Goal: Task Accomplishment & Management: Manage account settings

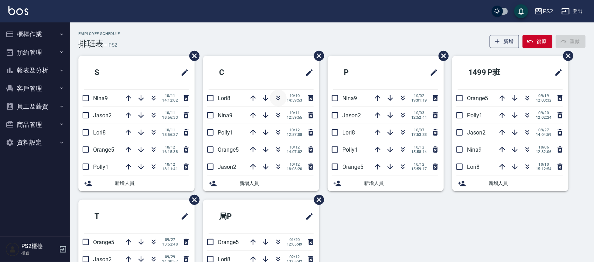
click at [277, 98] on icon "button" at bounding box center [278, 98] width 8 height 8
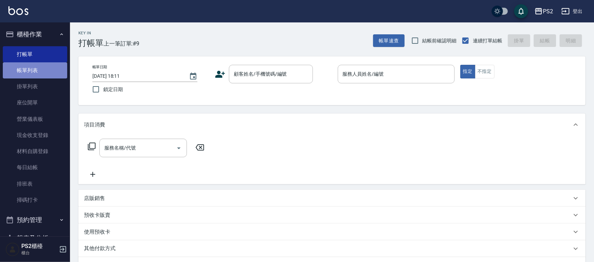
click at [39, 71] on link "帳單列表" at bounding box center [35, 70] width 64 height 16
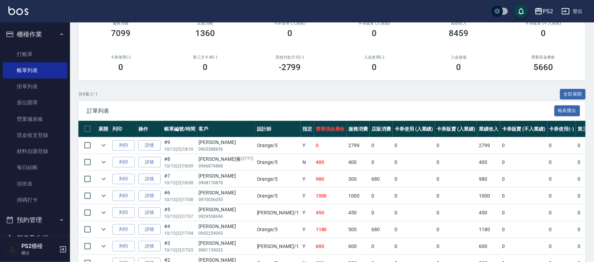
scroll to position [88, 0]
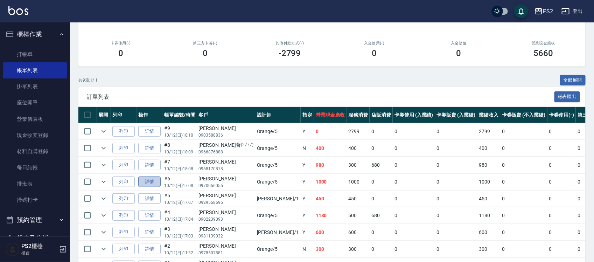
click at [142, 182] on link "詳情" at bounding box center [149, 181] width 22 height 11
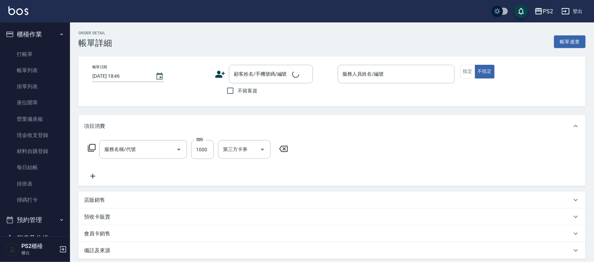
type input "2025/10/12 17:08"
type input "Orange-5"
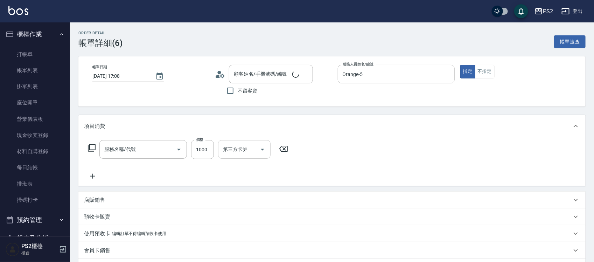
type input "精油洗+去角質(111)"
type input "莊璵熒/0970056055/"
click at [199, 153] on input "1000" at bounding box center [202, 149] width 23 height 19
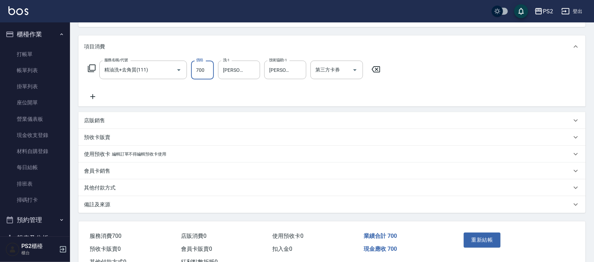
scroll to position [105, 0]
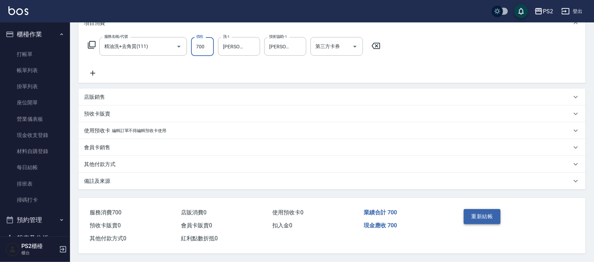
type input "700"
click at [479, 212] on button "重新結帳" at bounding box center [482, 216] width 37 height 15
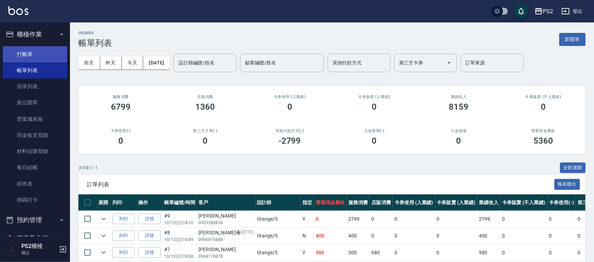
click at [15, 55] on link "打帳單" at bounding box center [35, 54] width 64 height 16
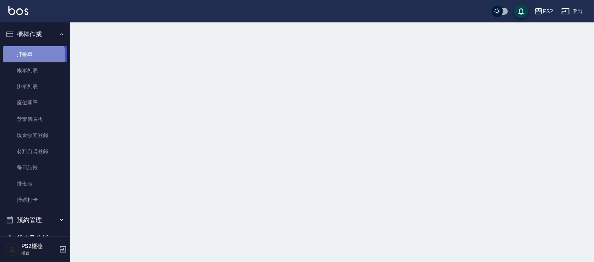
click at [15, 55] on link "打帳單" at bounding box center [35, 54] width 64 height 16
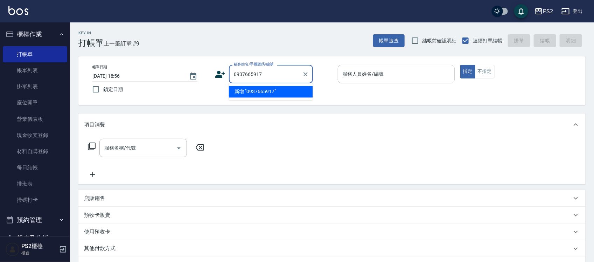
type input "0937665917"
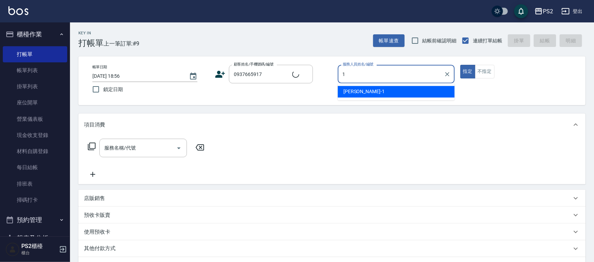
type input "Polly-1"
type button "true"
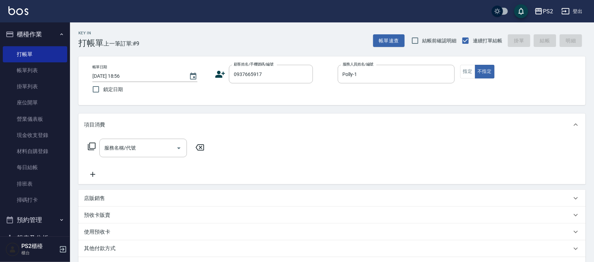
click at [216, 76] on icon at bounding box center [221, 74] width 10 height 7
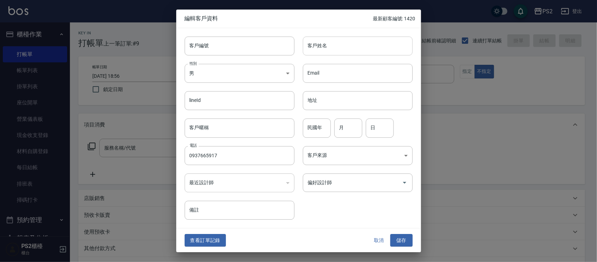
click at [335, 49] on input "客戶姓名" at bounding box center [358, 45] width 110 height 19
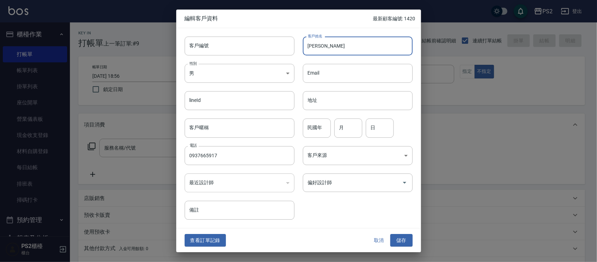
type input "[PERSON_NAME]"
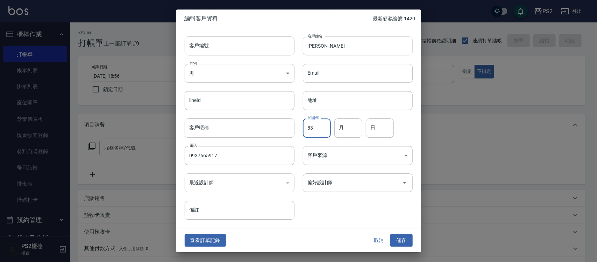
type input "83"
type input "9"
type input "17"
click at [399, 235] on button "儲存" at bounding box center [402, 240] width 22 height 13
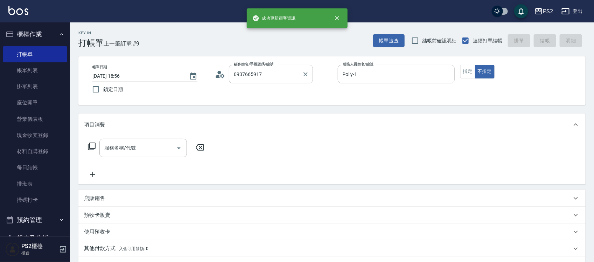
click at [280, 80] on input "0937665917" at bounding box center [265, 74] width 67 height 12
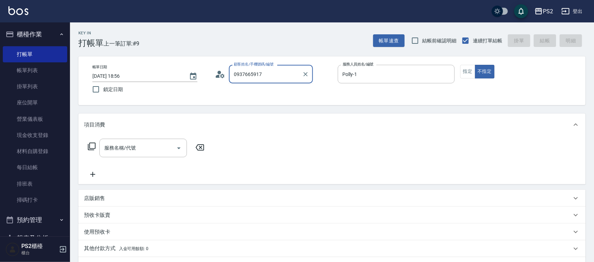
click at [280, 80] on input "0937665917" at bounding box center [265, 74] width 67 height 12
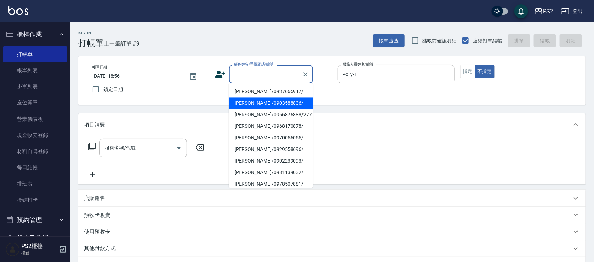
click at [253, 90] on li "[PERSON_NAME]/0937665917/" at bounding box center [271, 92] width 84 height 12
type input "[PERSON_NAME]/0937665917/"
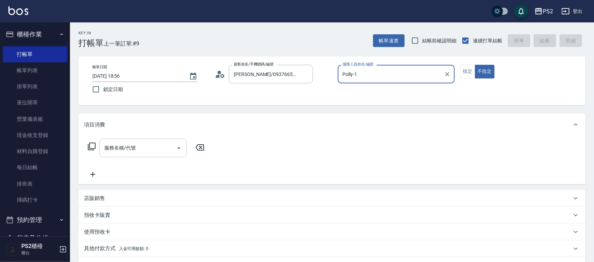
click at [133, 145] on div "服務名稱/代號 服務名稱/代號" at bounding box center [143, 148] width 88 height 19
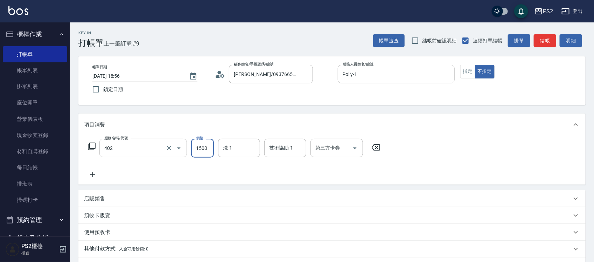
type input "染髮+髮還原1500(402)"
type input "1500"
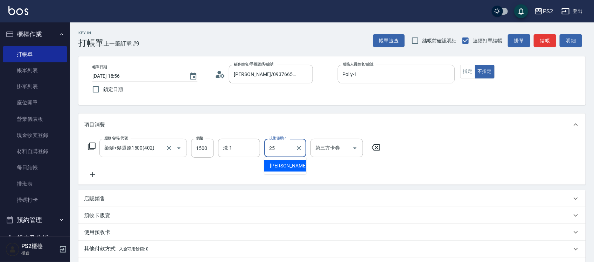
type input "[PERSON_NAME]-25"
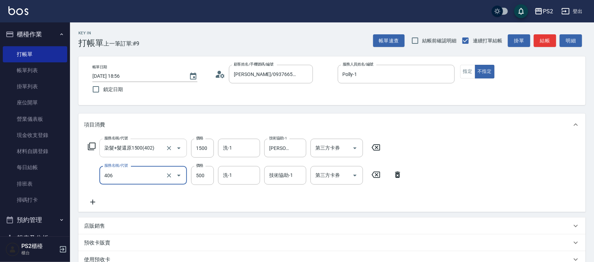
type input "退色肩帶上500(406)"
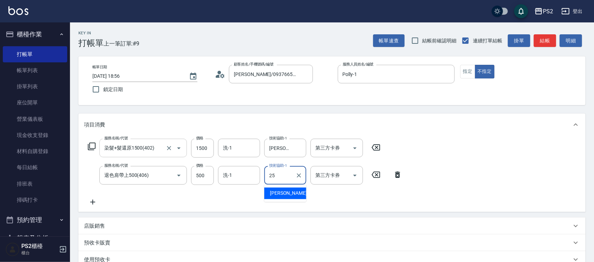
type input "[PERSON_NAME]-25"
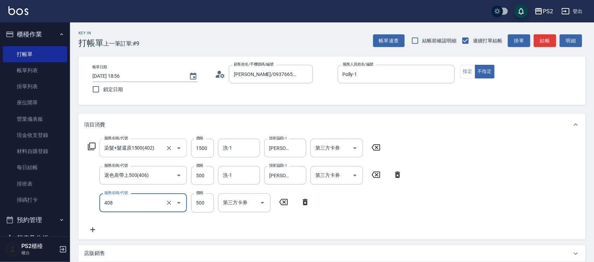
type input "髮長肩下500(408)"
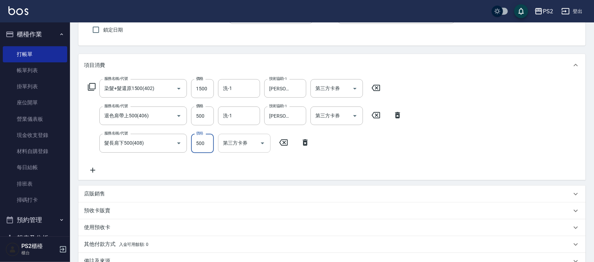
scroll to position [145, 0]
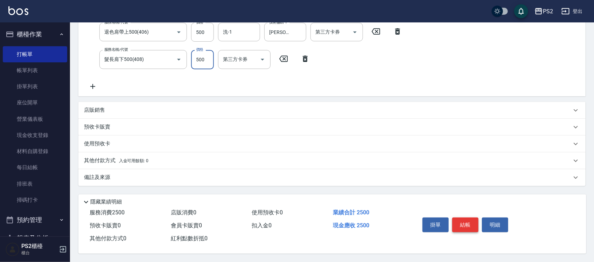
click at [462, 222] on button "結帳" at bounding box center [465, 224] width 26 height 15
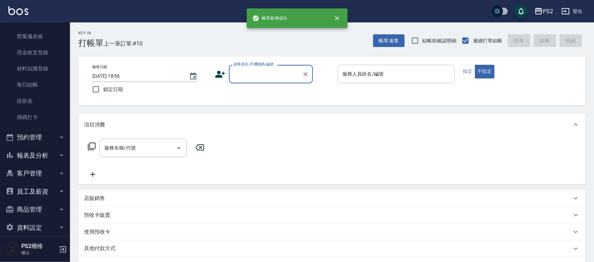
scroll to position [91, 0]
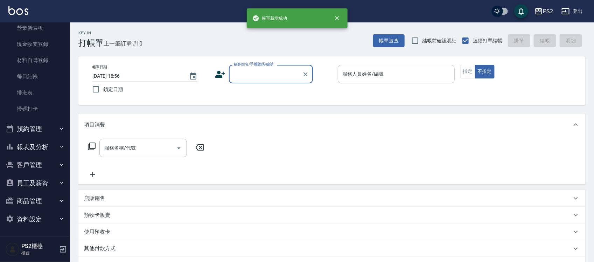
click at [50, 142] on button "報表及分析" at bounding box center [35, 147] width 64 height 18
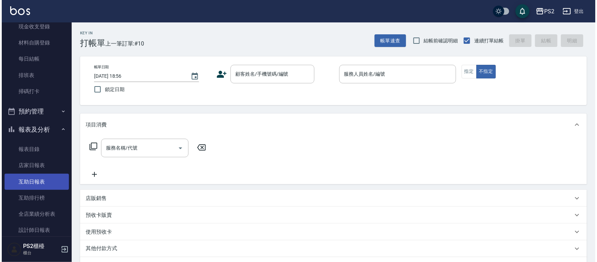
scroll to position [135, 0]
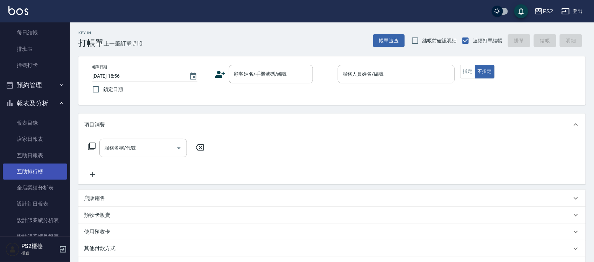
click at [43, 164] on link "互助排行榜" at bounding box center [35, 171] width 64 height 16
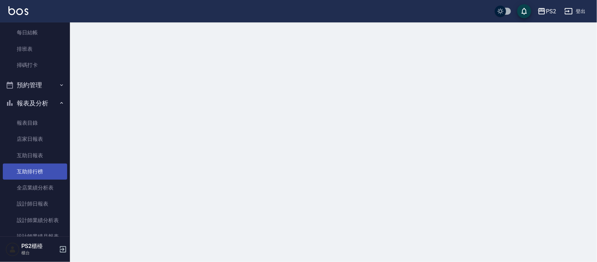
click at [43, 164] on link "互助排行榜" at bounding box center [35, 171] width 64 height 16
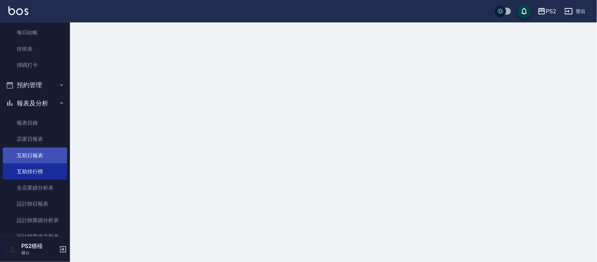
click at [40, 152] on link "互助日報表" at bounding box center [35, 155] width 64 height 16
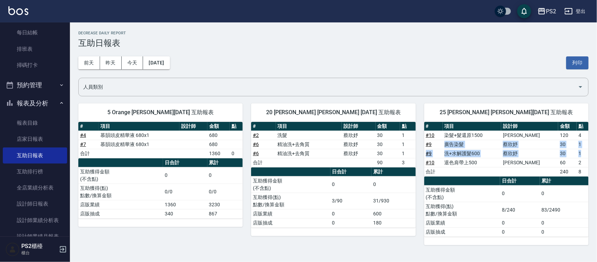
drag, startPoint x: 474, startPoint y: 142, endPoint x: 583, endPoint y: 157, distance: 110.2
click at [583, 157] on tbody "# 10 染髮+髮還原1500 蔡宜蓉 120 4 # 9 廣告染髮 蔡欣妤 30 1 # 9 洗+水解護髮600 蔡欣妤 30 1 # 10 退色肩帶上50…" at bounding box center [507, 154] width 165 height 46
click at [583, 157] on td "1" at bounding box center [583, 153] width 12 height 9
click at [431, 144] on link "# 9" at bounding box center [429, 144] width 6 height 6
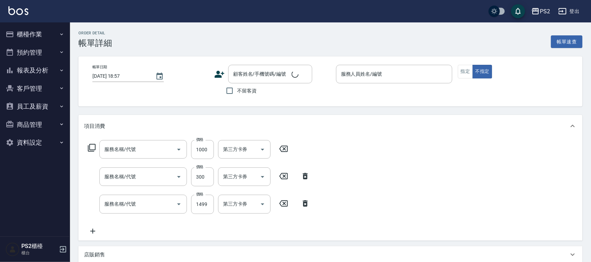
type input "2025/10/12 18:10"
type input "Orange-5"
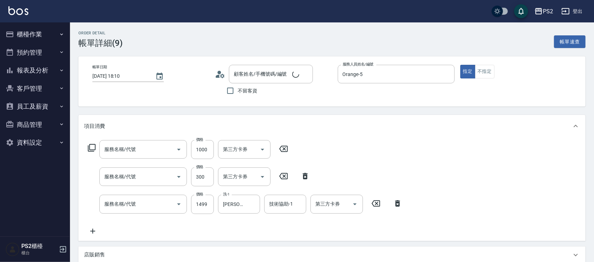
type input "刷卡"
type input "洗+水解護髮600(512)"
type input "頭皮隔離(505)"
type input "廣告染髮(503)"
type input "[PERSON_NAME]/0903588836/"
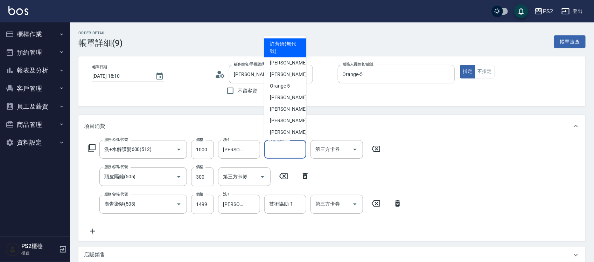
click at [280, 151] on input "技術協助-1" at bounding box center [285, 149] width 36 height 12
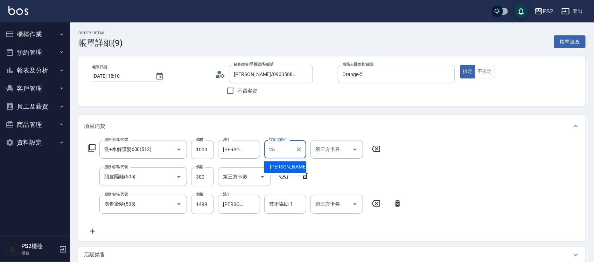
type input "[PERSON_NAME]-25"
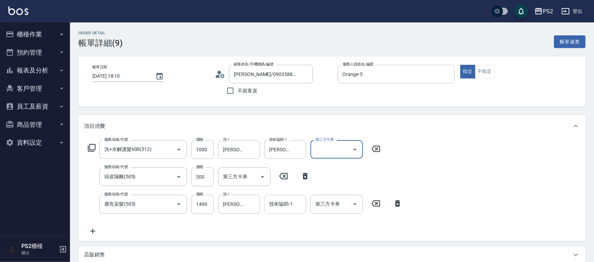
click at [302, 207] on input "技術協助-1" at bounding box center [285, 204] width 36 height 12
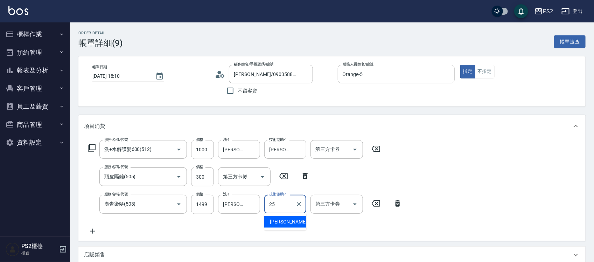
type input "[PERSON_NAME]-25"
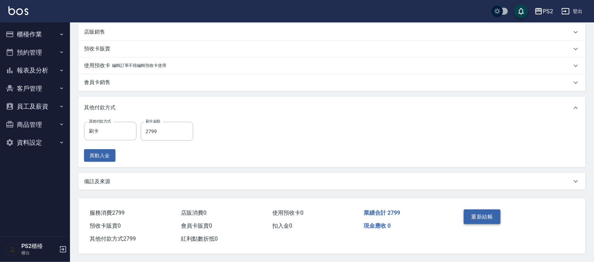
scroll to position [225, 0]
click at [490, 219] on button "重新結帳" at bounding box center [482, 216] width 37 height 15
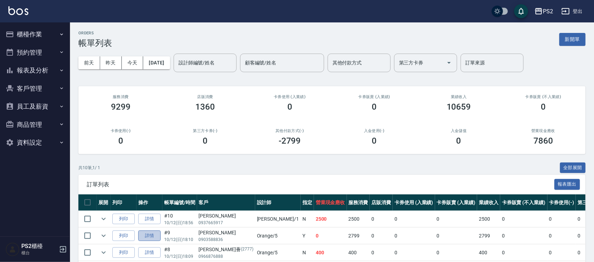
click at [152, 235] on link "詳情" at bounding box center [149, 235] width 22 height 11
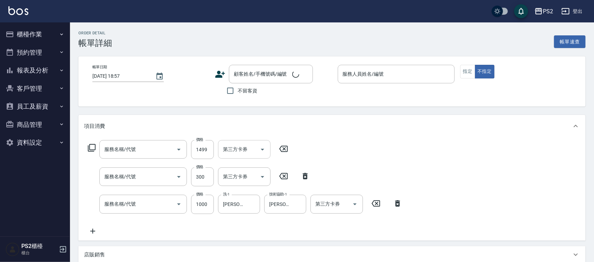
type input "廣告染髮(503)"
type input "頭皮隔離(505)"
type input "洗+水解護髮600(512)"
type input "2025/10/12 18:10"
type input "Orange-5"
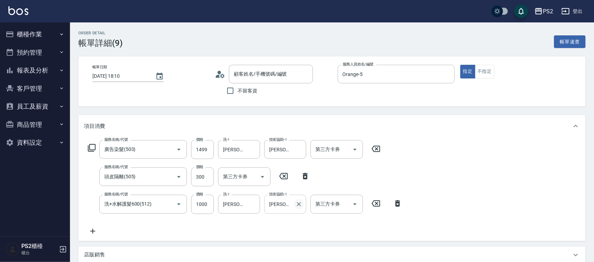
type input "[PERSON_NAME]/0903588836/"
drag, startPoint x: 301, startPoint y: 202, endPoint x: 300, endPoint y: 167, distance: 34.7
click at [301, 202] on icon "Clear" at bounding box center [298, 204] width 7 height 7
click at [299, 149] on icon "Clear" at bounding box center [299, 149] width 4 height 4
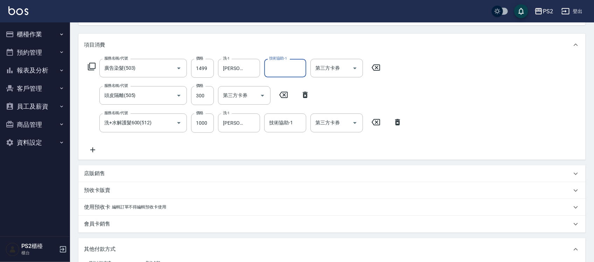
scroll to position [219, 0]
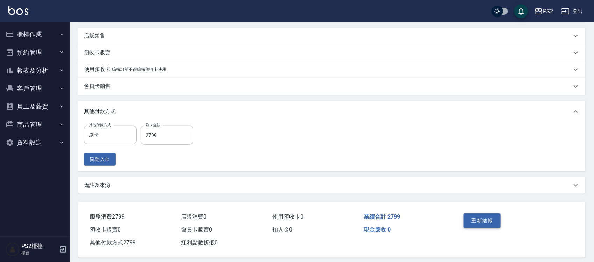
click at [483, 221] on button "重新結帳" at bounding box center [482, 220] width 37 height 15
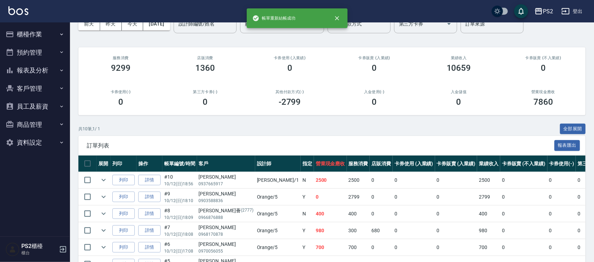
scroll to position [131, 0]
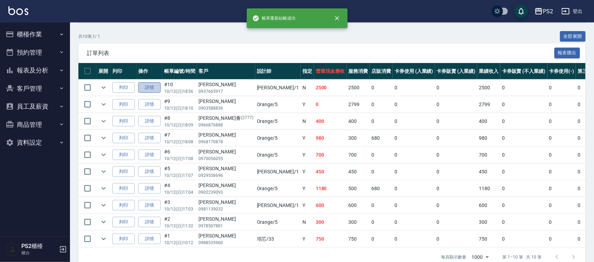
click at [156, 89] on link "詳情" at bounding box center [149, 87] width 22 height 11
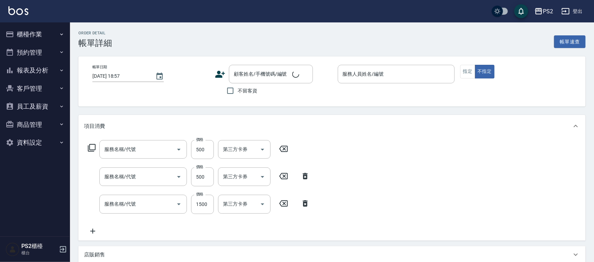
type input "髮長肩下500(408)"
type input "退色肩帶上500(406)"
type input "染髮+髮還原1500(402)"
type input "[DATE] 18:56"
type input "Polly-1"
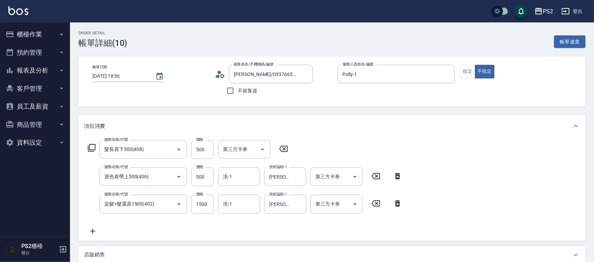
type input "[PERSON_NAME]/0937665917/"
click at [242, 208] on input "洗-1" at bounding box center [239, 204] width 36 height 12
type input "[PERSON_NAME]-25"
click at [249, 181] on input "洗-1" at bounding box center [239, 176] width 36 height 12
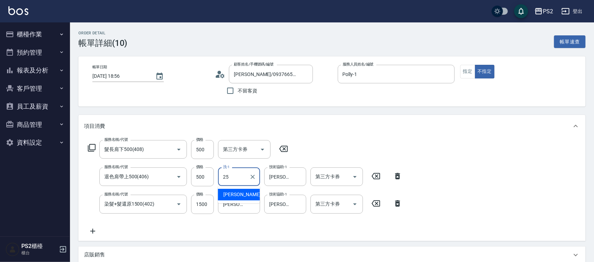
type input "[PERSON_NAME]-25"
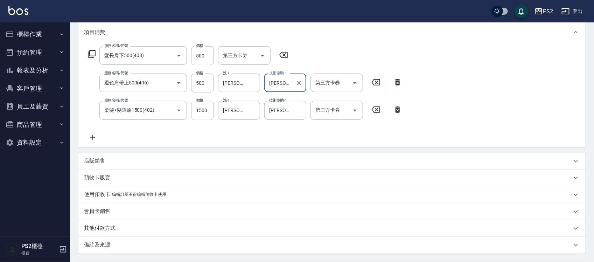
scroll to position [160, 0]
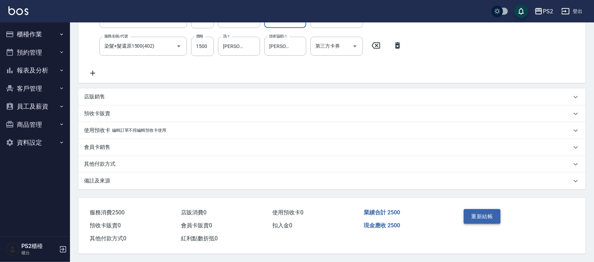
click at [486, 215] on button "重新結帳" at bounding box center [482, 216] width 37 height 15
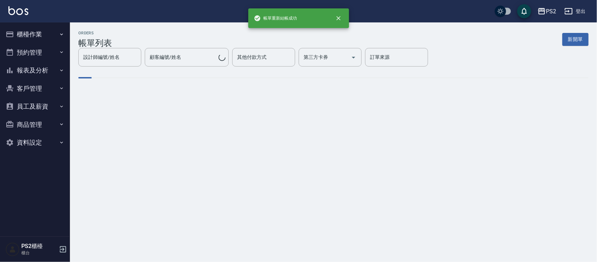
click at [36, 30] on button "櫃檯作業" at bounding box center [35, 34] width 64 height 18
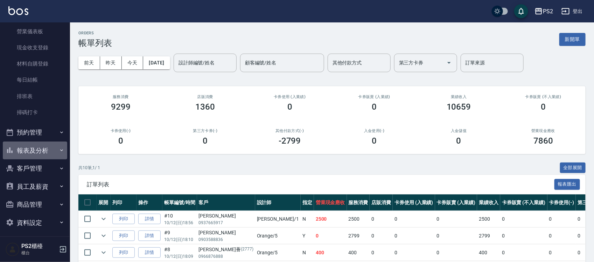
click at [49, 150] on button "報表及分析" at bounding box center [35, 150] width 64 height 18
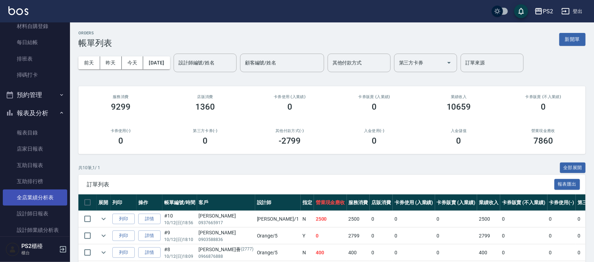
scroll to position [175, 0]
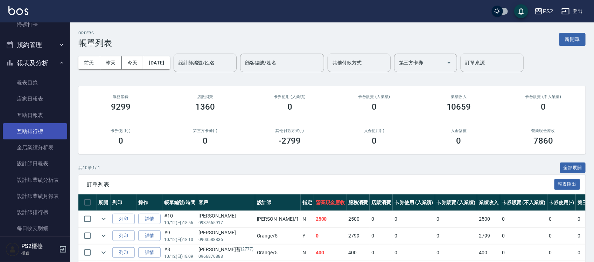
click at [41, 130] on link "互助排行榜" at bounding box center [35, 131] width 64 height 16
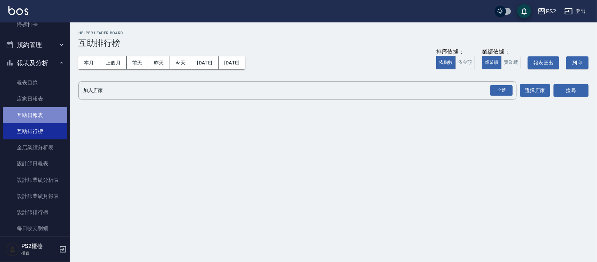
click at [43, 121] on link "互助日報表" at bounding box center [35, 115] width 64 height 16
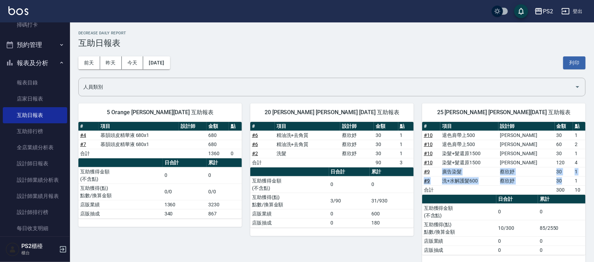
drag, startPoint x: 442, startPoint y: 173, endPoint x: 559, endPoint y: 183, distance: 117.6
click at [559, 183] on tbody "# 10 退色肩帶上500 蔡宜蓉 30 1 # 10 退色肩帶上500 蔡宜蓉 60 2 # 10 染髮+髮還原1500 蔡宜蓉 30 1 # 10 染髮+…" at bounding box center [503, 163] width 163 height 64
click at [559, 183] on td "30" at bounding box center [564, 180] width 18 height 9
click at [557, 180] on td "30" at bounding box center [564, 180] width 18 height 9
click at [428, 182] on link "# 9" at bounding box center [427, 181] width 6 height 6
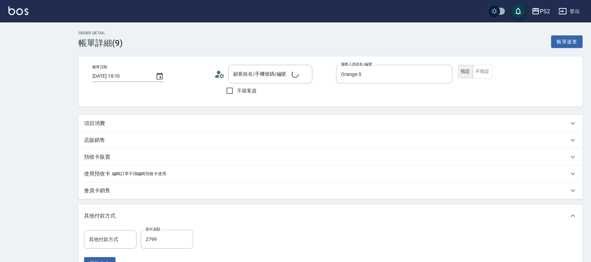
type input "[PERSON_NAME]/0903588836/"
type input "刷卡"
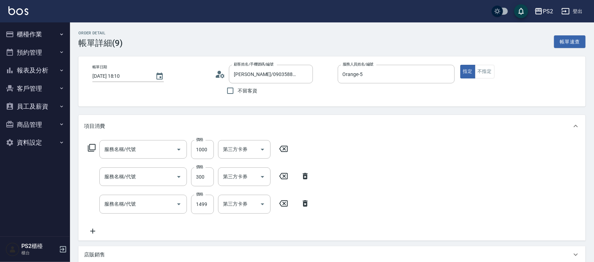
type input "洗+水解護髮600(512)"
type input "頭皮隔離(505)"
type input "廣告染髮(503)"
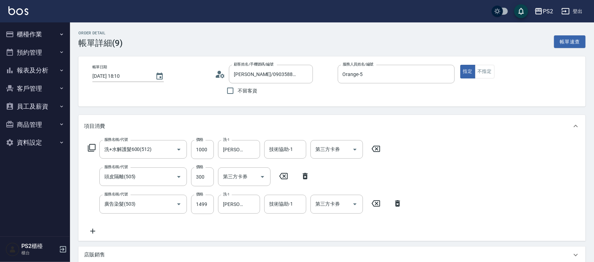
click at [29, 37] on button "櫃檯作業" at bounding box center [35, 34] width 64 height 18
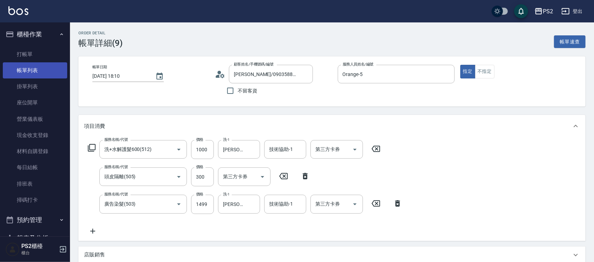
click at [23, 75] on link "帳單列表" at bounding box center [35, 70] width 64 height 16
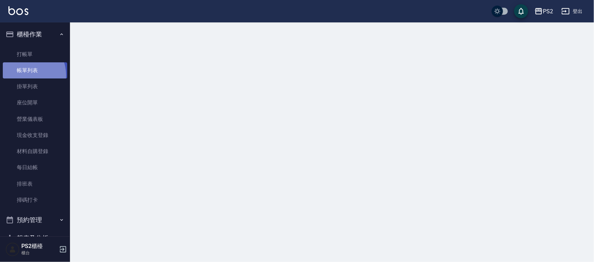
click at [23, 75] on link "帳單列表" at bounding box center [35, 70] width 64 height 16
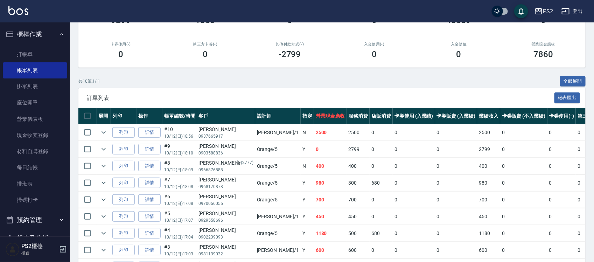
scroll to position [88, 0]
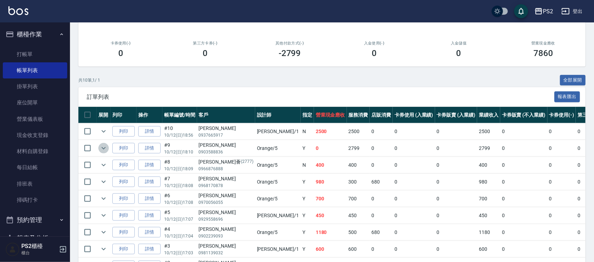
click at [106, 148] on icon "expand row" at bounding box center [103, 148] width 8 height 8
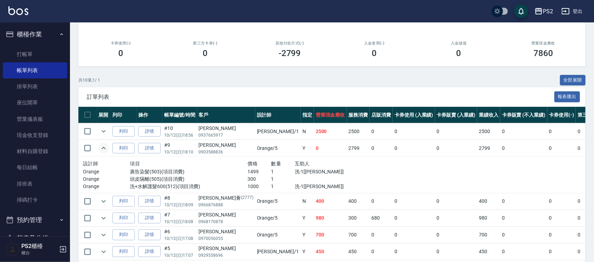
click at [102, 125] on td at bounding box center [104, 131] width 14 height 16
click at [103, 129] on icon "expand row" at bounding box center [103, 131] width 8 height 8
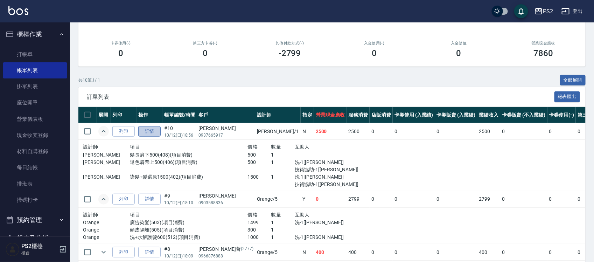
click at [156, 132] on link "詳情" at bounding box center [149, 131] width 22 height 11
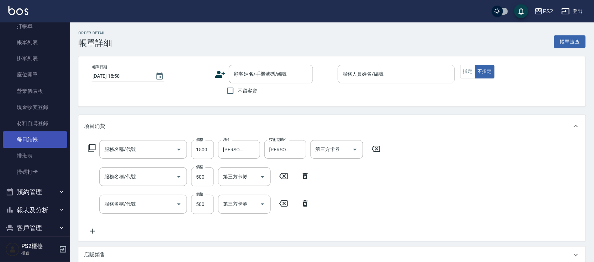
type input "2025/10/12 18:56"
type input "Polly-1"
type input "染髮+髮還原1500(402)"
type input "退色肩帶上500(406)"
type input "髮長肩下500(408)"
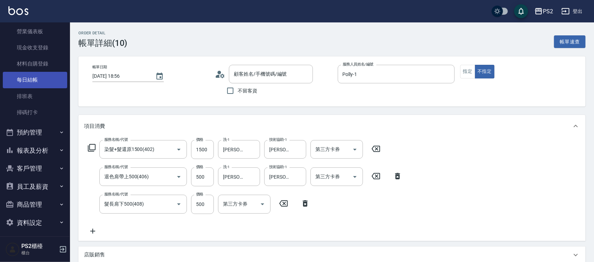
type input "陳薇亭/0937665917/"
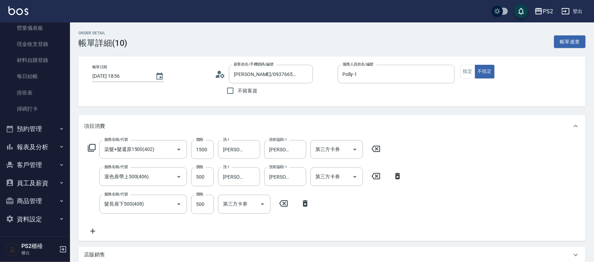
scroll to position [44, 0]
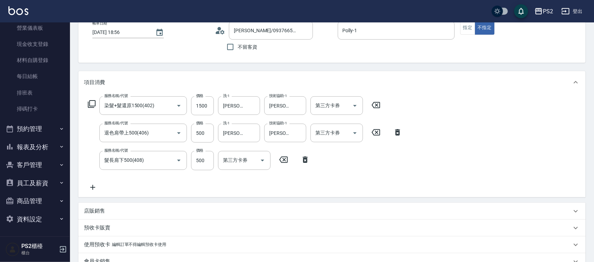
click at [34, 144] on button "報表及分析" at bounding box center [35, 147] width 64 height 18
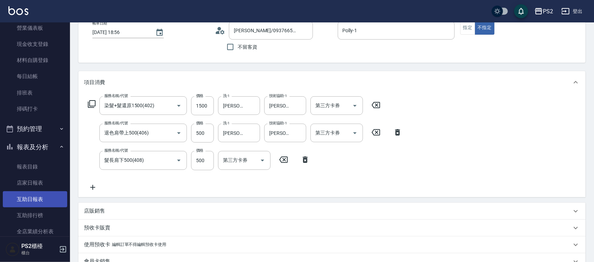
click at [30, 196] on link "互助日報表" at bounding box center [35, 199] width 64 height 16
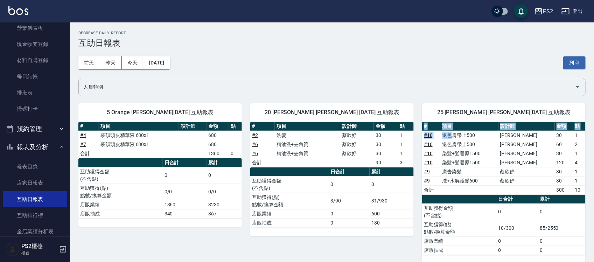
drag, startPoint x: 477, startPoint y: 137, endPoint x: 579, endPoint y: 144, distance: 102.4
click at [590, 142] on div "PS2 2025-10-12 互助日報表 列印時間： 2025-10-12-18:58 Decrease Daily Report 互助日報表 前天 昨天 今…" at bounding box center [332, 146] width 524 height 249
click at [562, 145] on td "60" at bounding box center [564, 144] width 18 height 9
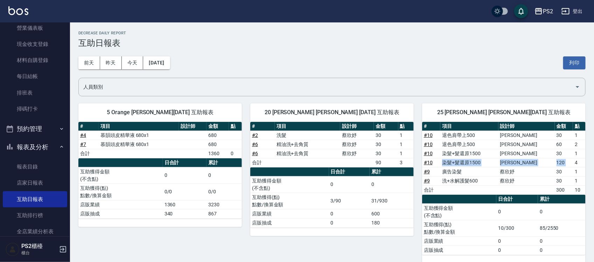
drag, startPoint x: 448, startPoint y: 163, endPoint x: 573, endPoint y: 163, distance: 125.0
click at [573, 163] on tr "# 10 染髮+髮還原1500 蔡宜蓉 120 4" at bounding box center [503, 162] width 163 height 9
click at [573, 163] on td "4" at bounding box center [579, 162] width 13 height 9
click at [427, 153] on link "# 10" at bounding box center [428, 154] width 9 height 6
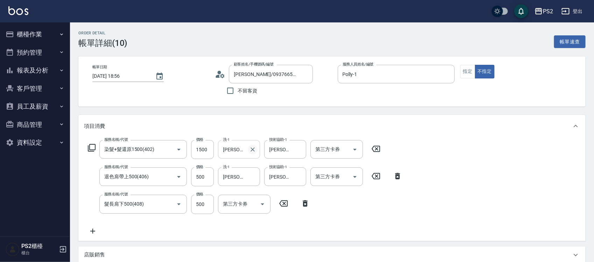
click at [252, 149] on icon "Clear" at bounding box center [253, 149] width 4 height 4
click at [253, 176] on icon "Clear" at bounding box center [253, 177] width 4 height 4
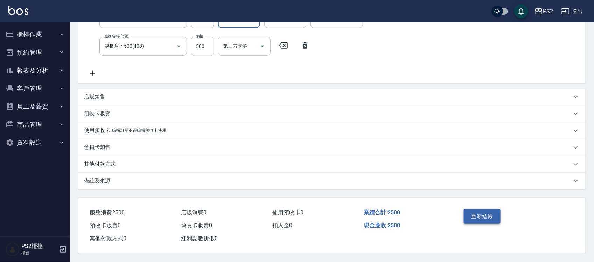
scroll to position [160, 0]
click at [495, 210] on button "重新結帳" at bounding box center [482, 216] width 37 height 15
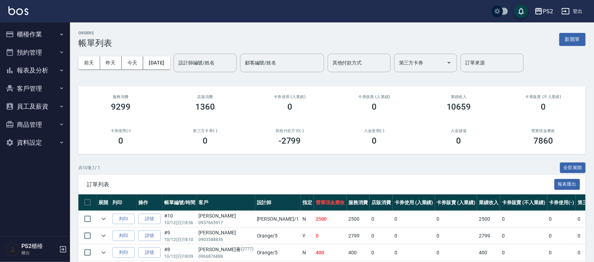
click at [29, 30] on button "櫃檯作業" at bounding box center [35, 34] width 64 height 18
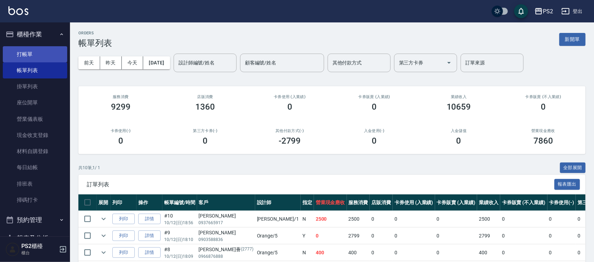
click at [22, 50] on link "打帳單" at bounding box center [35, 54] width 64 height 16
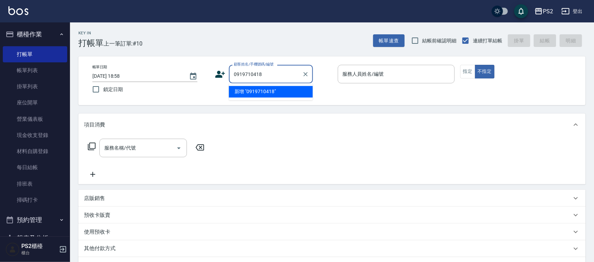
type input "0919710418"
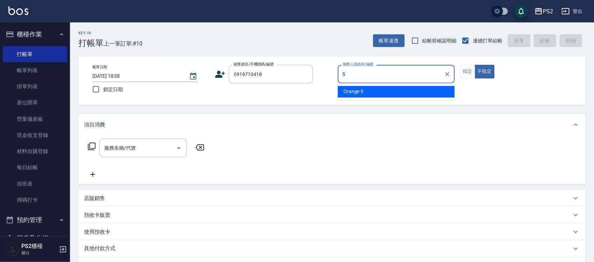
type input "Orange-5"
type button "false"
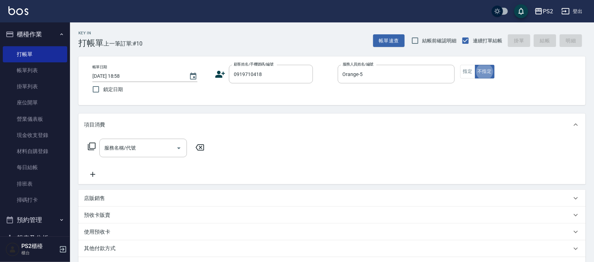
type input "[PERSON_NAME]/0919710418/10000"
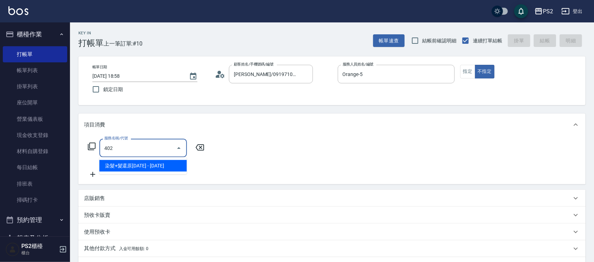
type input "染髮+髮還原1500(402)"
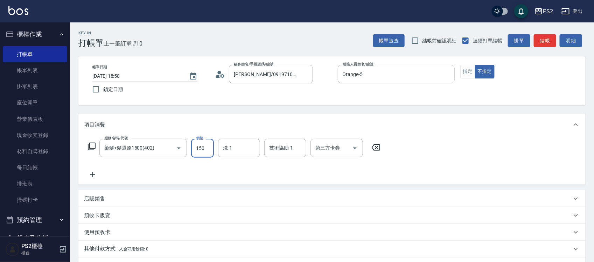
type input "1500"
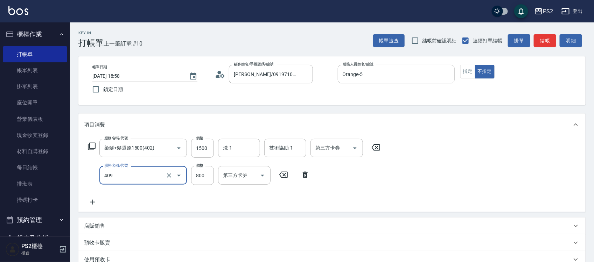
type input "髮長肩帶下800(409)"
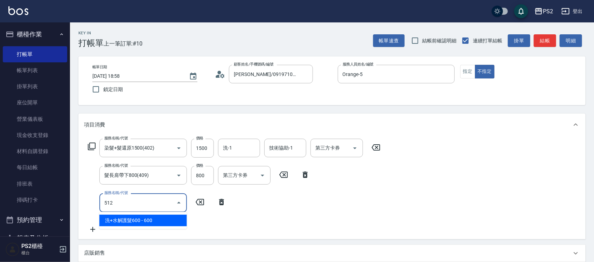
type input "洗+水解護髮600(512)"
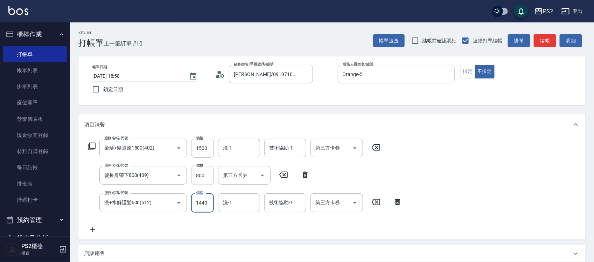
type input "1440"
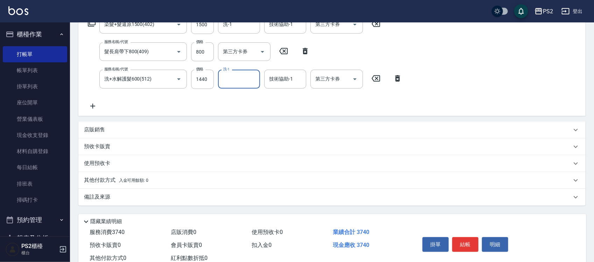
scroll to position [145, 0]
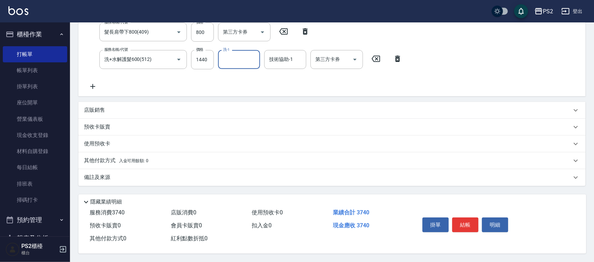
click at [123, 162] on p "其他付款方式 入金可用餘額: 0" at bounding box center [116, 161] width 64 height 8
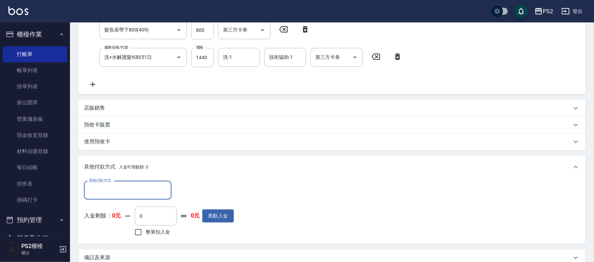
scroll to position [0, 0]
drag, startPoint x: 110, startPoint y: 189, endPoint x: 108, endPoint y: 186, distance: 3.9
click at [109, 189] on input "其他付款方式" at bounding box center [127, 190] width 81 height 12
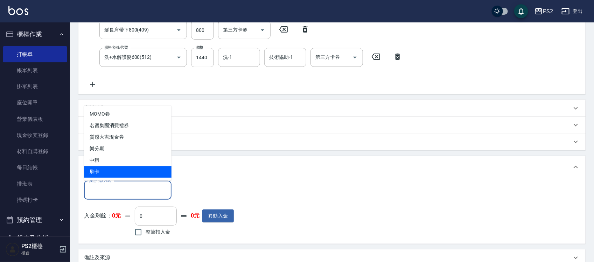
click at [102, 169] on span "刷卡" at bounding box center [128, 172] width 88 height 12
type input "刷卡"
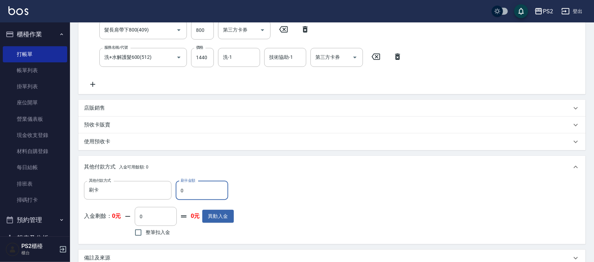
click at [209, 193] on input "0" at bounding box center [202, 190] width 53 height 19
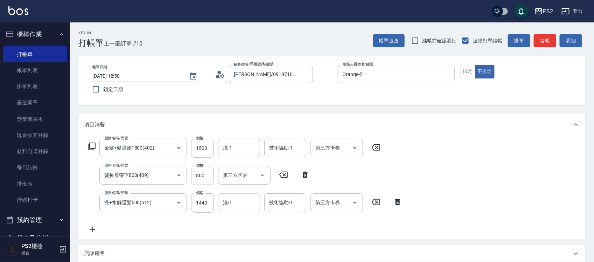
type input "3740"
click at [245, 205] on input "洗-1" at bounding box center [239, 202] width 36 height 12
type input "[PERSON_NAME]-25"
type input "0"
click at [237, 151] on input "洗-1" at bounding box center [239, 148] width 36 height 12
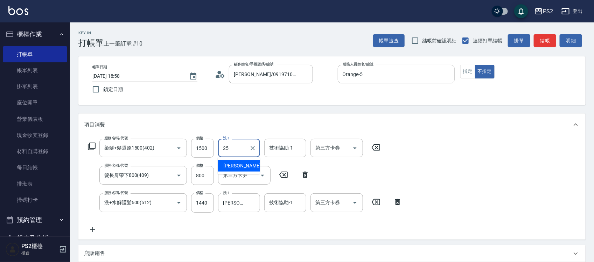
type input "[PERSON_NAME]-25"
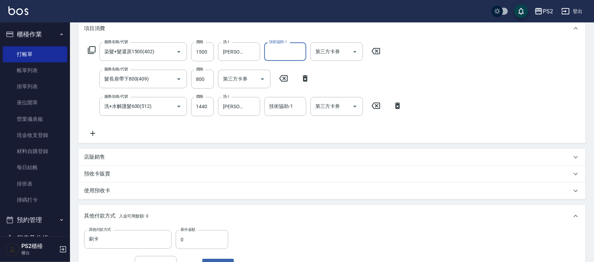
scroll to position [219, 0]
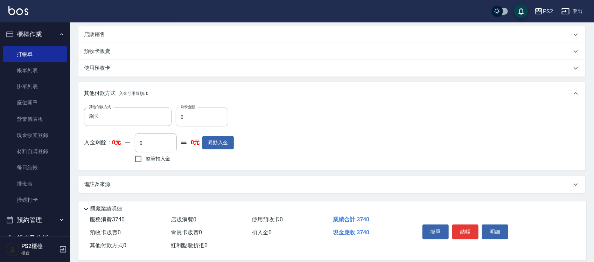
click at [204, 114] on input "0" at bounding box center [202, 116] width 53 height 19
type input "3740"
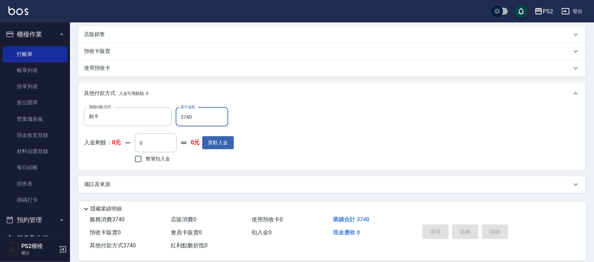
type input "[DATE] 18:59"
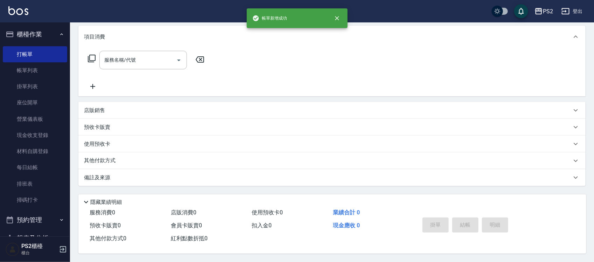
scroll to position [0, 0]
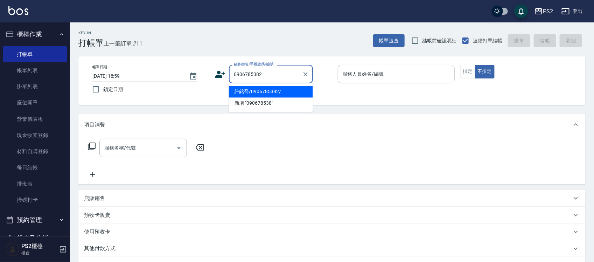
type input "許銘喬/0906785382/"
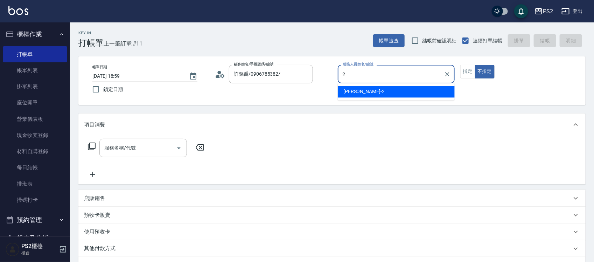
type input "[PERSON_NAME]-2"
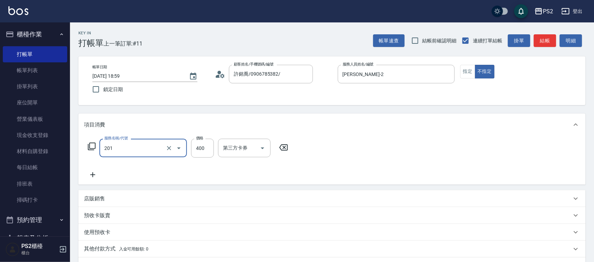
type input "C級洗剪400(201)"
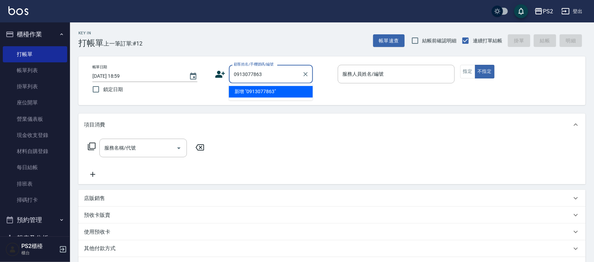
type input "0913077863"
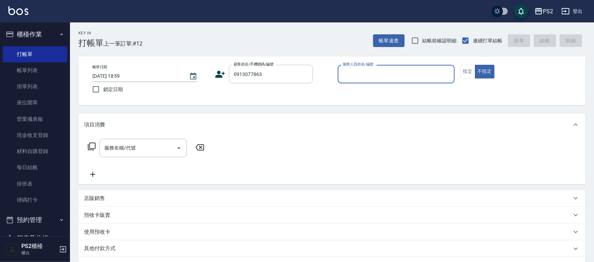
click at [226, 74] on div "顧客姓名/手機號碼/編號 0913077863 顧客姓名/手機號碼/編號" at bounding box center [273, 74] width 117 height 19
click at [221, 75] on icon at bounding box center [221, 74] width 10 height 7
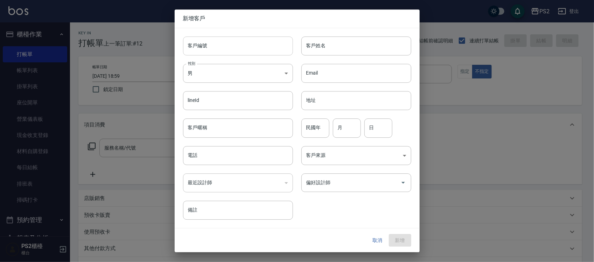
type input "0913077863"
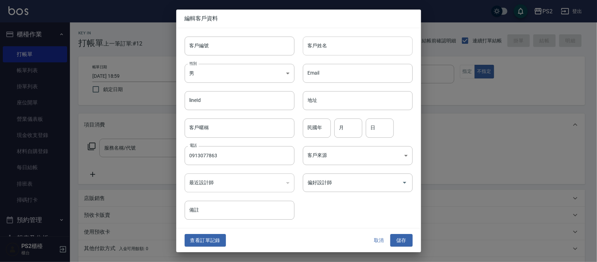
click at [350, 44] on input "客戶姓名" at bounding box center [358, 45] width 110 height 19
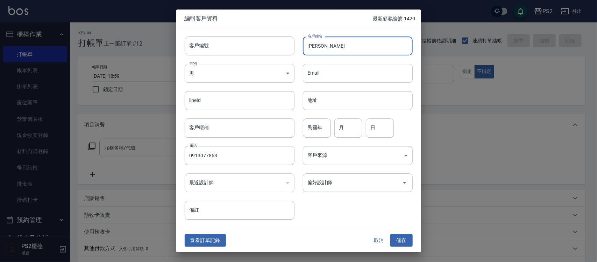
type input "謝宛庭"
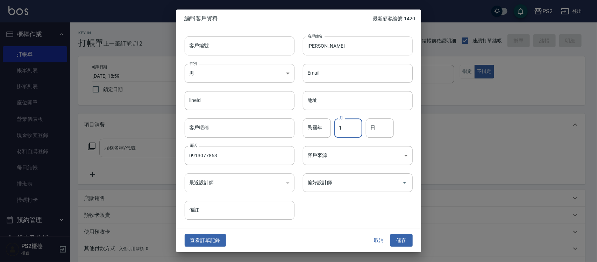
type input "1"
type input "30"
click at [394, 237] on button "儲存" at bounding box center [402, 240] width 22 height 13
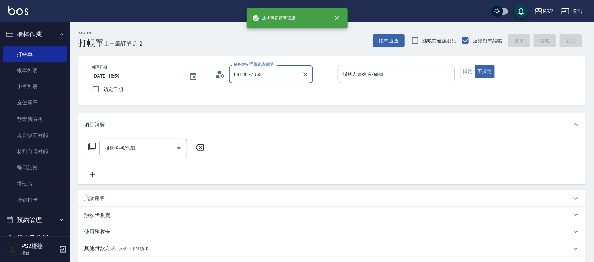
click at [274, 76] on input "0913077863" at bounding box center [265, 74] width 67 height 12
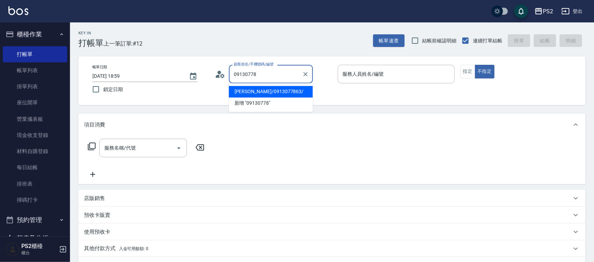
click at [267, 90] on li "謝宛庭/0913077863/" at bounding box center [271, 92] width 84 height 12
type input "謝宛庭/0913077863/"
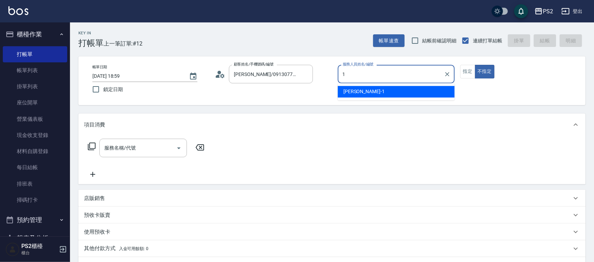
type input "Polly-1"
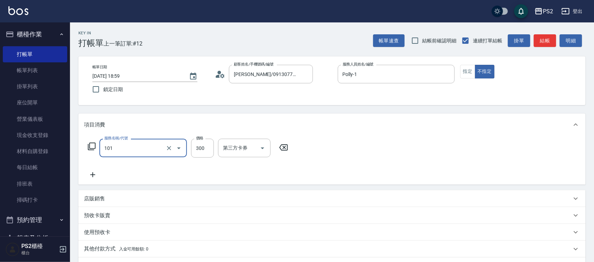
type input "洗髮(101)"
type input "400"
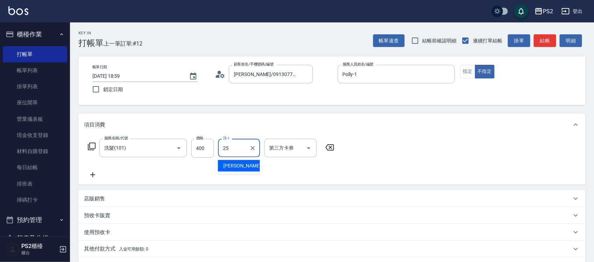
type input "Allan-25"
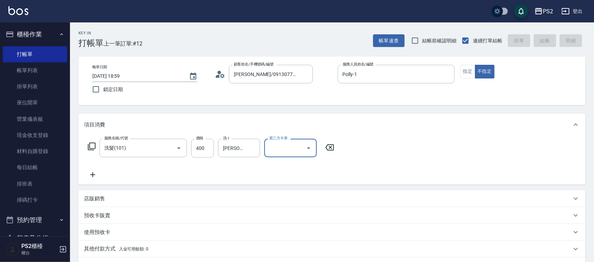
type input "2025/10/12 19:00"
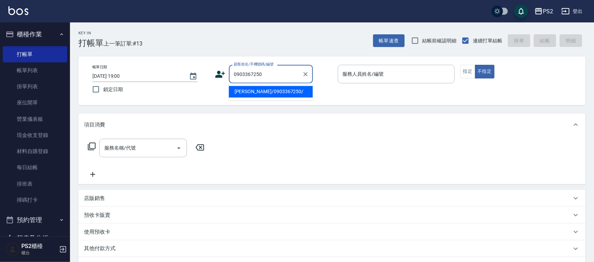
type input "陳郁佳/0903367250/"
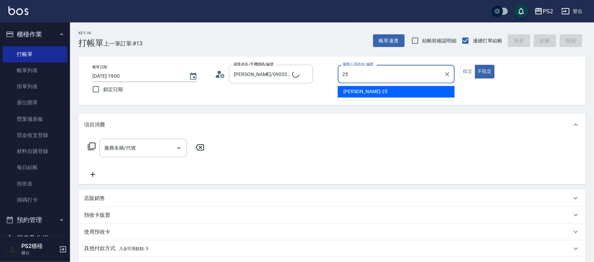
type input "Allan-25"
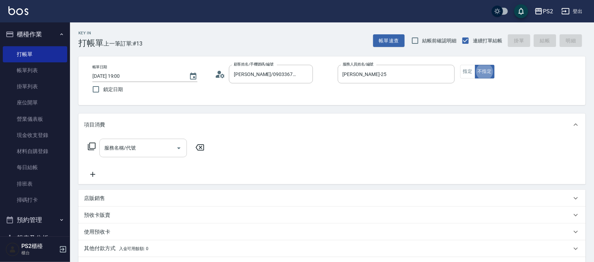
click at [138, 152] on input "服務名稱/代號" at bounding box center [138, 148] width 71 height 12
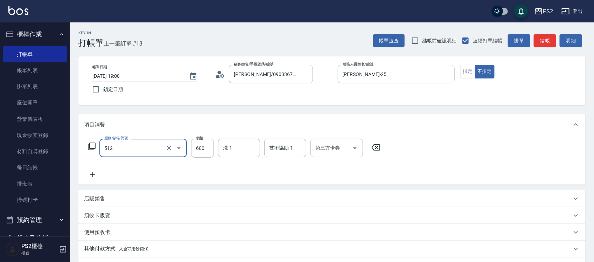
type input "洗+水解護髮600(512)"
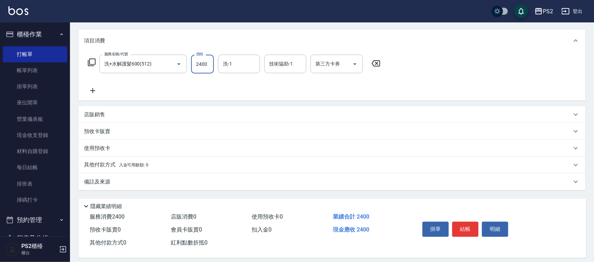
scroll to position [88, 0]
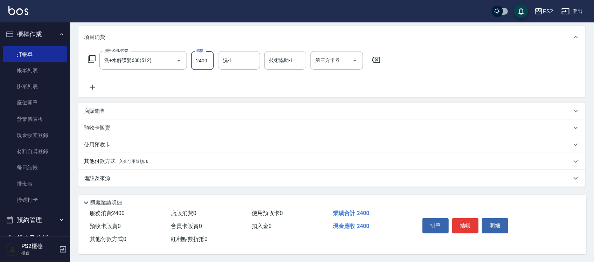
type input "2400"
click at [112, 113] on div "店販銷售" at bounding box center [328, 110] width 488 height 7
click at [141, 109] on div "店販銷售" at bounding box center [328, 110] width 488 height 7
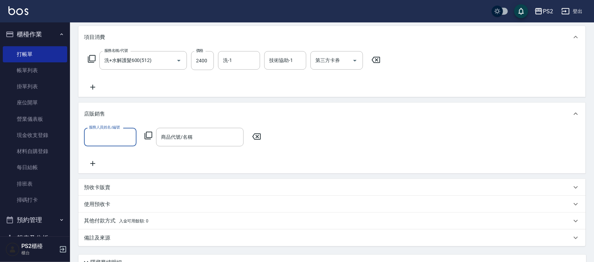
scroll to position [0, 0]
type input "Allan-25"
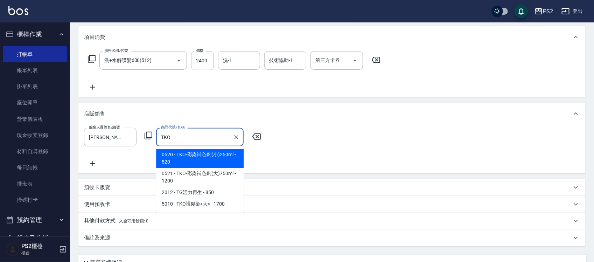
click at [180, 157] on span "0520 - TKO-彩染補色劑(小)250ml - 520" at bounding box center [200, 158] width 88 height 19
type input "TKO-彩染補色劑(小)250ml"
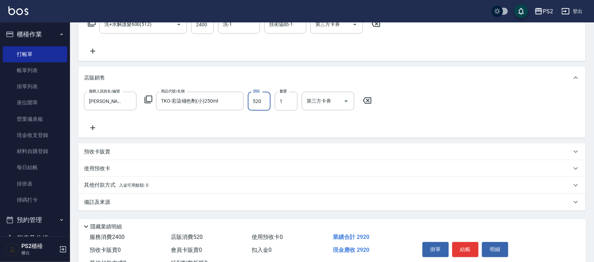
scroll to position [151, 0]
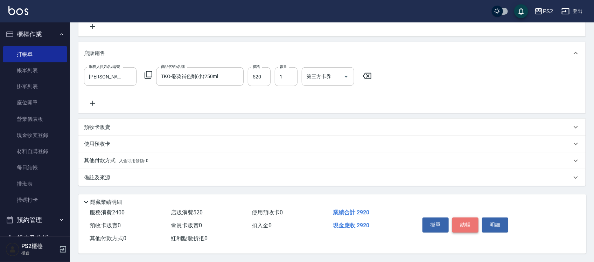
click at [468, 223] on button "結帳" at bounding box center [465, 224] width 26 height 15
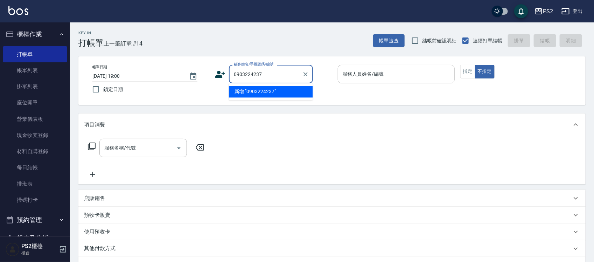
type input "0903224237"
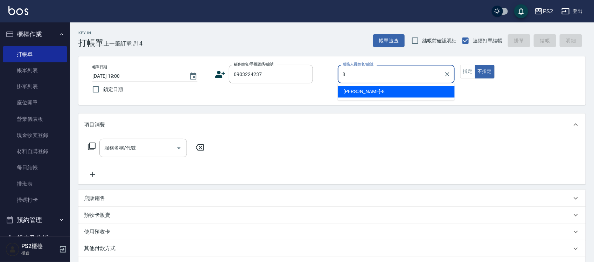
type input "Lori-8"
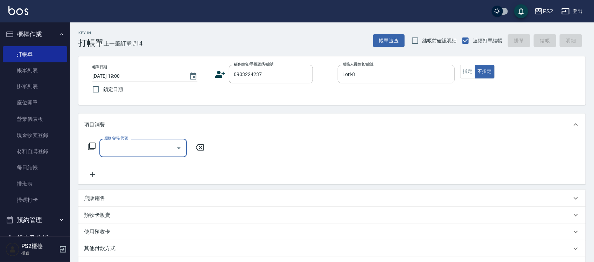
type input "1"
type input "蔡子秀/0903224237/"
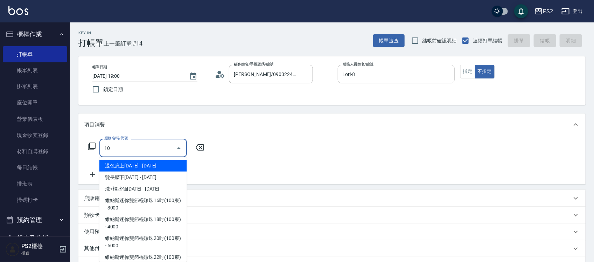
type input "1"
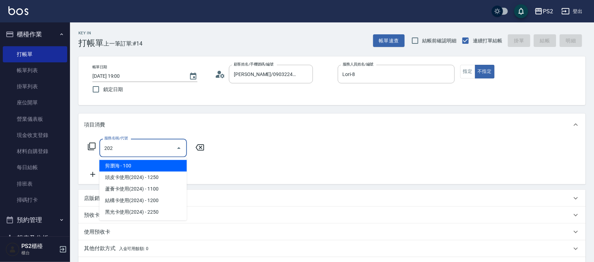
type input "剪瀏海(202)"
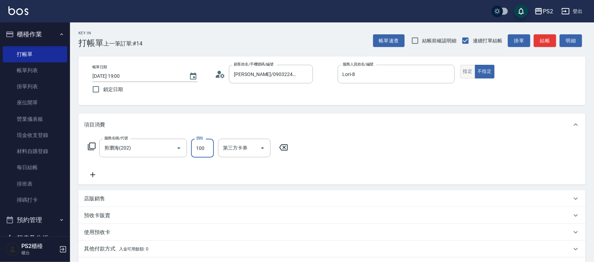
click at [467, 72] on button "指定" at bounding box center [467, 72] width 15 height 14
click at [543, 37] on button "結帳" at bounding box center [545, 40] width 22 height 13
type input "2025/10/12 19:01"
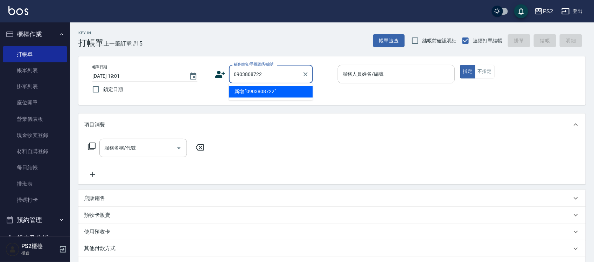
type input "0903808722"
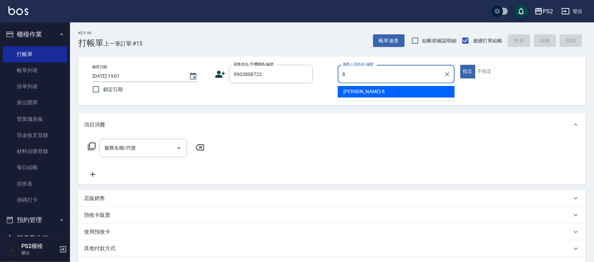
type input "Lori-8"
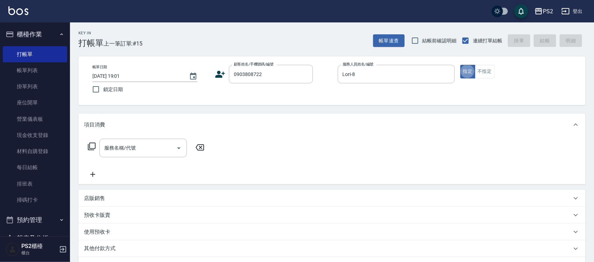
type button "true"
type input "蔡辰旻/0903808722/"
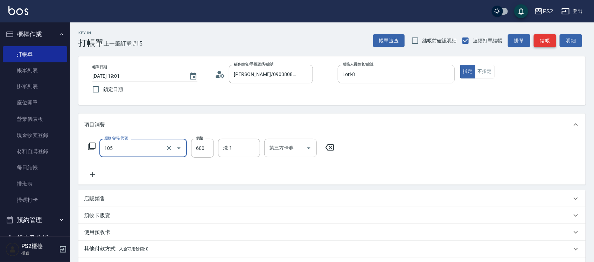
type input "A級洗剪600(105)"
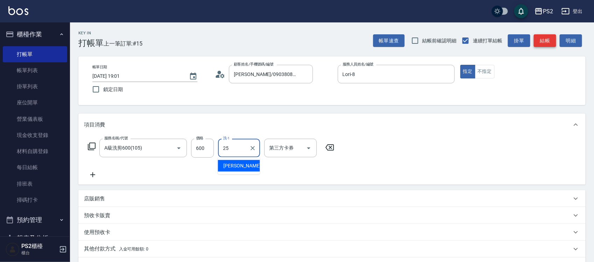
type input "Allan-25"
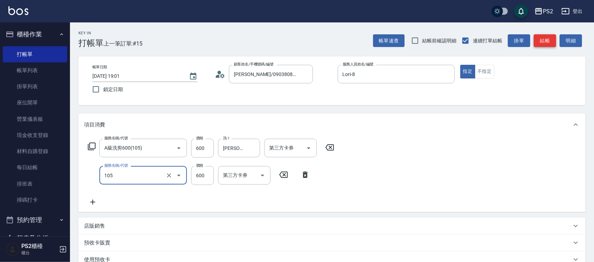
type input "A級洗剪600(105)"
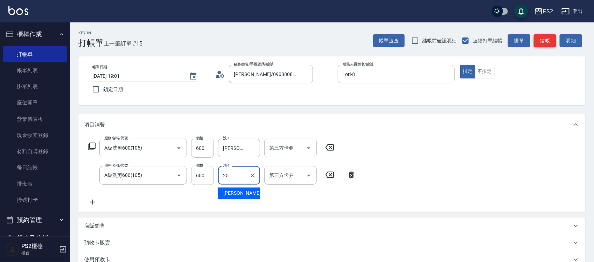
type input "Allan-25"
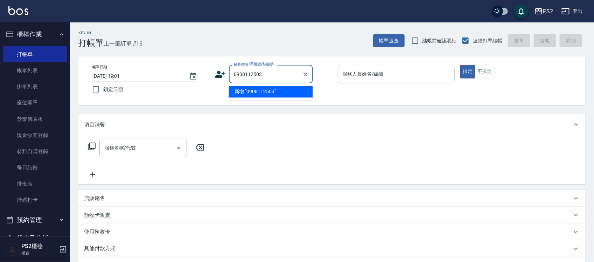
type input "0908112503"
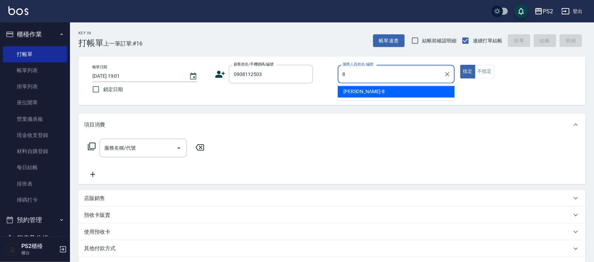
type input "Lori-8"
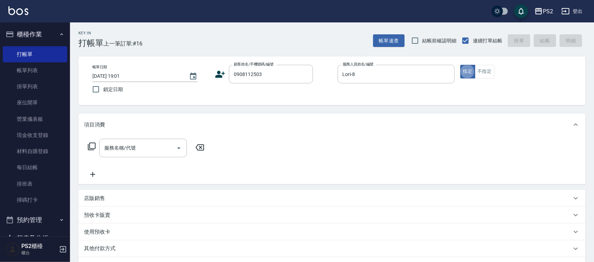
click at [224, 72] on icon at bounding box center [220, 74] width 11 height 11
click at [224, 72] on body "PS2 登出 櫃檯作業 打帳單 帳單列表 掛單列表 座位開單 營業儀表板 現金收支登錄 材料自購登錄 每日結帳 排班表 掃碼打卡 預約管理 預約管理 單日預約…" at bounding box center [297, 175] width 594 height 350
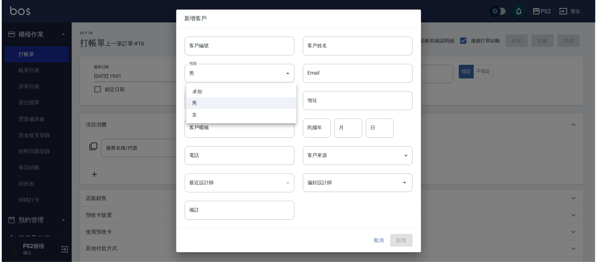
type input "0908112503"
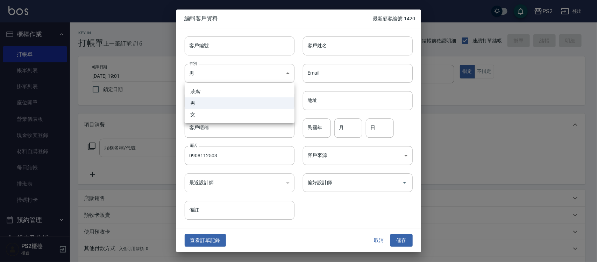
click at [326, 45] on div at bounding box center [298, 131] width 597 height 262
click at [331, 44] on input "客戶姓名" at bounding box center [358, 45] width 110 height 19
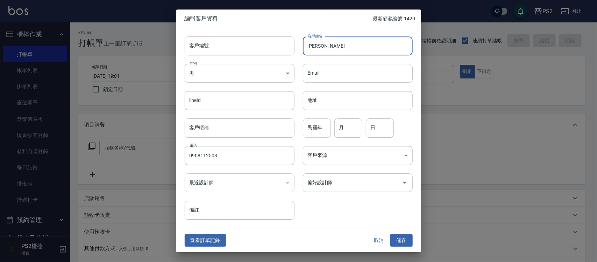
type input "[PERSON_NAME]"
click at [322, 128] on input "民國年" at bounding box center [317, 128] width 28 height 19
type input "75"
type input "11"
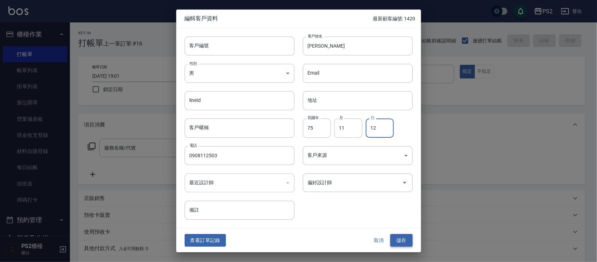
type input "12"
click at [400, 239] on button "儲存" at bounding box center [402, 240] width 22 height 13
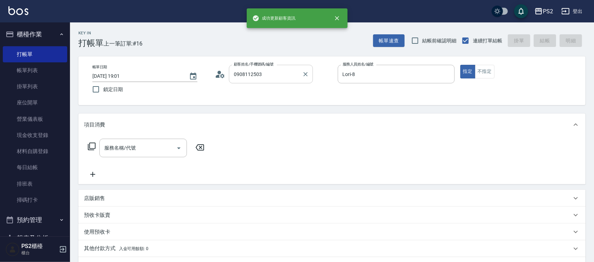
click at [284, 79] on input "0908112503" at bounding box center [265, 74] width 67 height 12
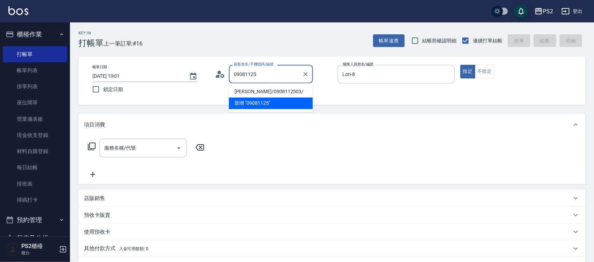
click at [268, 90] on li "何玫羚/0908112503/" at bounding box center [271, 92] width 84 height 12
type input "何玫羚/0908112503/"
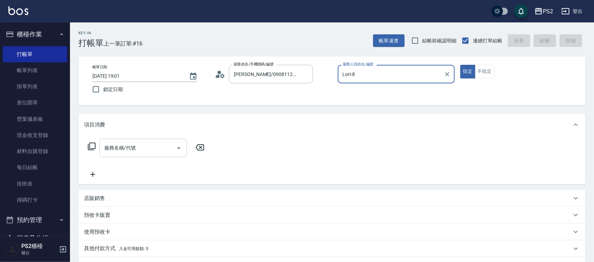
click at [136, 148] on input "服務名稱/代號" at bounding box center [138, 148] width 71 height 12
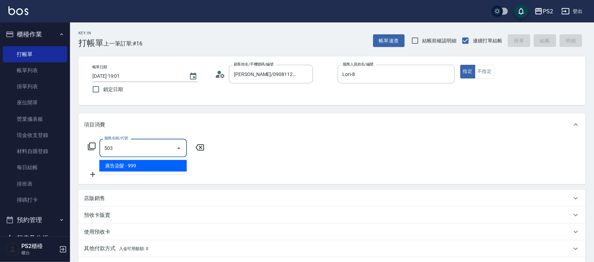
type input "廣告染髮(503)"
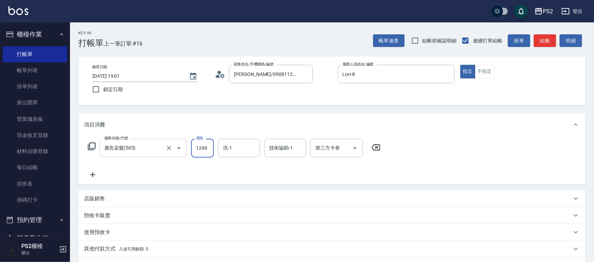
type input "1299"
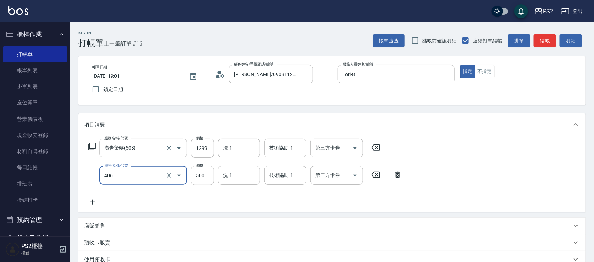
type input "退色肩帶上500(406)"
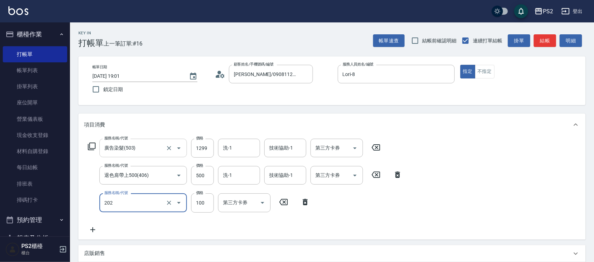
type input "剪瀏海(202)"
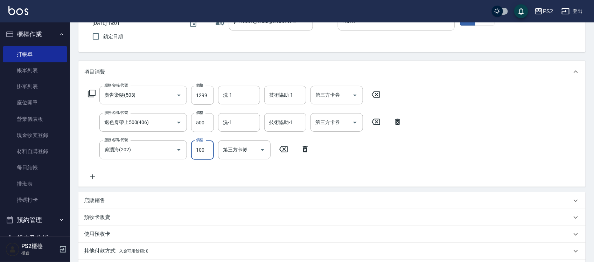
scroll to position [145, 0]
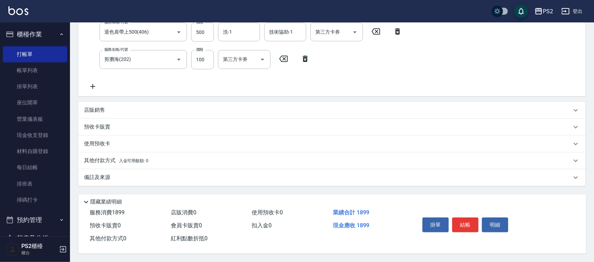
click at [121, 157] on p "其他付款方式 入金可用餘額: 0" at bounding box center [116, 161] width 64 height 8
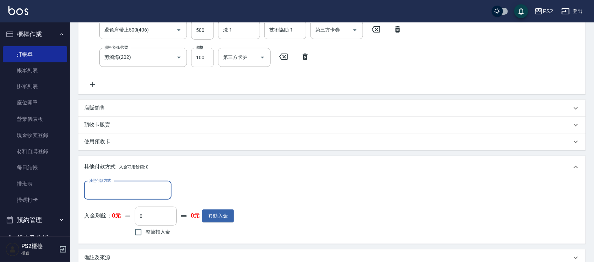
scroll to position [0, 0]
click at [105, 179] on label "其他付款方式" at bounding box center [100, 180] width 22 height 5
click at [105, 184] on input "其他付款方式" at bounding box center [127, 190] width 81 height 12
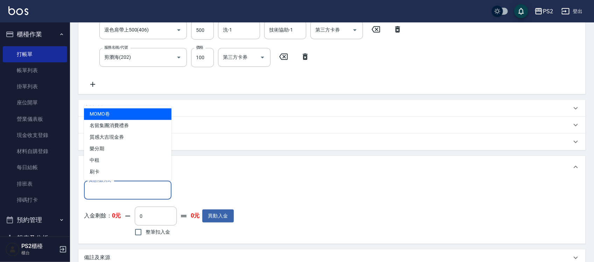
drag, startPoint x: 102, startPoint y: 186, endPoint x: 100, endPoint y: 182, distance: 3.8
click at [101, 186] on input "其他付款方式" at bounding box center [127, 190] width 81 height 12
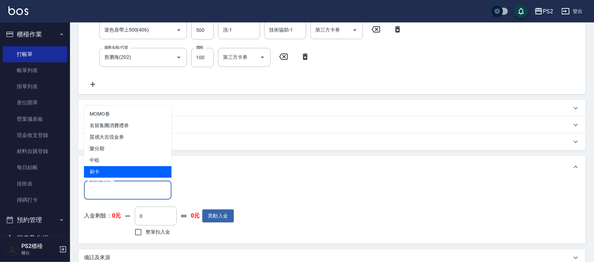
click at [99, 170] on span "刷卡" at bounding box center [128, 172] width 88 height 12
type input "刷卡"
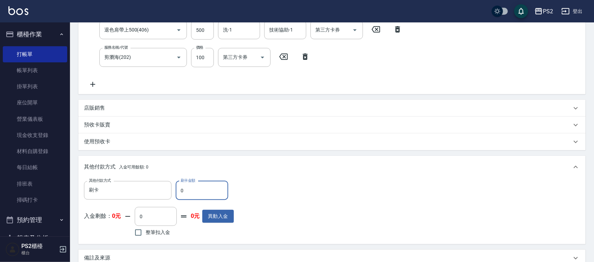
click at [193, 190] on input "0" at bounding box center [202, 190] width 53 height 19
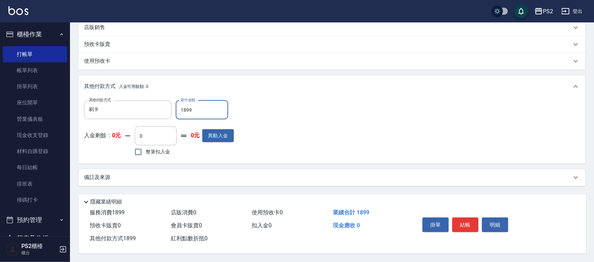
scroll to position [228, 0]
type input "1899"
click at [471, 225] on button "結帳" at bounding box center [465, 224] width 26 height 15
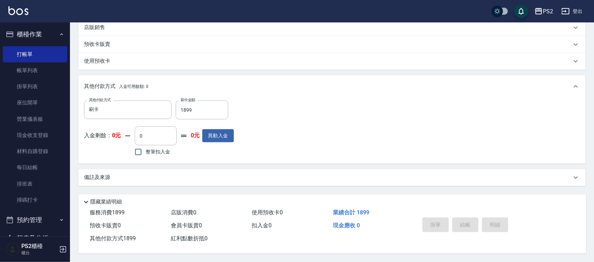
type input "2025/10/12 19:02"
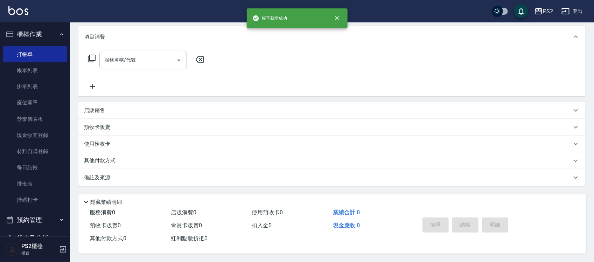
scroll to position [0, 0]
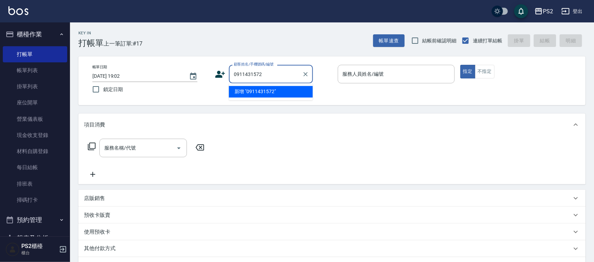
type input "0911431572"
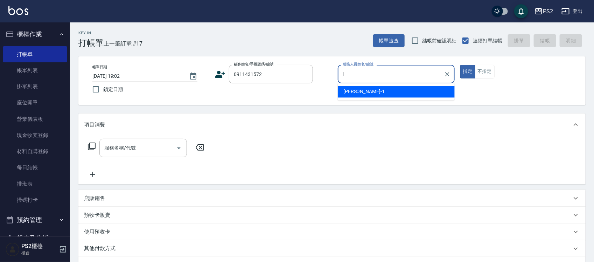
type input "Polly-1"
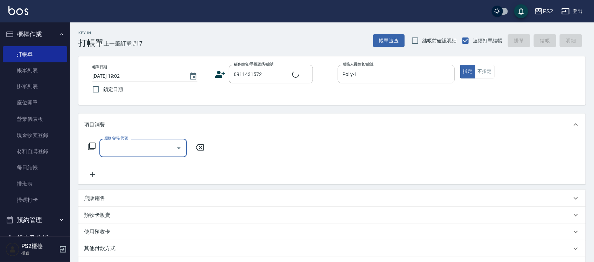
type input "林子涵/0911431572/"
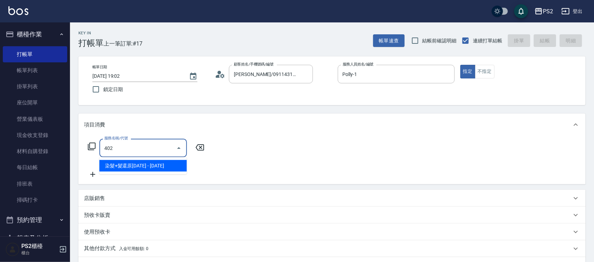
type input "染髮+髮還原1500(402)"
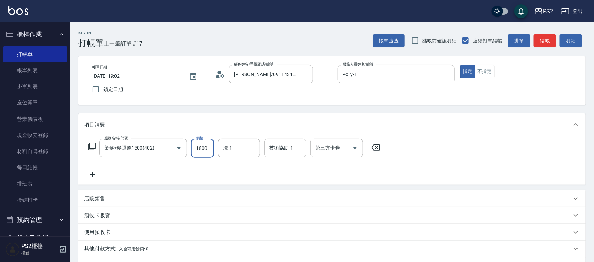
type input "1800"
type input "Allan-25"
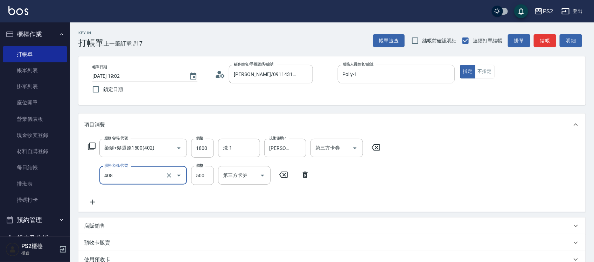
type input "髮長肩下500(408)"
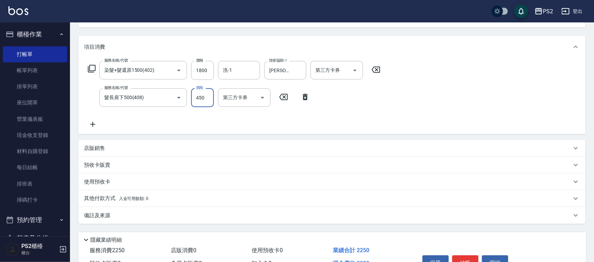
scroll to position [118, 0]
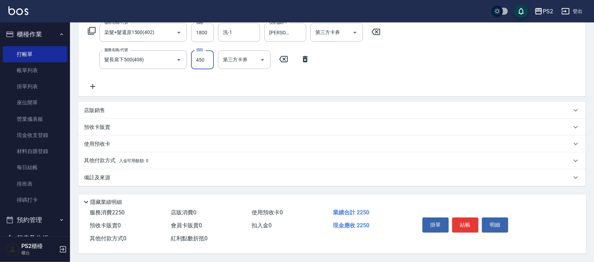
type input "450"
click at [92, 160] on p "其他付款方式 入金可用餘額: 0" at bounding box center [116, 161] width 64 height 8
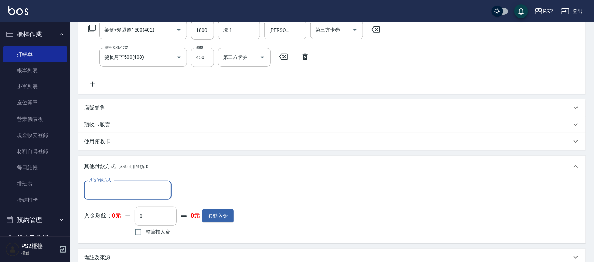
scroll to position [0, 0]
click at [104, 179] on label "其他付款方式" at bounding box center [100, 179] width 22 height 5
click at [104, 184] on input "其他付款方式" at bounding box center [127, 190] width 81 height 12
click at [104, 179] on label "其他付款方式" at bounding box center [100, 179] width 22 height 5
click at [104, 184] on input "其他付款方式" at bounding box center [127, 190] width 81 height 12
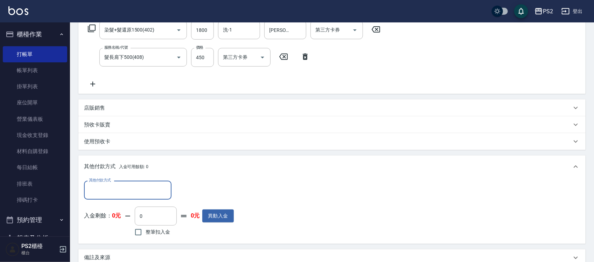
click at [103, 184] on input "其他付款方式" at bounding box center [127, 190] width 81 height 12
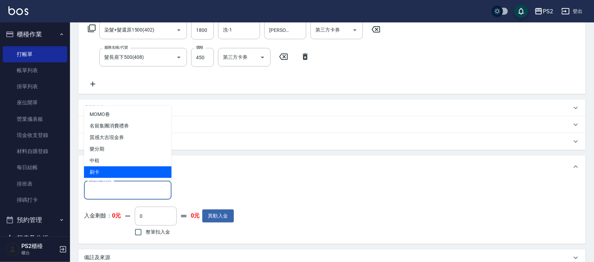
click at [100, 173] on span "刷卡" at bounding box center [128, 172] width 88 height 12
type input "刷卡"
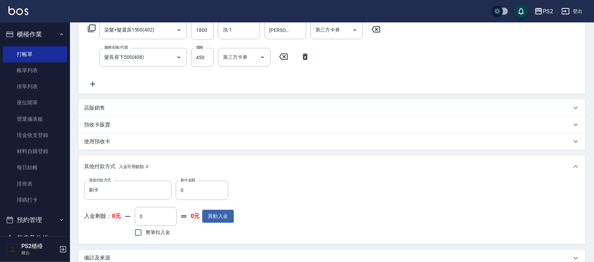
click at [184, 182] on label "刷卡金額" at bounding box center [188, 179] width 15 height 5
click at [184, 182] on input "0" at bounding box center [202, 190] width 53 height 19
click at [184, 182] on label "刷卡金額" at bounding box center [188, 179] width 15 height 5
click at [184, 182] on input "0" at bounding box center [202, 190] width 53 height 19
click at [184, 182] on label "刷卡金額" at bounding box center [188, 179] width 15 height 5
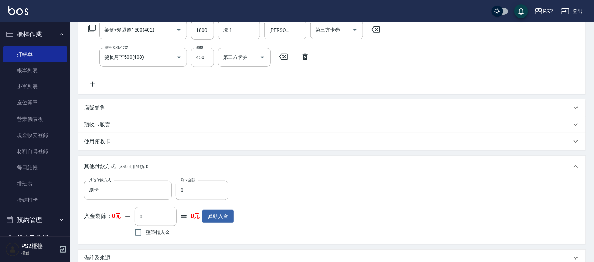
click at [184, 182] on input "0" at bounding box center [202, 190] width 53 height 19
click at [189, 188] on input "0" at bounding box center [202, 190] width 53 height 19
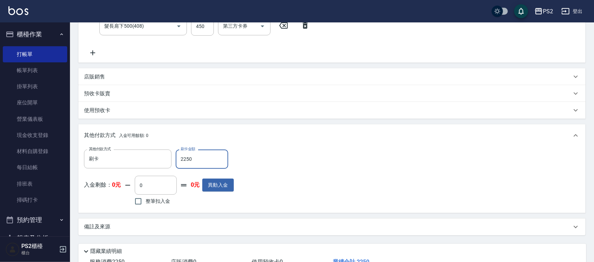
scroll to position [201, 0]
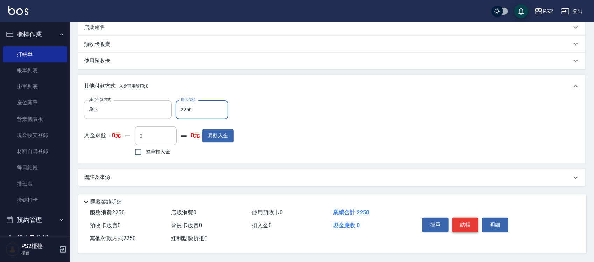
type input "2250"
click at [462, 220] on button "結帳" at bounding box center [465, 224] width 26 height 15
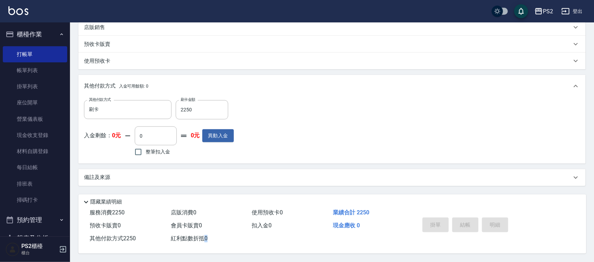
click at [462, 220] on div "掛單 結帳 明細" at bounding box center [465, 226] width 91 height 22
type input "2025/10/12 19:03"
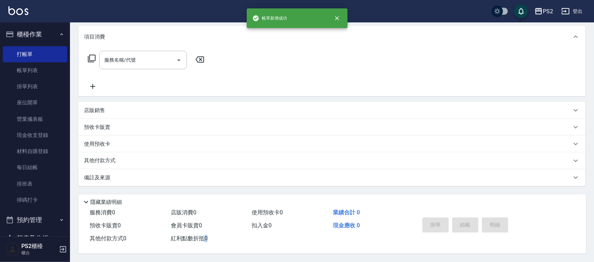
scroll to position [0, 0]
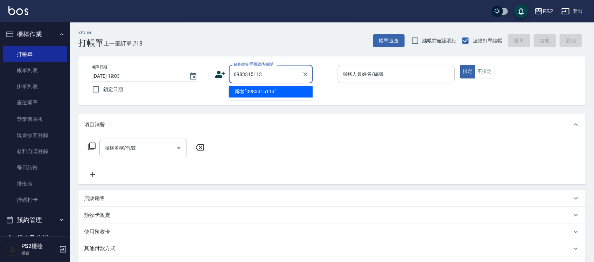
type input "0983315113"
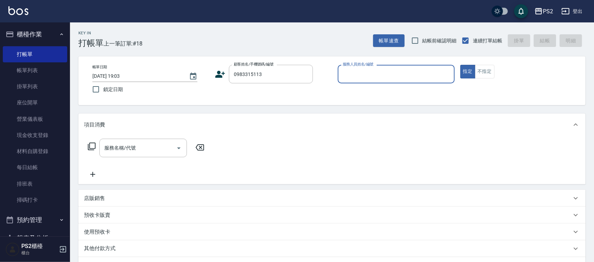
click at [219, 76] on icon at bounding box center [221, 74] width 10 height 7
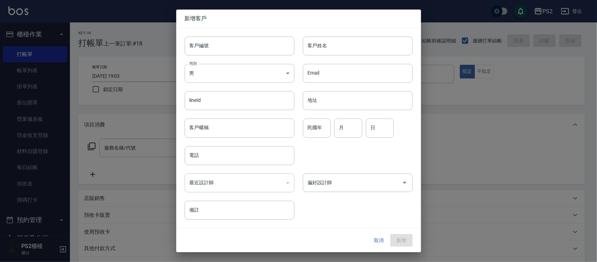
type input "0983315113"
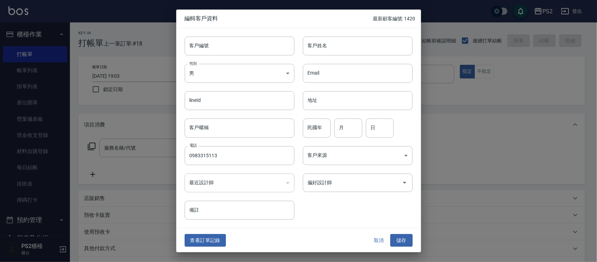
click at [313, 63] on div "Email Email" at bounding box center [354, 68] width 118 height 27
click at [316, 56] on div "Email Email" at bounding box center [354, 68] width 118 height 27
click at [316, 51] on input "客戶姓名" at bounding box center [358, 45] width 110 height 19
type input "吳彩瑄"
click at [405, 242] on button "儲存" at bounding box center [402, 240] width 22 height 13
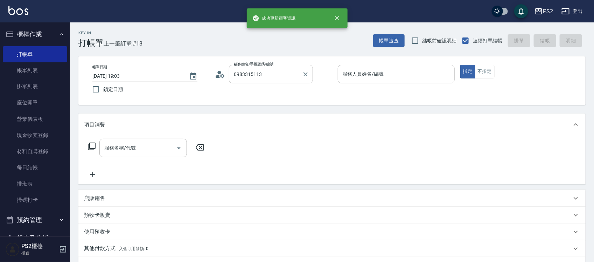
click at [292, 71] on input "0983315113" at bounding box center [265, 74] width 67 height 12
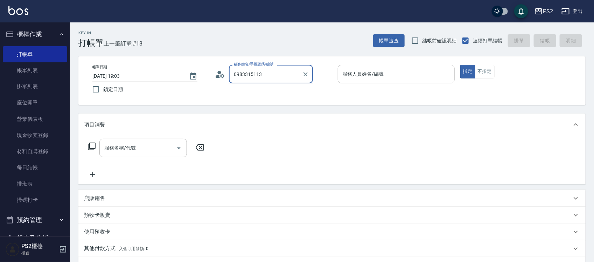
click at [292, 76] on input "0983315113" at bounding box center [265, 74] width 67 height 12
click at [291, 82] on div "0983315113 顧客姓名/手機號碼/編號" at bounding box center [271, 74] width 84 height 19
click at [288, 74] on input "0983315113" at bounding box center [265, 74] width 67 height 12
click at [269, 98] on li "新增 "09833151"" at bounding box center [271, 104] width 84 height 12
click at [276, 77] on input "09833151" at bounding box center [265, 74] width 67 height 12
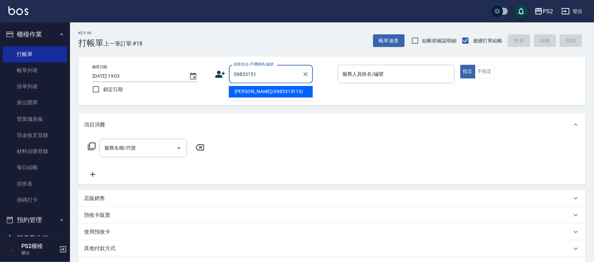
click at [275, 93] on li "吳彩瑄/0983315113/" at bounding box center [271, 92] width 84 height 12
type input "吳彩瑄/0983315113/"
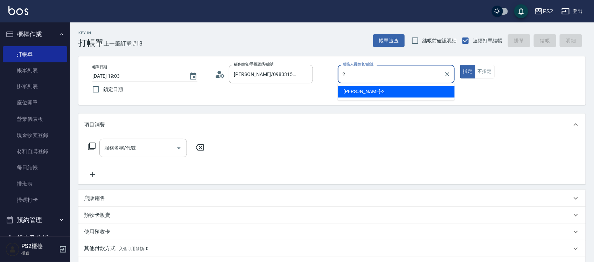
type input "Jason-2"
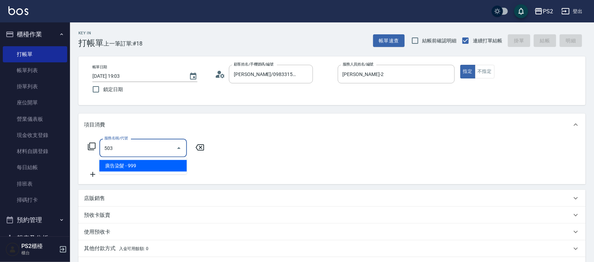
type input "廣告染髮(503)"
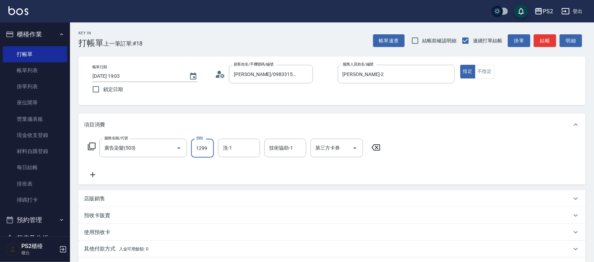
type input "1299"
type input "冠霖-20"
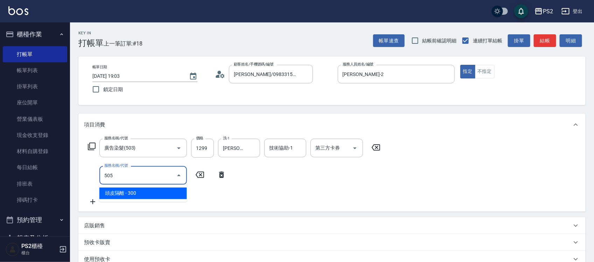
type input "頭皮隔離(505)"
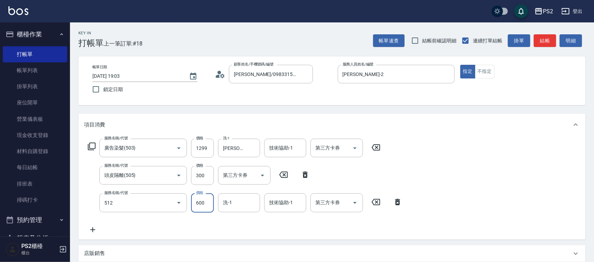
type input "洗+水解護髮600(512)"
type input "600"
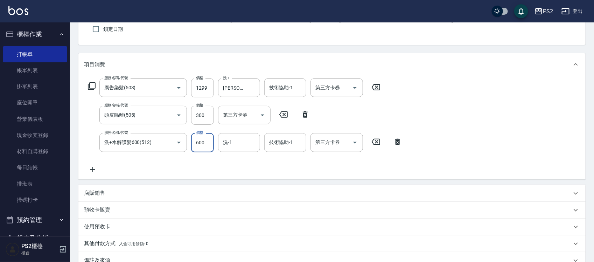
scroll to position [145, 0]
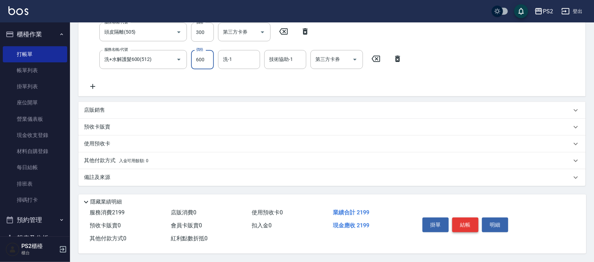
click at [468, 223] on button "結帳" at bounding box center [465, 224] width 26 height 15
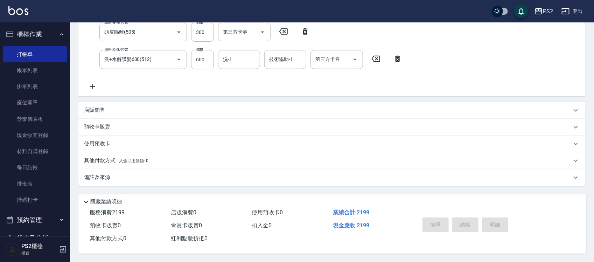
click at [468, 223] on div "掛單 結帳 明細" at bounding box center [465, 226] width 91 height 22
type input "2025/10/12 19:04"
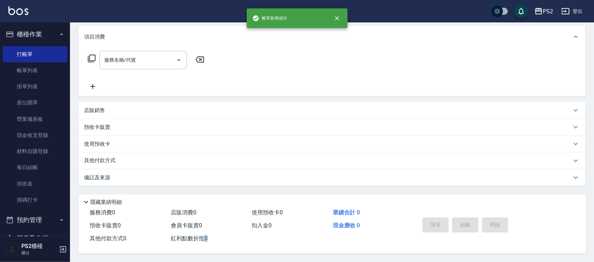
scroll to position [0, 0]
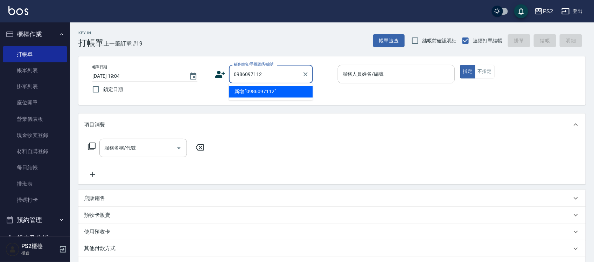
type input "0986097112"
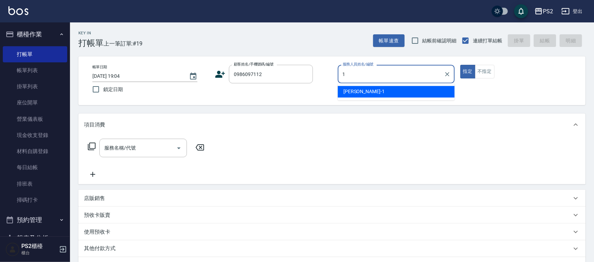
type input "Polly-1"
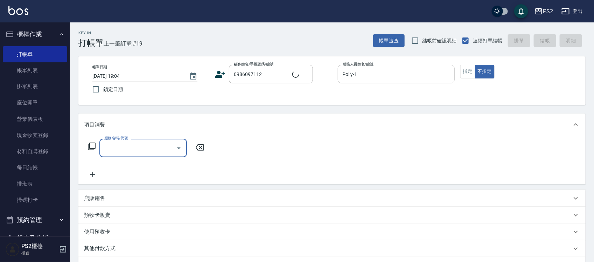
type input "林崇祐/0986097112/1188"
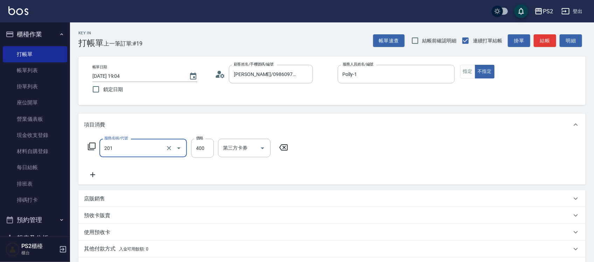
type input "C級洗剪400(201)"
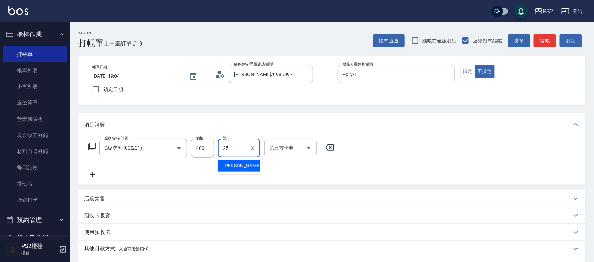
type input "Allan-25"
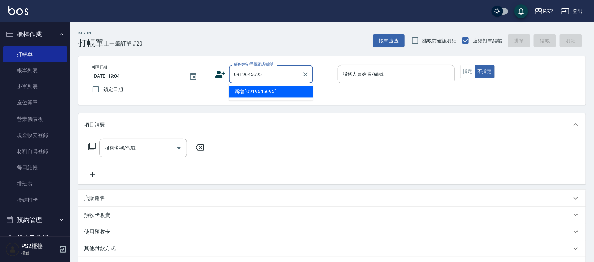
type input "0919645695"
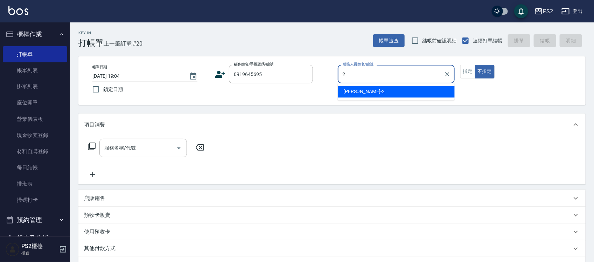
type input "Jason-2"
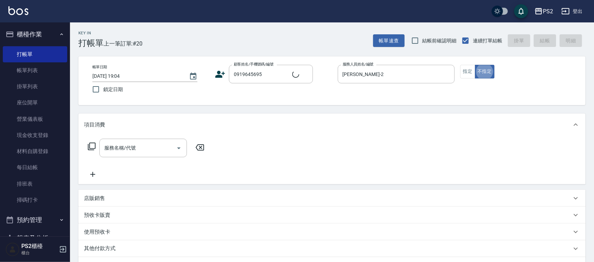
type input "邱飛?/0919645695/"
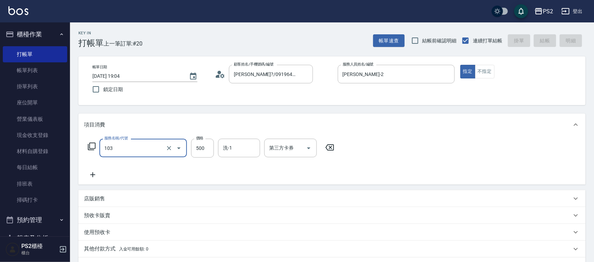
type input "103"
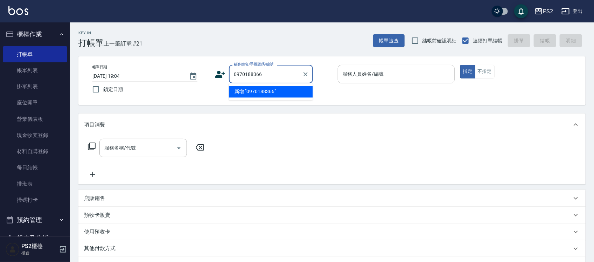
type input "0970188366"
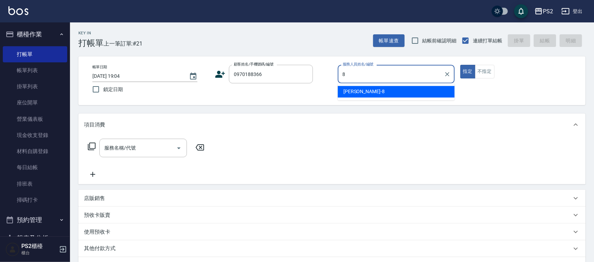
type input "Lori-8"
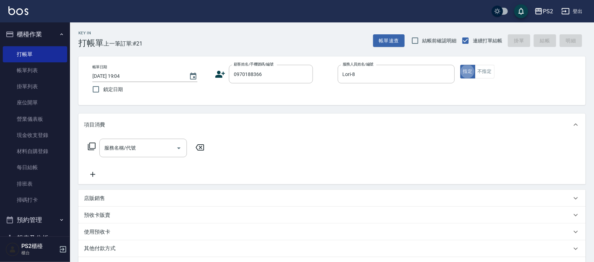
type input "蘇冠全/0970188366/"
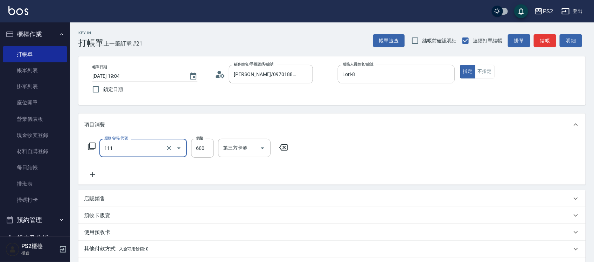
type input "精油洗+去角質(111)"
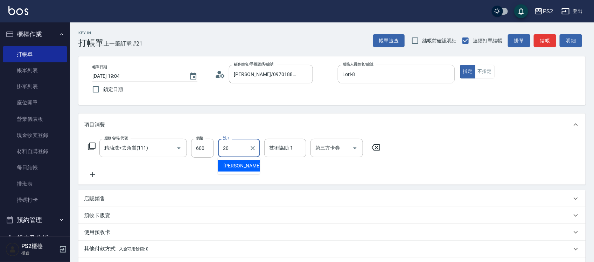
type input "冠霖-20"
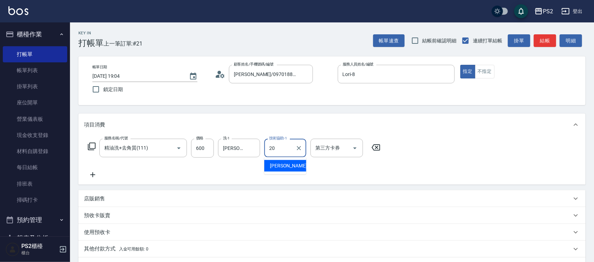
type input "冠霖-20"
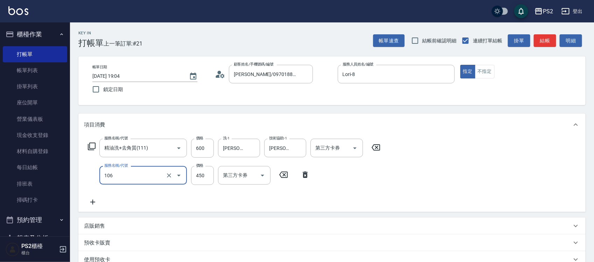
type input "A級單剪(106)"
click at [195, 149] on input "600" at bounding box center [202, 148] width 23 height 19
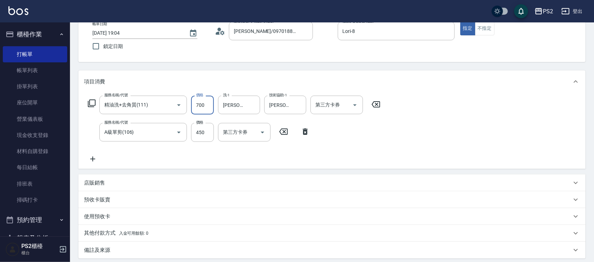
scroll to position [118, 0]
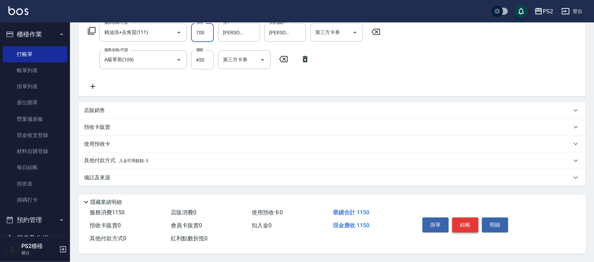
type input "700"
click at [473, 221] on button "結帳" at bounding box center [465, 224] width 26 height 15
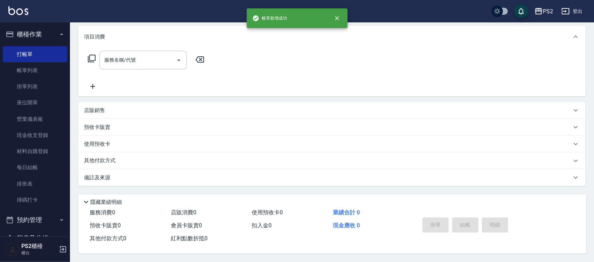
scroll to position [0, 0]
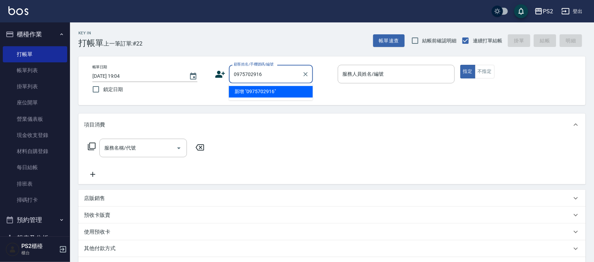
type input "0975702916"
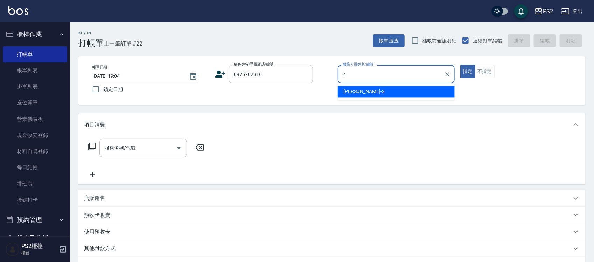
type input "Jason-2"
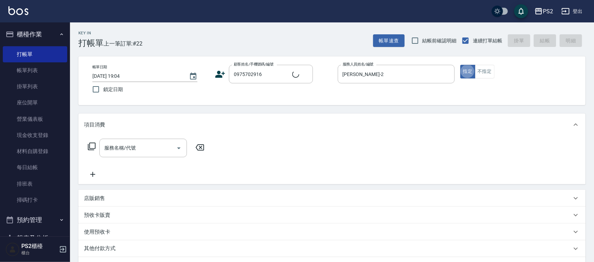
type input "羅嗣宏/0975702916/"
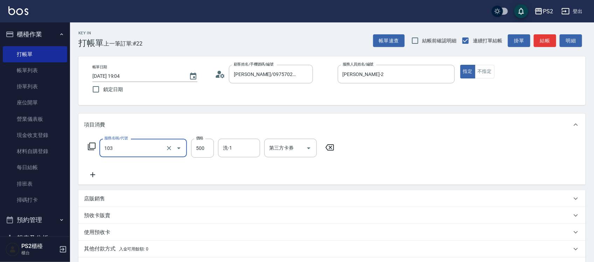
type input "B級洗剪500(103)"
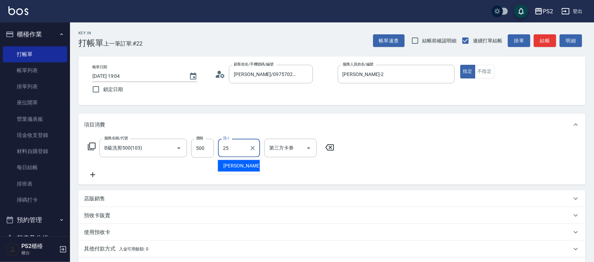
type input "Allan-25"
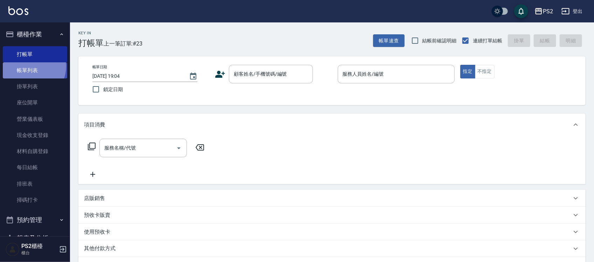
click at [30, 67] on link "帳單列表" at bounding box center [35, 70] width 64 height 16
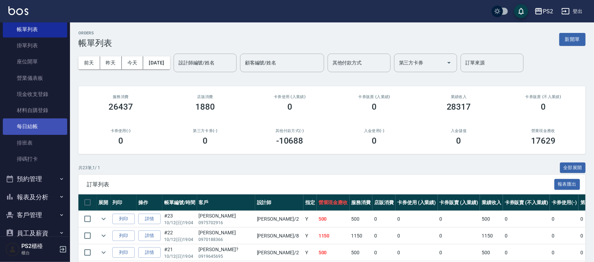
scroll to position [88, 0]
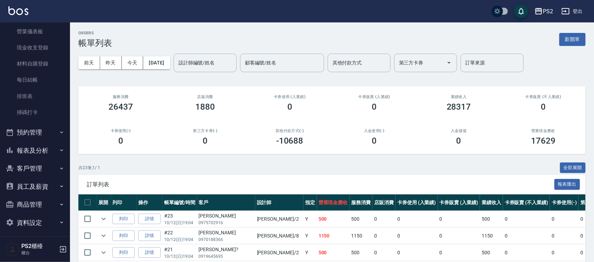
click at [34, 152] on button "報表及分析" at bounding box center [35, 150] width 64 height 18
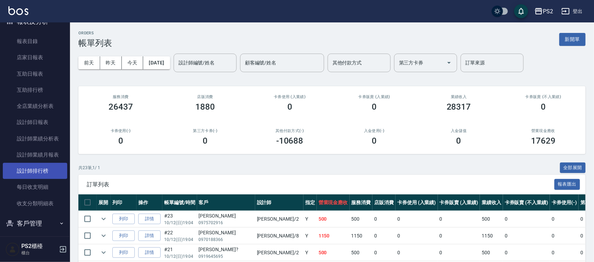
scroll to position [219, 0]
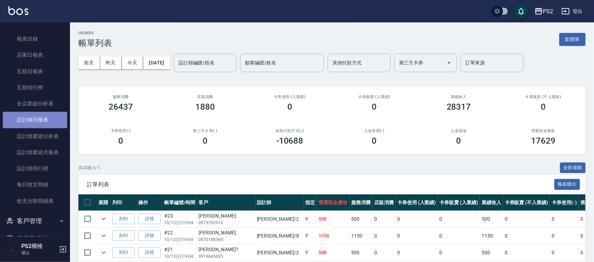
click at [46, 118] on link "設計師日報表" at bounding box center [35, 120] width 64 height 16
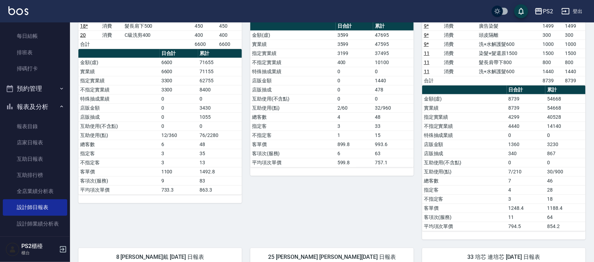
scroll to position [147, 0]
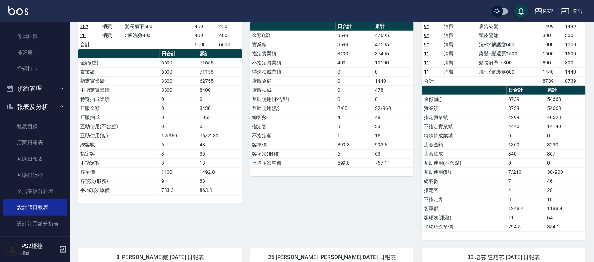
drag, startPoint x: 202, startPoint y: 172, endPoint x: 214, endPoint y: 174, distance: 12.3
click at [214, 174] on td "1492.8" at bounding box center [220, 171] width 44 height 9
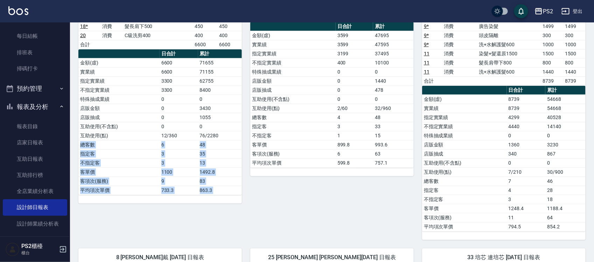
click at [243, 143] on div "1 Polly 蔡宜蓉 10/12/2025 日報表 單號 類別 項目 金額 業績 3 * 消費 A級洗剪600 600 600 5 * 消費 A級單剪 45…" at bounding box center [328, 216] width 516 height 589
click at [232, 149] on tbody "金額(虛) 6600 71655 實業績 6600 71155 指定實業績 3300 62755 不指定實業績 3300 8400 特殊抽成業績 0 0 店販…" at bounding box center [159, 126] width 163 height 137
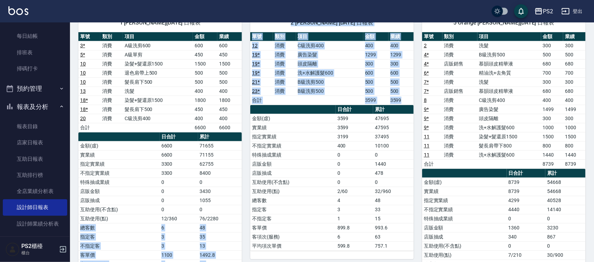
scroll to position [0, 0]
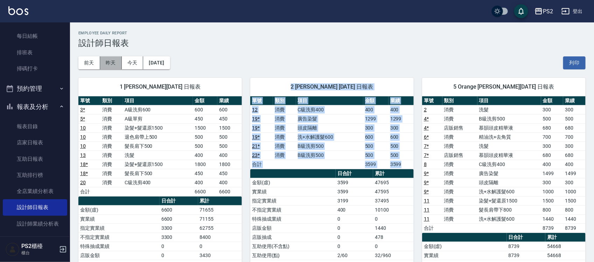
click at [111, 63] on button "昨天" at bounding box center [111, 62] width 22 height 13
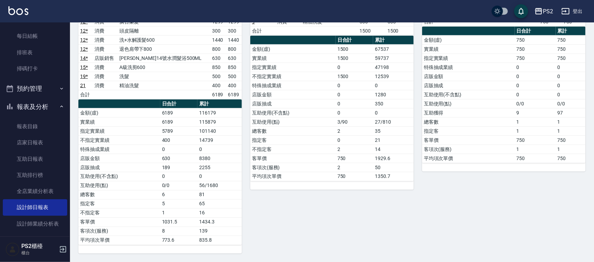
scroll to position [384, 0]
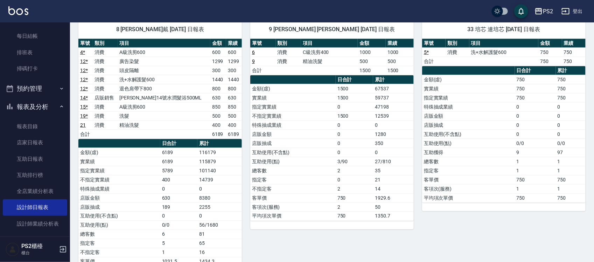
drag, startPoint x: 370, startPoint y: 172, endPoint x: 388, endPoint y: 174, distance: 17.6
click at [377, 173] on tr "總客數 2 35" at bounding box center [331, 170] width 163 height 9
click at [390, 174] on td "35" at bounding box center [393, 170] width 41 height 9
click at [391, 175] on td "35" at bounding box center [393, 170] width 41 height 9
drag, startPoint x: 383, startPoint y: 175, endPoint x: 373, endPoint y: 175, distance: 10.5
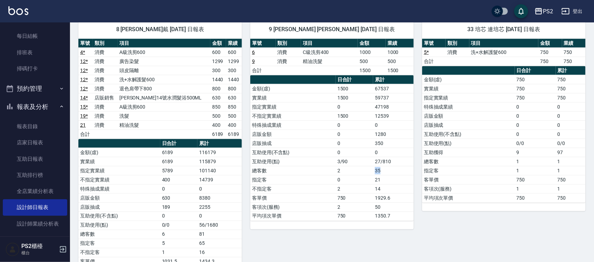
click at [373, 175] on tr "總客數 2 35" at bounding box center [331, 170] width 163 height 9
click at [373, 175] on td "2" at bounding box center [355, 170] width 38 height 9
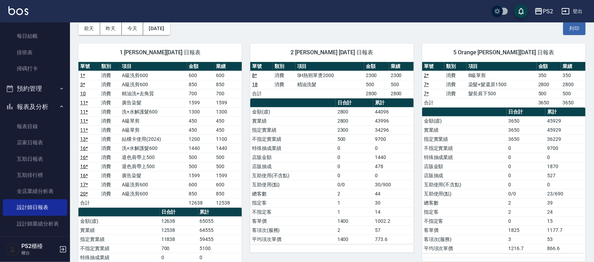
scroll to position [34, 0]
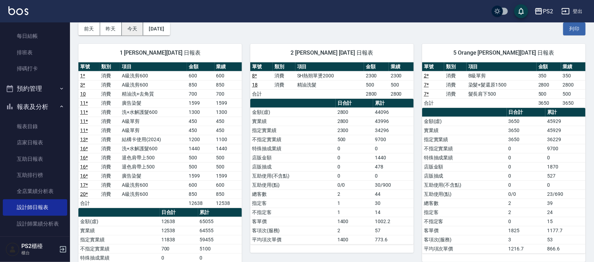
click at [132, 34] on button "今天" at bounding box center [133, 28] width 22 height 13
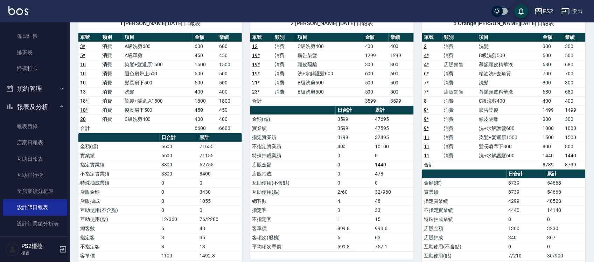
scroll to position [131, 0]
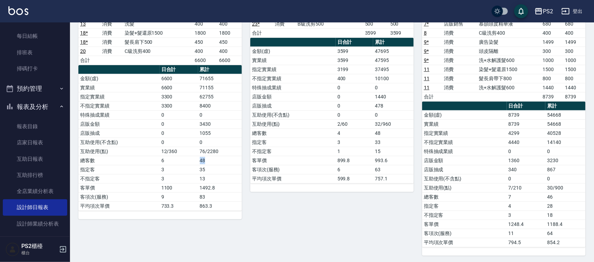
drag, startPoint x: 207, startPoint y: 162, endPoint x: 197, endPoint y: 160, distance: 10.0
click at [197, 160] on tr "總客數 6 48" at bounding box center [159, 160] width 163 height 9
click at [197, 160] on td "6" at bounding box center [179, 160] width 39 height 9
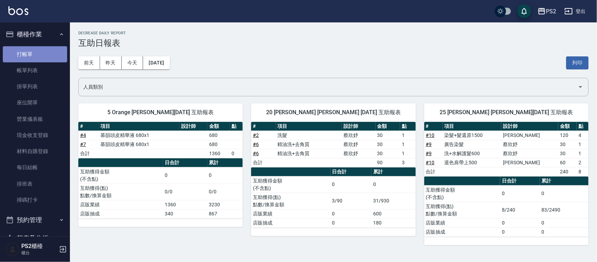
click at [46, 51] on link "打帳單" at bounding box center [35, 54] width 64 height 16
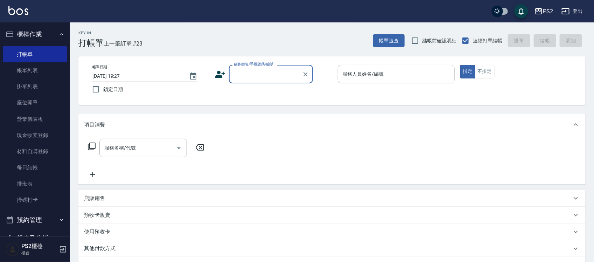
click at [114, 199] on div "店販銷售" at bounding box center [328, 198] width 488 height 7
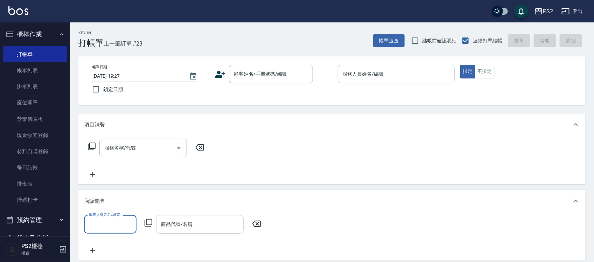
click at [168, 225] on input "商品代號/名稱" at bounding box center [199, 224] width 81 height 12
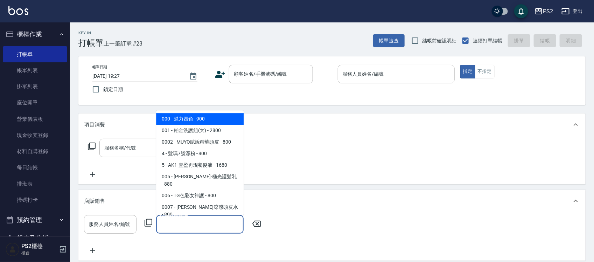
click at [151, 223] on icon at bounding box center [148, 222] width 8 height 8
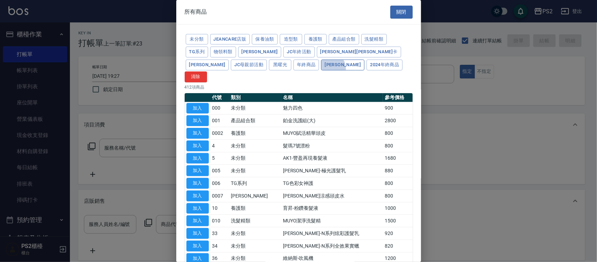
click at [321, 69] on button "珀藍" at bounding box center [342, 65] width 43 height 11
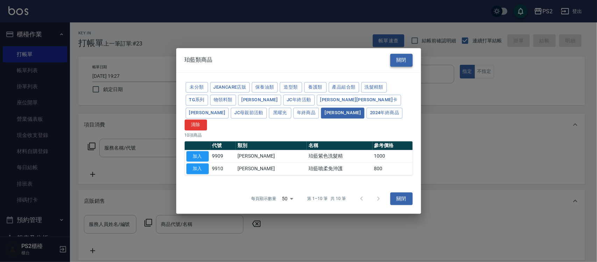
click at [401, 71] on div "珀藍類商品 關閉" at bounding box center [298, 60] width 245 height 24
click at [402, 66] on button "關閉" at bounding box center [402, 60] width 22 height 13
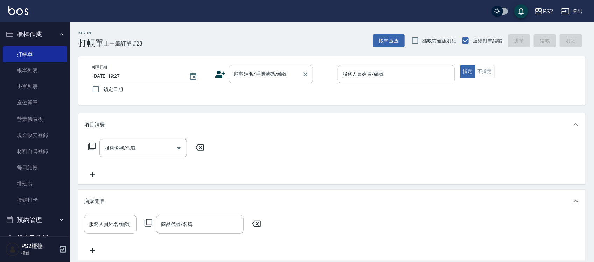
click at [252, 67] on div "顧客姓名/手機號碼/編號" at bounding box center [271, 74] width 84 height 19
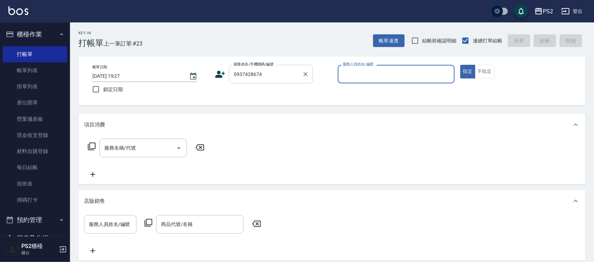
click at [271, 74] on input "0937428674" at bounding box center [265, 74] width 67 height 12
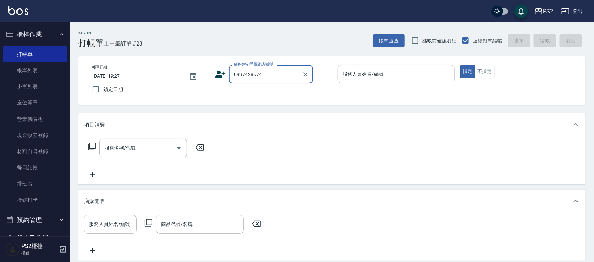
click at [271, 74] on input "0937428674" at bounding box center [265, 74] width 67 height 12
type input "0937428674"
click at [220, 75] on icon at bounding box center [221, 74] width 10 height 7
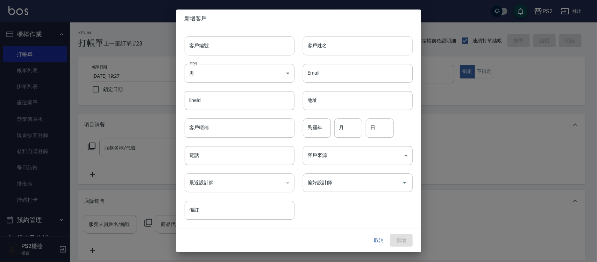
type input "0937428674"
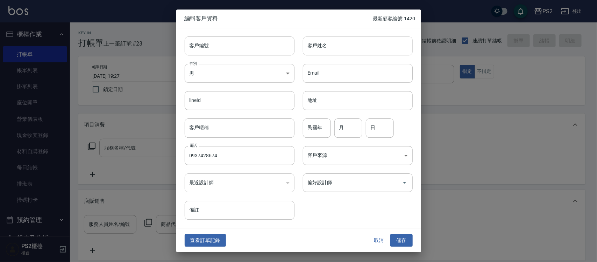
click at [389, 42] on input "客戶姓名" at bounding box center [358, 45] width 110 height 19
type input "藍于庭"
type input "85"
type input "1"
type input "16"
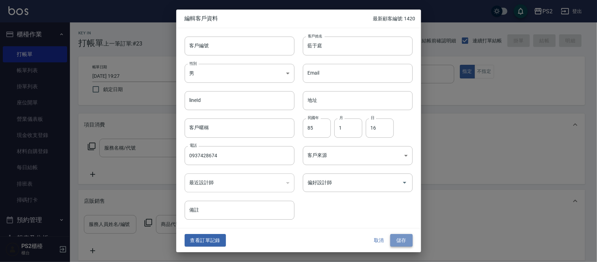
click at [406, 243] on button "儲存" at bounding box center [402, 240] width 22 height 13
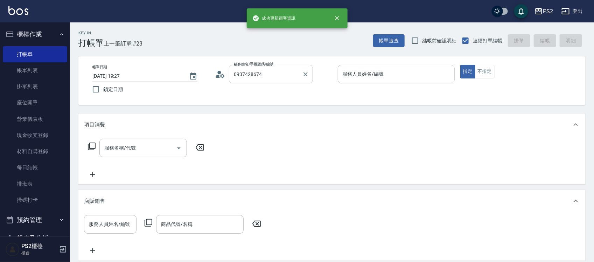
click at [283, 75] on input "0937428674" at bounding box center [265, 74] width 67 height 12
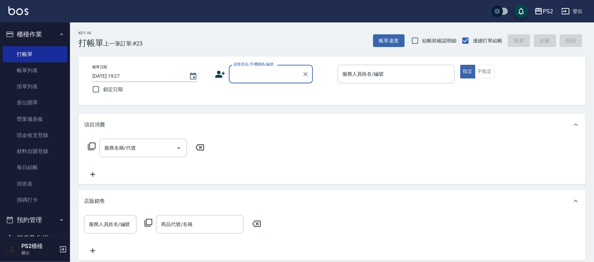
click at [282, 74] on input "顧客姓名/手機號碼/編號" at bounding box center [265, 74] width 67 height 12
click at [282, 72] on input "顧客姓名/手機號碼/編號" at bounding box center [262, 74] width 60 height 12
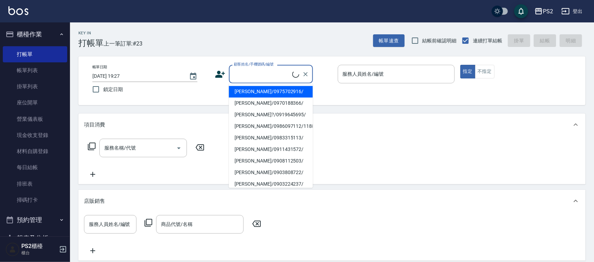
click at [282, 72] on input "顧客姓名/手機號碼/編號" at bounding box center [262, 74] width 60 height 12
click at [281, 72] on input "顧客姓名/手機號碼/編號" at bounding box center [265, 74] width 67 height 12
click at [267, 91] on li "藍于庭/0937428674/" at bounding box center [271, 92] width 84 height 12
click at [267, 91] on div "帳單日期 2025/10/12 19:27 鎖定日期 顧客姓名/手機號碼/編號 顧客姓名/手機號碼/編號 服務人員姓名/編號 服務人員姓名/編號 指定 不指定" at bounding box center [332, 81] width 490 height 32
type input "藍于庭/0937428674/"
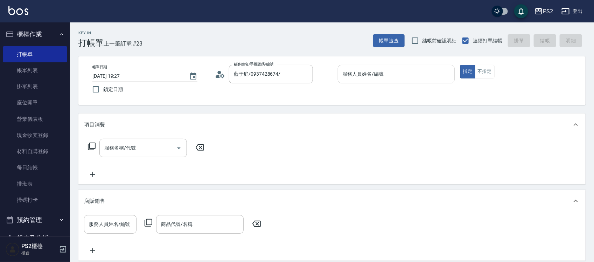
click at [355, 81] on div "服務人員姓名/編號" at bounding box center [396, 74] width 117 height 19
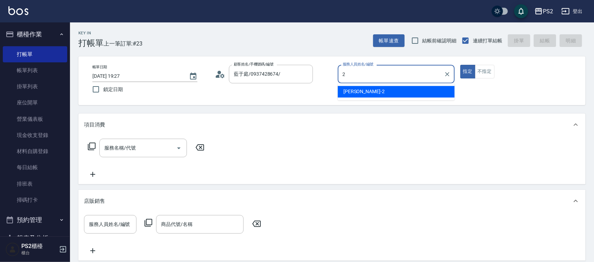
type input "Jason-2"
type button "true"
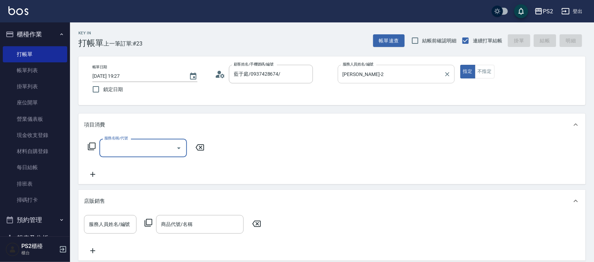
type input "5"
type input "廣告燙髮(403)"
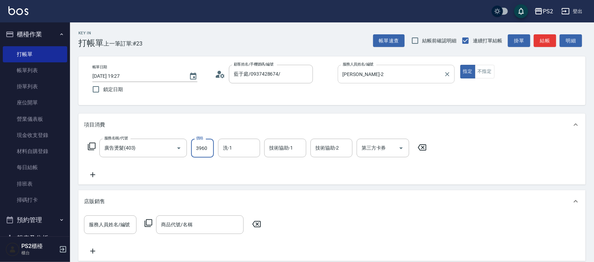
type input "3960"
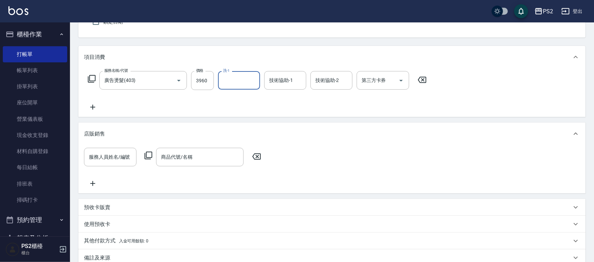
scroll to position [150, 0]
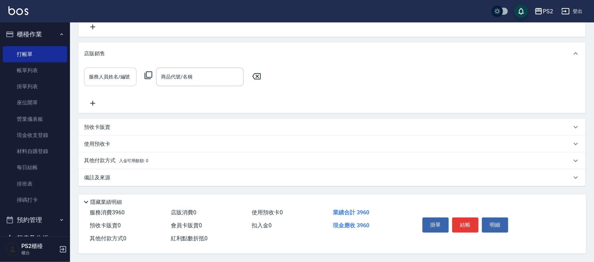
click at [112, 68] on div "服務人員姓名/編號" at bounding box center [110, 77] width 53 height 19
drag, startPoint x: 220, startPoint y: 165, endPoint x: 216, endPoint y: 165, distance: 3.9
click at [218, 165] on div "其他付款方式 入金可用餘額: 0" at bounding box center [331, 160] width 507 height 17
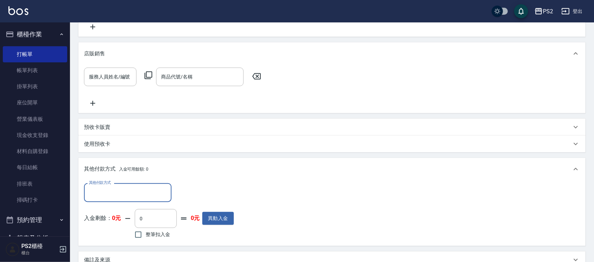
scroll to position [0, 0]
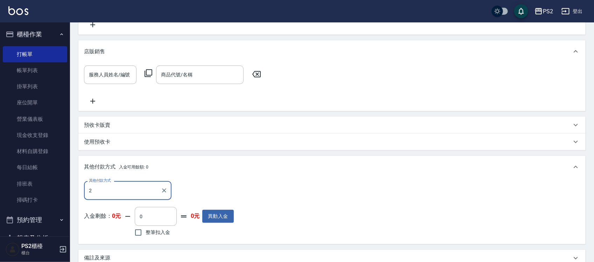
type input "undefined"
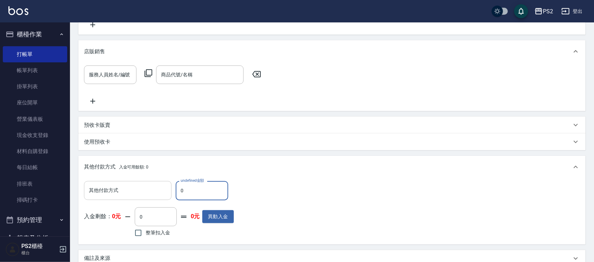
drag, startPoint x: 162, startPoint y: 174, endPoint x: 155, endPoint y: 181, distance: 9.9
click at [158, 176] on div "其他付款方式 入金可用餘額: 0" at bounding box center [331, 167] width 507 height 22
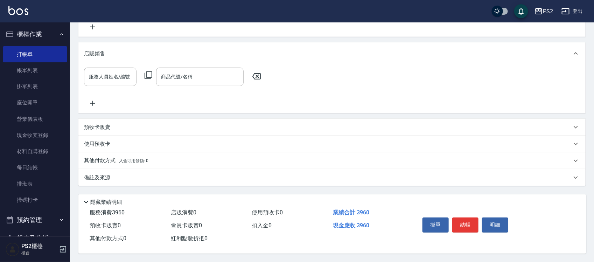
click at [144, 187] on div "Key In 打帳單 上一筆訂單:#23 帳單速查 結帳前確認明細 連續打單結帳 掛單 結帳 明細 帳單日期 2025/10/12 19:27 鎖定日期 顧客…" at bounding box center [332, 68] width 524 height 387
click at [132, 159] on span "入金可用餘額: 0" at bounding box center [134, 160] width 30 height 5
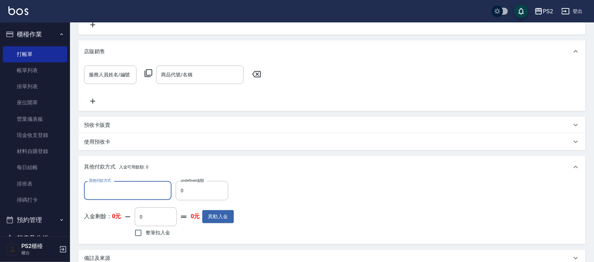
scroll to position [0, 0]
click at [115, 184] on input "其他付款方式" at bounding box center [127, 190] width 81 height 12
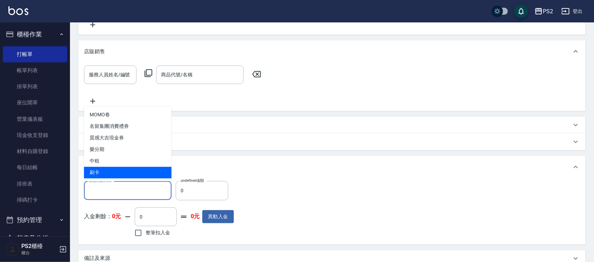
click at [116, 171] on span "刷卡" at bounding box center [128, 173] width 88 height 12
type input "刷卡"
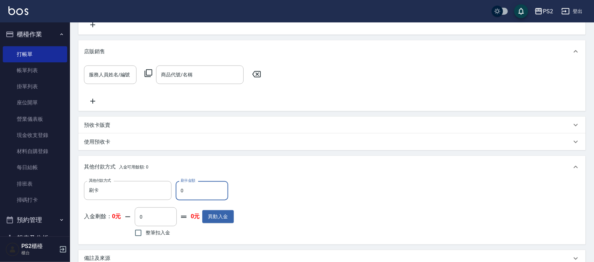
click at [197, 191] on input "0" at bounding box center [202, 190] width 53 height 19
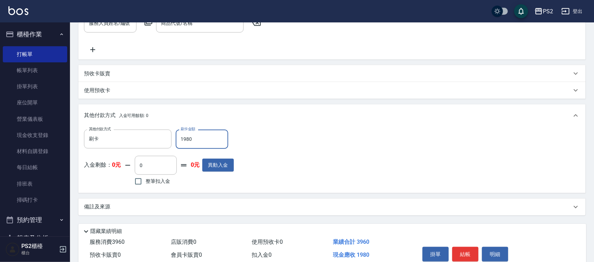
scroll to position [233, 0]
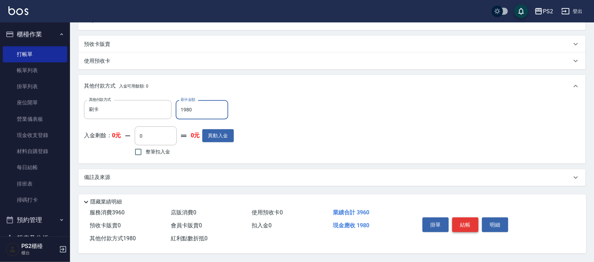
type input "1980"
click at [456, 219] on button "結帳" at bounding box center [465, 224] width 26 height 15
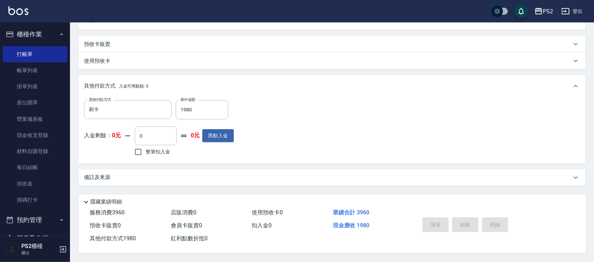
type input "2025/10/12 19:32"
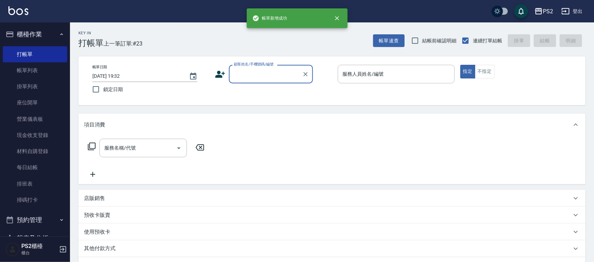
scroll to position [0, 0]
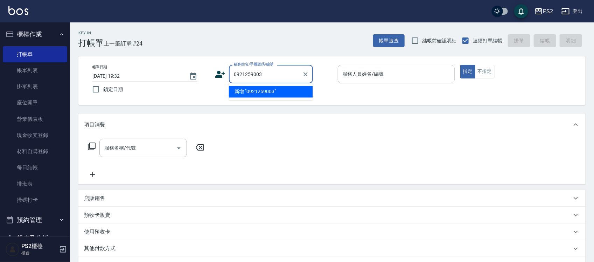
type input "0921259003"
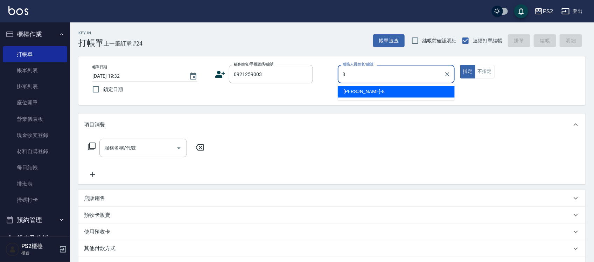
type input "Lori-8"
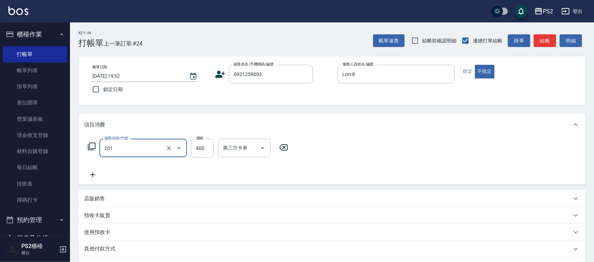
type input "C級洗剪400(201)"
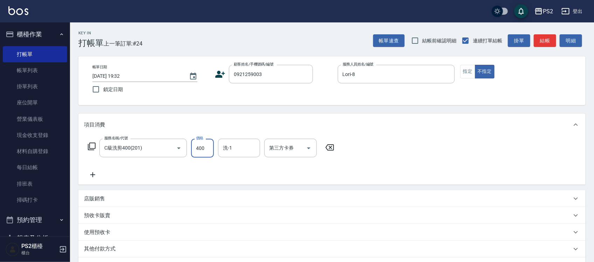
click at [223, 74] on icon at bounding box center [221, 74] width 10 height 7
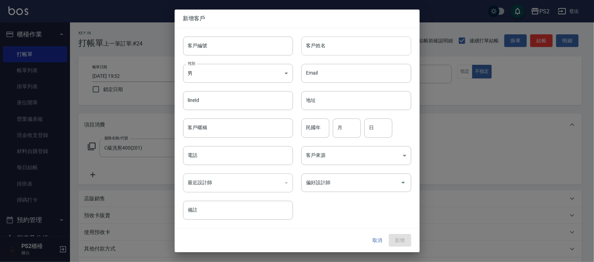
type input "0921259003"
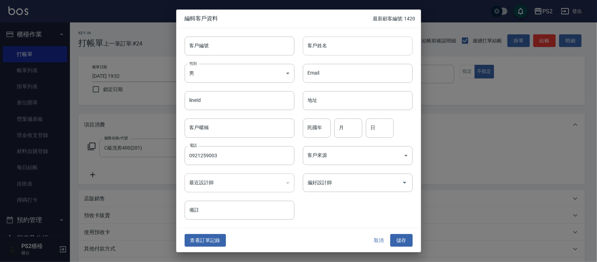
click at [352, 47] on input "客戶姓名" at bounding box center [358, 45] width 110 height 19
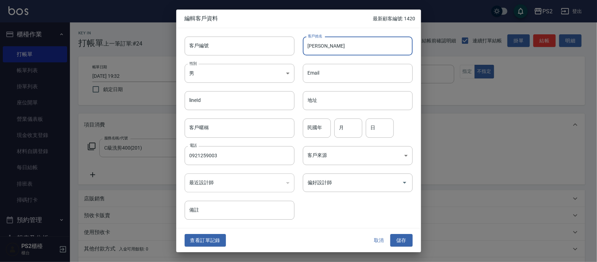
type input "[PERSON_NAME]"
click at [405, 238] on button "儲存" at bounding box center [402, 240] width 22 height 13
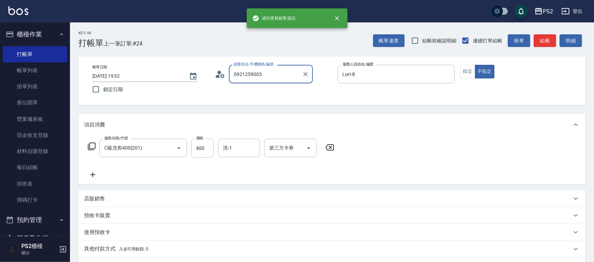
click at [275, 75] on input "0921259003" at bounding box center [265, 74] width 67 height 12
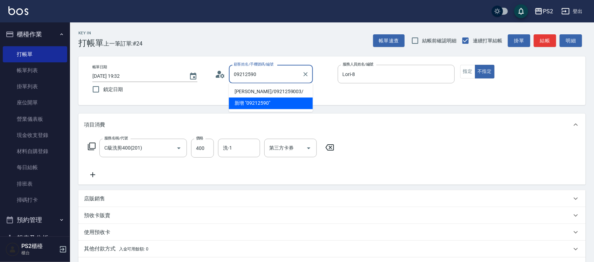
click at [265, 90] on li "薛婉麗/0921259003/" at bounding box center [271, 92] width 84 height 12
type input "薛婉麗/0921259003/"
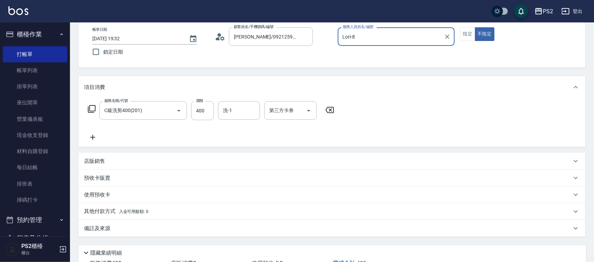
scroll to position [90, 0]
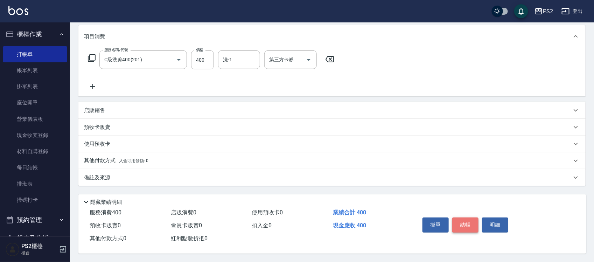
click at [466, 220] on button "結帳" at bounding box center [465, 224] width 26 height 15
type input "2025/10/12 19:33"
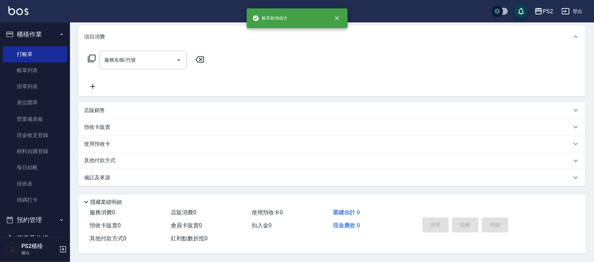
scroll to position [0, 0]
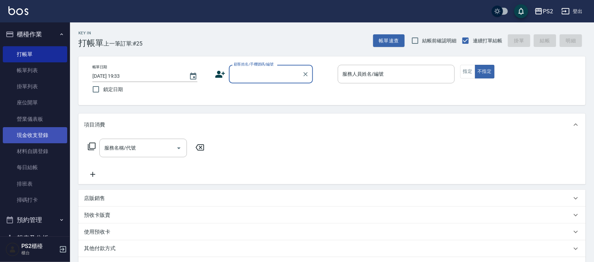
click at [38, 129] on link "現金收支登錄" at bounding box center [35, 135] width 64 height 16
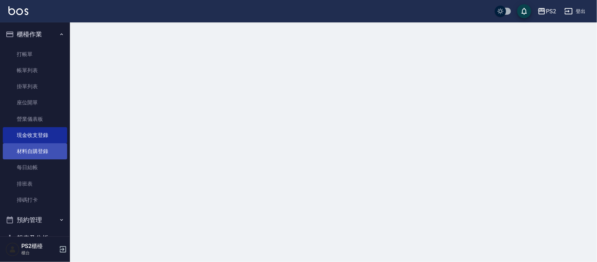
click at [34, 154] on link "材料自購登錄" at bounding box center [35, 151] width 64 height 16
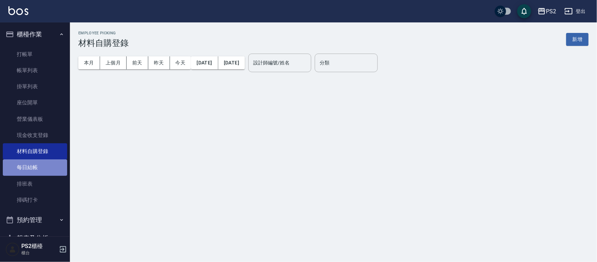
click at [35, 167] on link "每日結帳" at bounding box center [35, 167] width 64 height 16
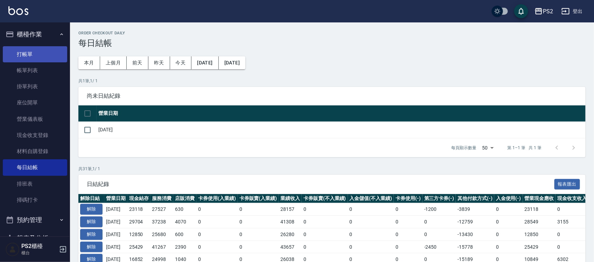
click at [37, 47] on link "打帳單" at bounding box center [35, 54] width 64 height 16
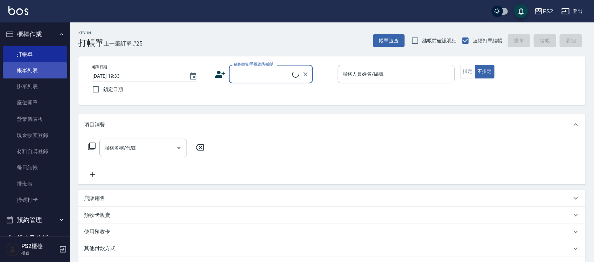
click at [38, 69] on link "帳單列表" at bounding box center [35, 70] width 64 height 16
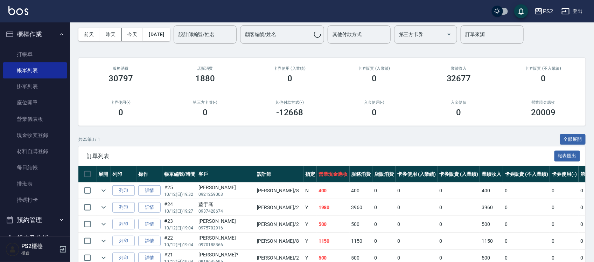
scroll to position [44, 0]
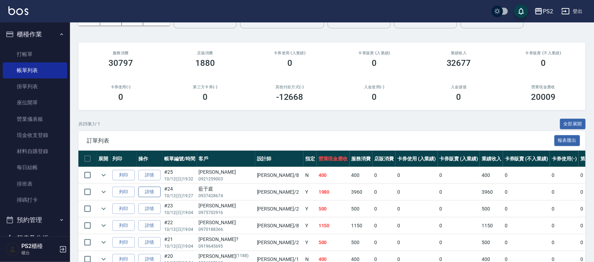
click at [156, 191] on link "詳情" at bounding box center [149, 192] width 22 height 11
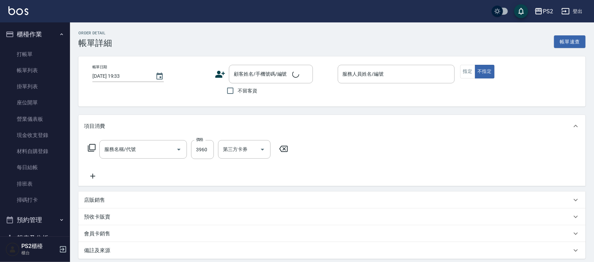
type input "2025/10/12 19:27"
type input "Jason-2"
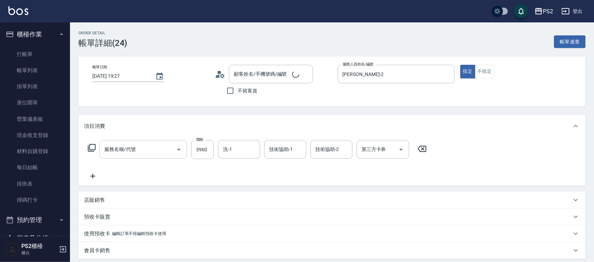
type input "廣告燙髮(403)"
type input "藍于庭/0937428674/"
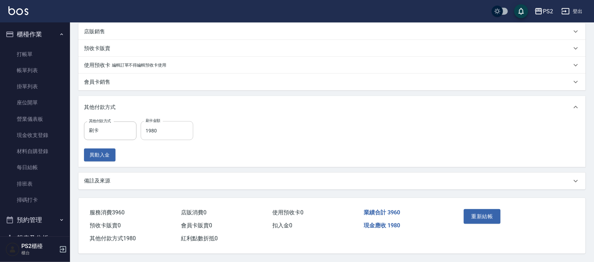
scroll to position [170, 0]
click at [165, 128] on input "1980" at bounding box center [167, 130] width 53 height 19
type input "1960"
click at [483, 213] on button "重新結帳" at bounding box center [482, 216] width 37 height 15
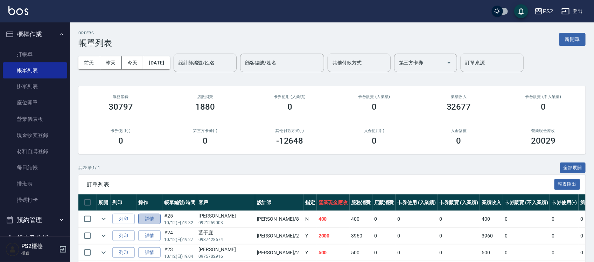
click at [146, 215] on link "詳情" at bounding box center [149, 219] width 22 height 11
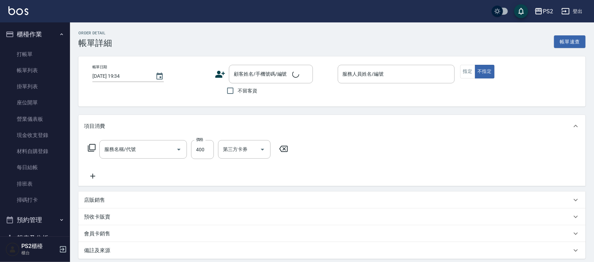
type input "2025/10/12 19:32"
type input "Lori-8"
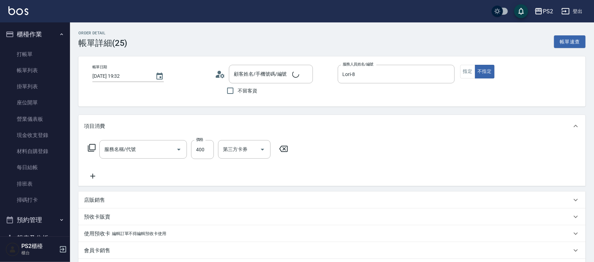
type input "C級洗剪400(201)"
type input "薛婉麗/0921259003/"
click at [196, 151] on input "400" at bounding box center [202, 149] width 23 height 19
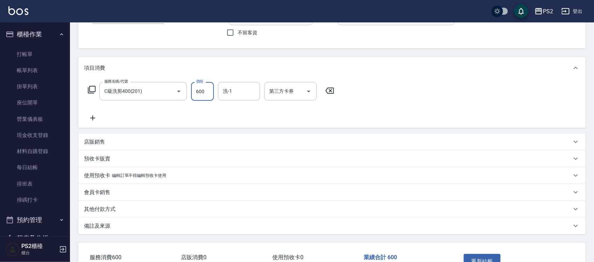
scroll to position [105, 0]
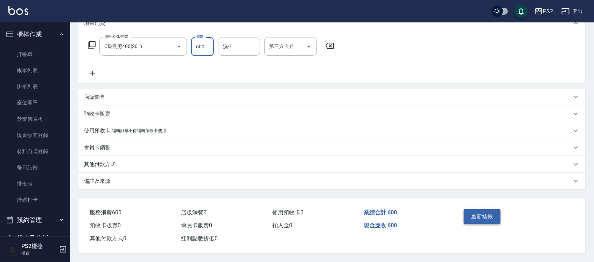
type input "600"
click at [482, 209] on button "重新結帳" at bounding box center [482, 216] width 37 height 15
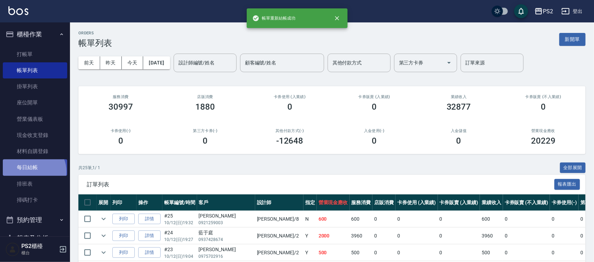
click at [32, 172] on link "每日結帳" at bounding box center [35, 167] width 64 height 16
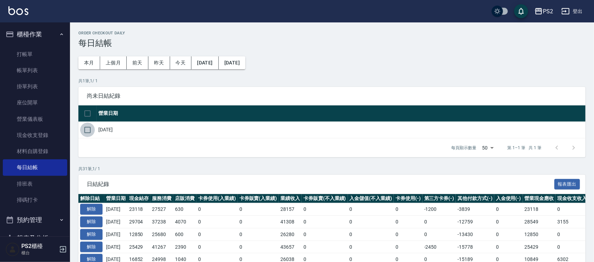
click at [86, 132] on input "checkbox" at bounding box center [87, 130] width 15 height 15
checkbox input "true"
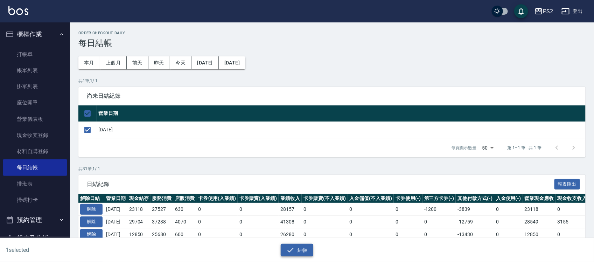
click at [305, 247] on button "結帳" at bounding box center [297, 250] width 33 height 13
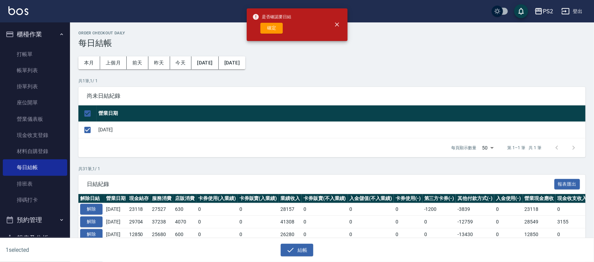
click at [249, 15] on div "是否確認要日結 確定" at bounding box center [297, 24] width 101 height 33
click at [261, 27] on button "確定" at bounding box center [271, 28] width 22 height 11
click at [267, 28] on div "確定" at bounding box center [271, 28] width 39 height 11
checkbox input "false"
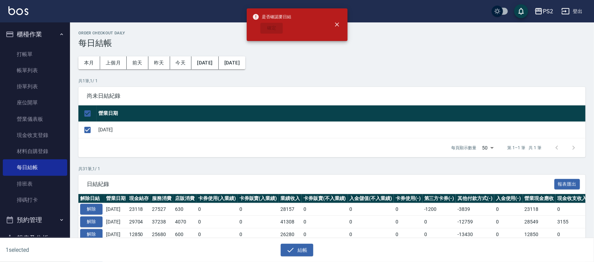
checkbox input "false"
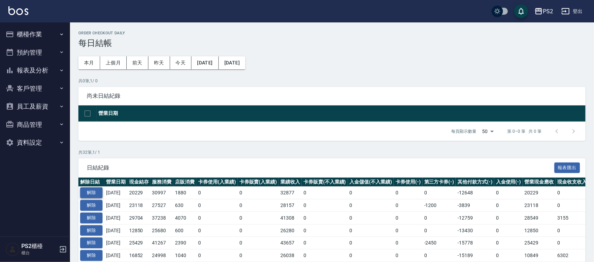
drag, startPoint x: 75, startPoint y: 187, endPoint x: 88, endPoint y: 193, distance: 13.3
click at [88, 193] on button "解除" at bounding box center [91, 192] width 22 height 11
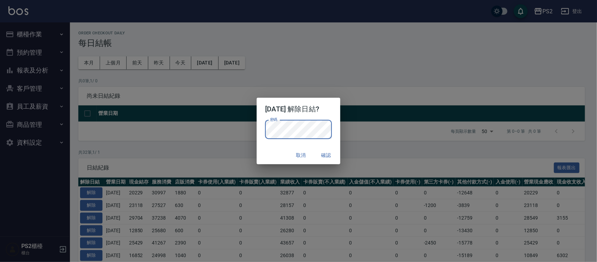
click at [337, 123] on div "密碼 密碼" at bounding box center [298, 133] width 83 height 26
click at [335, 155] on button "確認" at bounding box center [326, 155] width 22 height 13
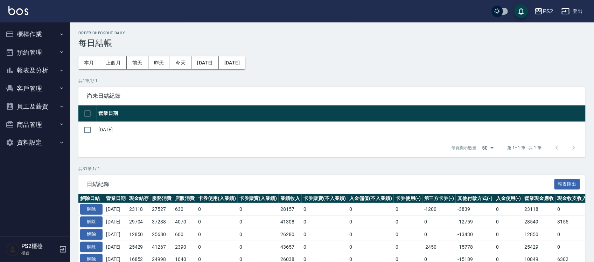
click at [38, 36] on button "櫃檯作業" at bounding box center [35, 34] width 64 height 18
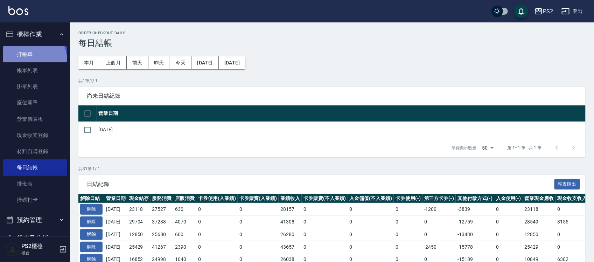
click at [30, 61] on link "打帳單" at bounding box center [35, 54] width 64 height 16
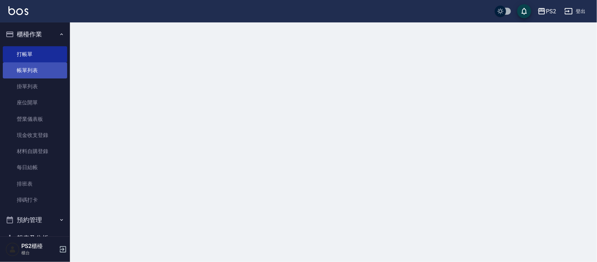
click at [30, 69] on link "帳單列表" at bounding box center [35, 70] width 64 height 16
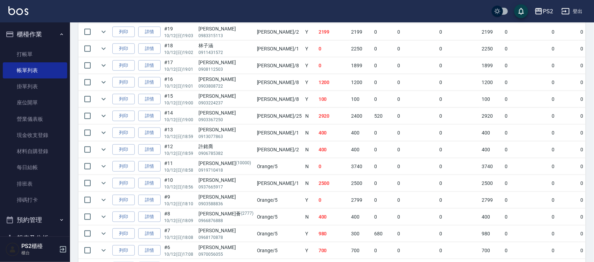
scroll to position [306, 0]
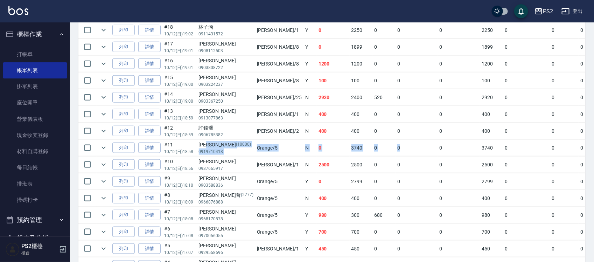
drag, startPoint x: 212, startPoint y: 146, endPoint x: 356, endPoint y: 146, distance: 144.6
click at [356, 146] on tr "列印 詳情 #11 10/12 (日) 18:58 [PERSON_NAME](10000) 0919710418 Orange /5 N 0 3740 0 …" at bounding box center [396, 148] width 637 height 16
click at [396, 146] on td "0" at bounding box center [417, 148] width 42 height 16
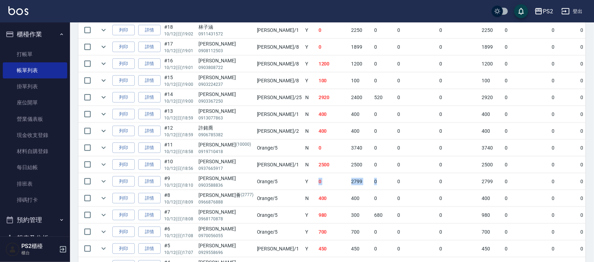
drag, startPoint x: 263, startPoint y: 182, endPoint x: 413, endPoint y: 184, distance: 150.5
click at [349, 184] on tr "列印 詳情 #9 10/12 (日) 18:10 [PERSON_NAME]0903588836 Orange /5 Y 0 2799 0 0 0 2799 …" at bounding box center [396, 181] width 637 height 16
click at [579, 181] on td "0" at bounding box center [596, 181] width 34 height 16
drag, startPoint x: 550, startPoint y: 48, endPoint x: 576, endPoint y: 49, distance: 26.3
click at [575, 49] on tr "列印 詳情 #17 10/12 (日) 19:01 [PERSON_NAME] 0908112503 Lori /8 Y 0 1899 0 0 0 1899 …" at bounding box center [396, 47] width 637 height 16
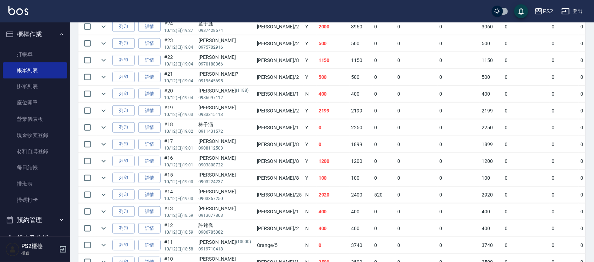
scroll to position [188, 0]
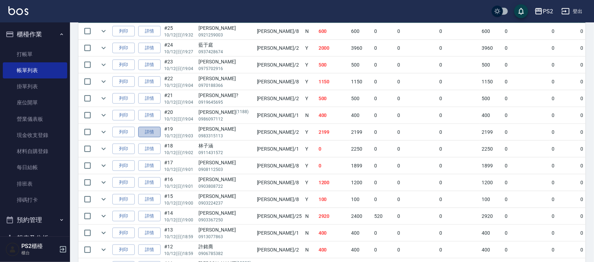
click at [153, 131] on link "詳情" at bounding box center [149, 132] width 22 height 11
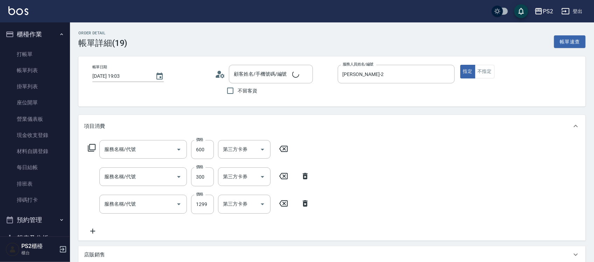
type input "[DATE] 19:03"
type input "[PERSON_NAME]-2"
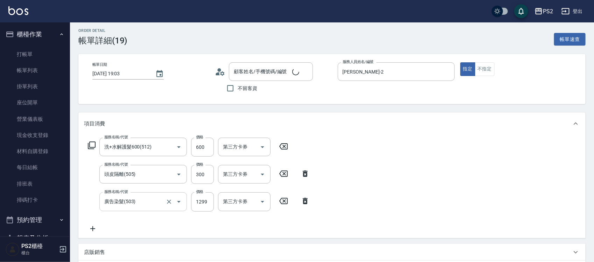
type input "洗+水解護髮600(512)"
type input "頭皮隔離(505)"
type input "廣告染髮(503)"
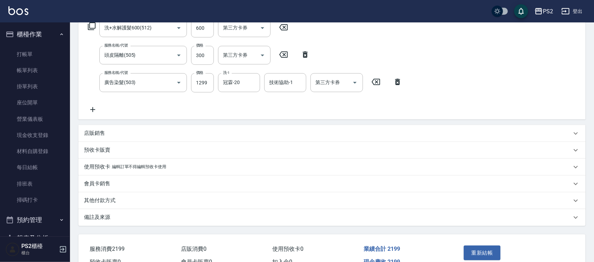
scroll to position [160, 0]
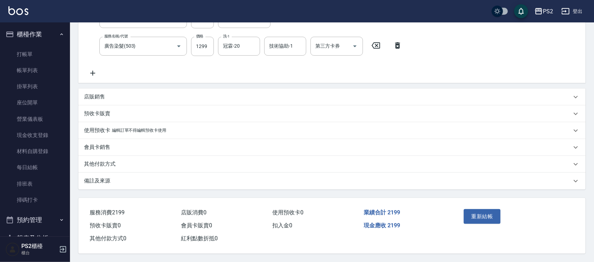
type input "[PERSON_NAME]/0983315113/"
click at [102, 168] on div "其他付款方式" at bounding box center [331, 164] width 507 height 17
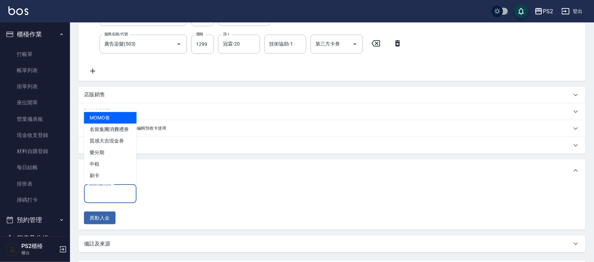
click at [120, 192] on input "其他付款方式" at bounding box center [110, 194] width 46 height 12
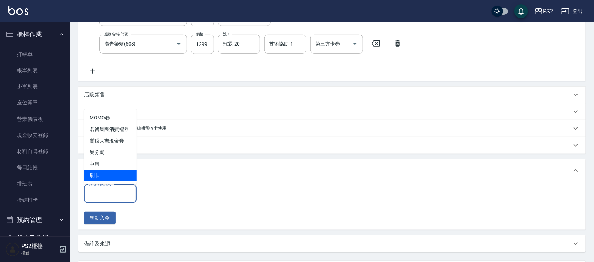
click at [112, 176] on span "刷卡" at bounding box center [110, 176] width 53 height 12
type input "刷卡"
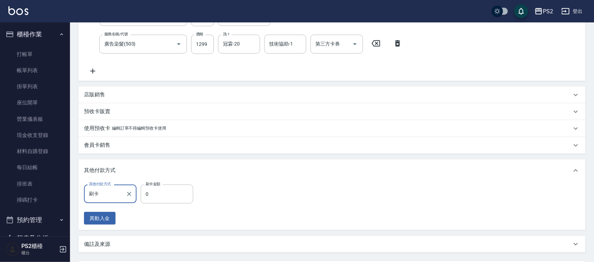
drag, startPoint x: 133, startPoint y: 184, endPoint x: 169, endPoint y: 195, distance: 37.3
click at [169, 195] on input "0" at bounding box center [167, 193] width 53 height 19
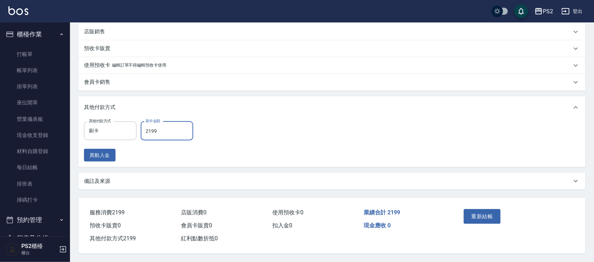
scroll to position [225, 0]
type input "2199"
click at [477, 212] on button "重新結帳" at bounding box center [482, 216] width 37 height 15
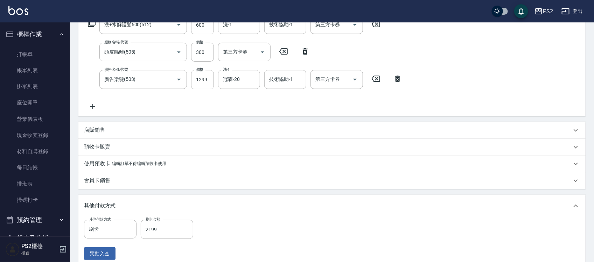
scroll to position [0, 0]
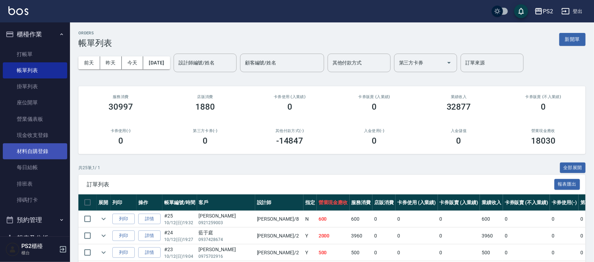
drag, startPoint x: 43, startPoint y: 162, endPoint x: 47, endPoint y: 158, distance: 5.2
click at [43, 162] on link "每日結帳" at bounding box center [35, 167] width 64 height 16
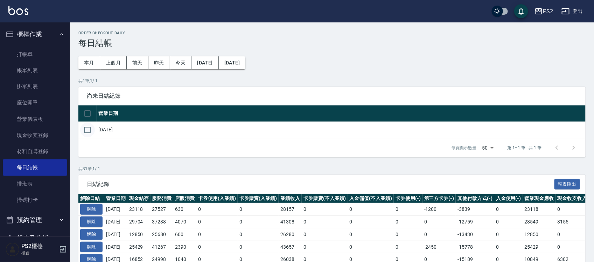
click at [86, 130] on input "checkbox" at bounding box center [87, 130] width 15 height 15
checkbox input "true"
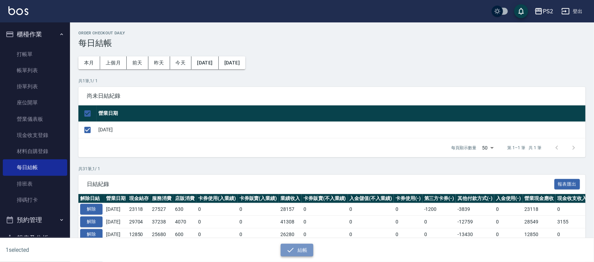
click at [295, 247] on button "結帳" at bounding box center [297, 250] width 33 height 13
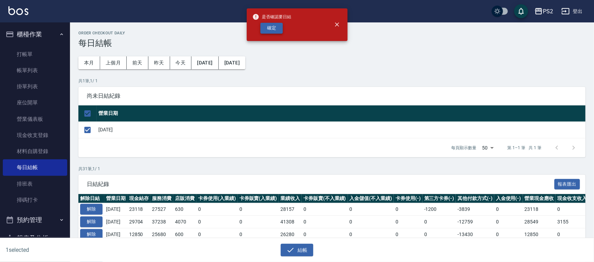
click at [270, 24] on button "確定" at bounding box center [271, 28] width 22 height 11
click at [270, 24] on div "確定" at bounding box center [271, 28] width 39 height 11
checkbox input "false"
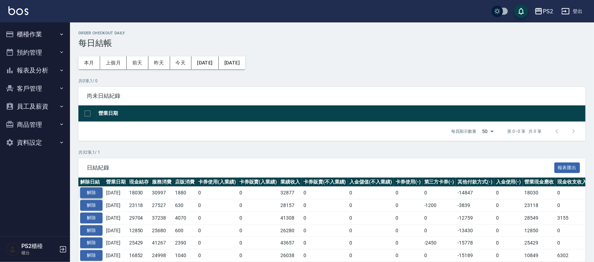
click at [93, 191] on button "解除" at bounding box center [91, 192] width 22 height 11
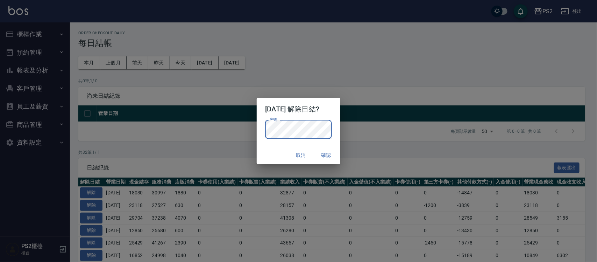
drag, startPoint x: 275, startPoint y: 152, endPoint x: 284, endPoint y: 154, distance: 9.3
click at [275, 152] on div "取消 確認" at bounding box center [298, 155] width 83 height 19
click at [331, 153] on button "確認" at bounding box center [326, 155] width 22 height 13
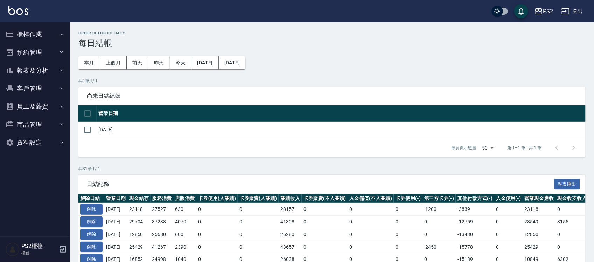
click at [46, 36] on button "櫃檯作業" at bounding box center [35, 34] width 64 height 18
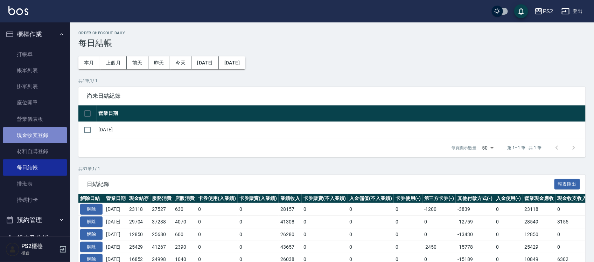
click at [42, 137] on link "現金收支登錄" at bounding box center [35, 135] width 64 height 16
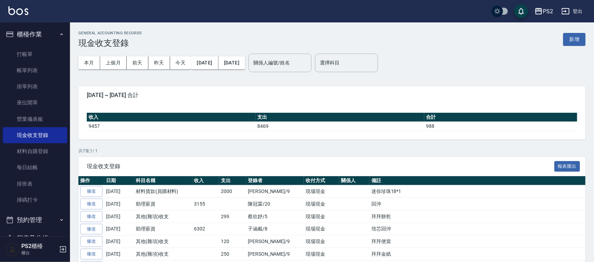
click at [574, 46] on button "新增" at bounding box center [574, 39] width 22 height 13
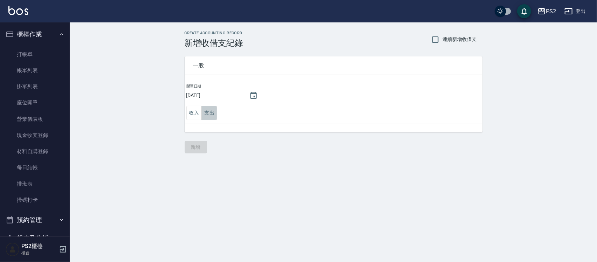
click at [212, 116] on button "支出" at bounding box center [210, 113] width 16 height 14
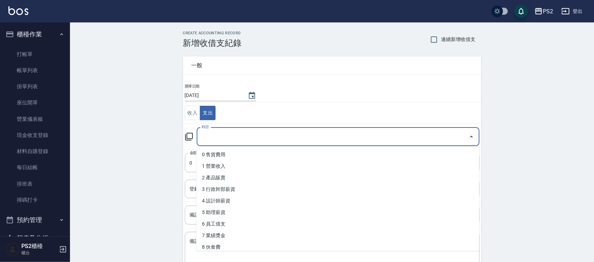
click at [216, 135] on input "科目" at bounding box center [333, 137] width 266 height 12
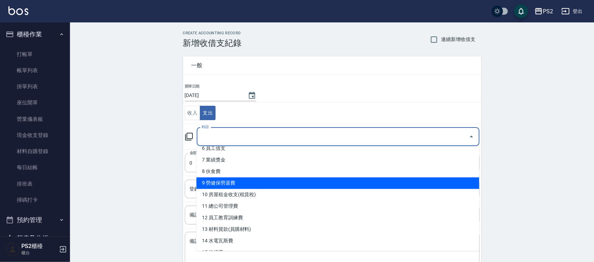
scroll to position [131, 0]
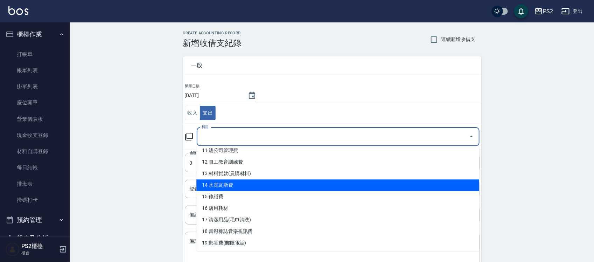
click at [251, 182] on li "14 水電瓦斯費" at bounding box center [337, 186] width 283 height 12
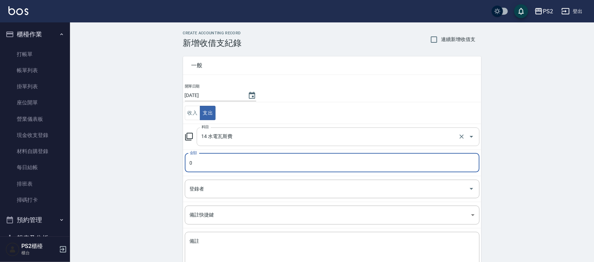
click at [219, 137] on input "14 水電瓦斯費" at bounding box center [328, 137] width 257 height 12
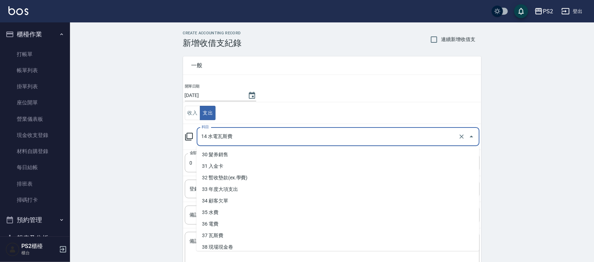
scroll to position [351, 0]
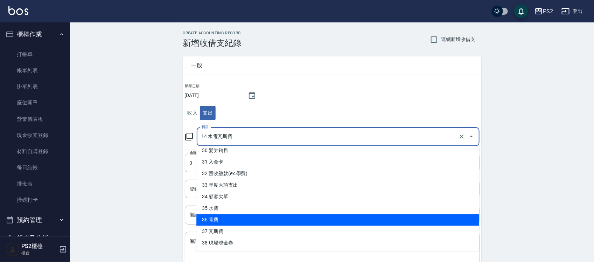
click at [238, 214] on li "36 電費" at bounding box center [337, 220] width 283 height 12
type input "36 電費"
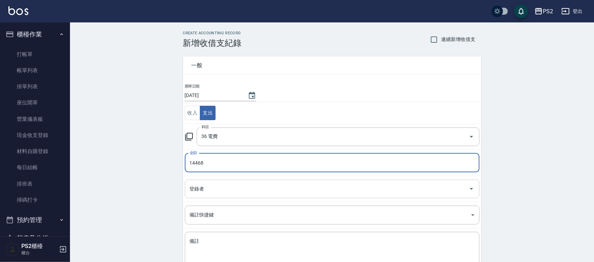
click at [198, 182] on div "登錄者" at bounding box center [332, 189] width 295 height 19
type input "14468"
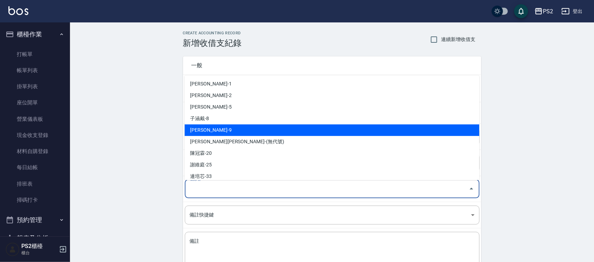
click at [219, 128] on li "[PERSON_NAME]-9" at bounding box center [332, 130] width 295 height 12
type input "[PERSON_NAME]-9"
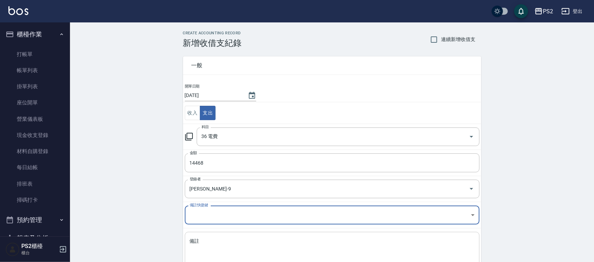
click at [208, 239] on textarea "備註" at bounding box center [332, 250] width 285 height 24
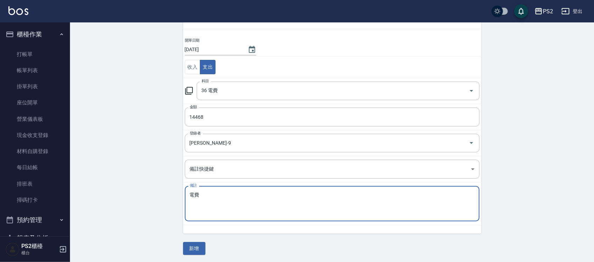
scroll to position [48, 0]
type textarea "電費"
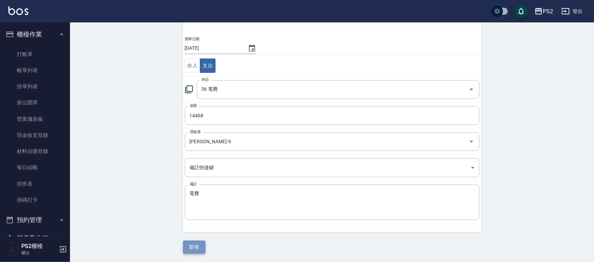
click at [191, 245] on button "新增" at bounding box center [194, 246] width 22 height 13
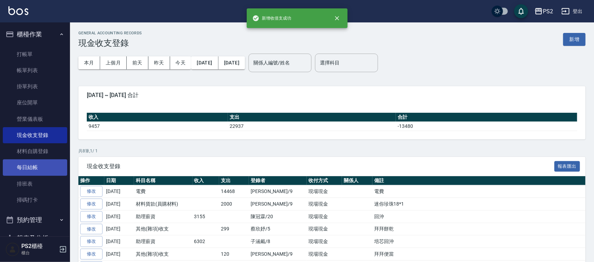
click at [51, 168] on link "每日結帳" at bounding box center [35, 167] width 64 height 16
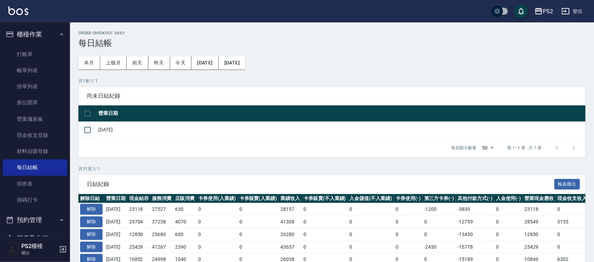
click at [84, 130] on input "checkbox" at bounding box center [87, 130] width 15 height 15
checkbox input "true"
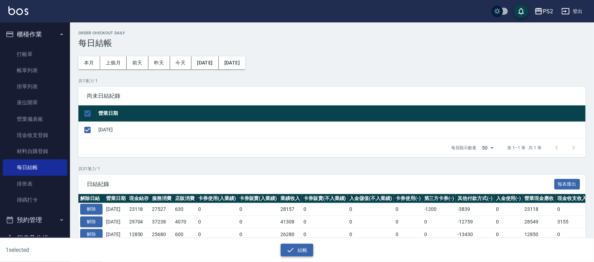
click at [293, 249] on icon "button" at bounding box center [291, 249] width 6 height 5
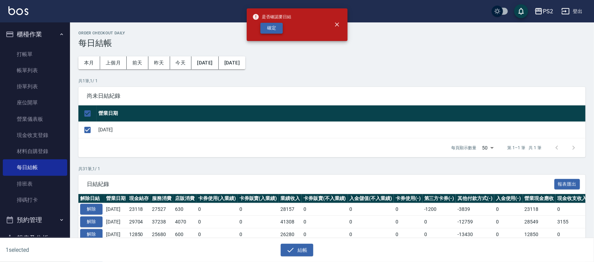
click at [275, 27] on button "確定" at bounding box center [271, 28] width 22 height 11
checkbox input "false"
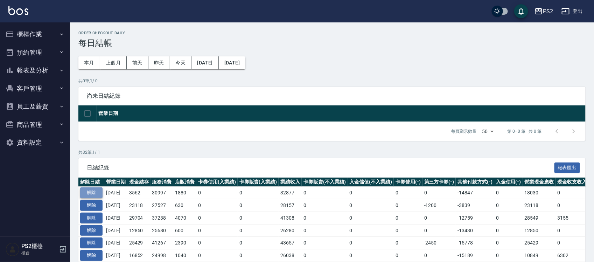
click at [90, 192] on button "解除" at bounding box center [91, 192] width 22 height 11
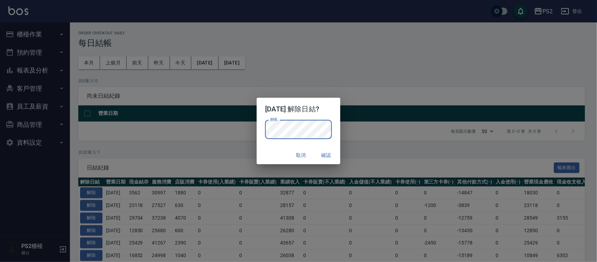
click at [278, 156] on div "取消 確認" at bounding box center [298, 155] width 83 height 19
click at [327, 154] on button "確認" at bounding box center [326, 155] width 22 height 13
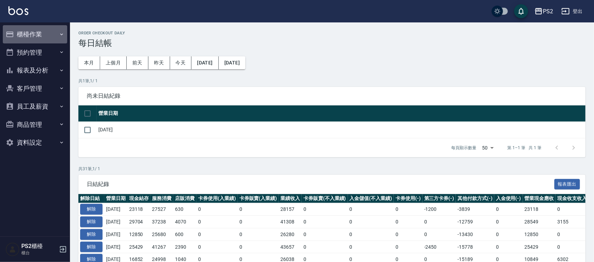
drag, startPoint x: 20, startPoint y: 34, endPoint x: 37, endPoint y: 44, distance: 20.6
click at [21, 34] on button "櫃檯作業" at bounding box center [35, 34] width 64 height 18
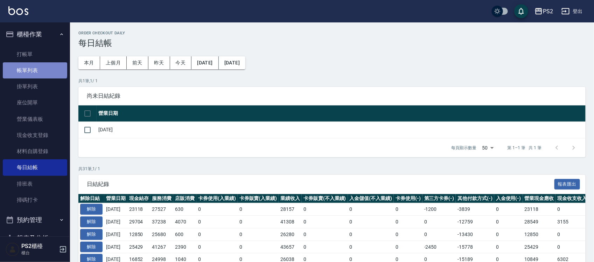
click at [34, 67] on link "帳單列表" at bounding box center [35, 70] width 64 height 16
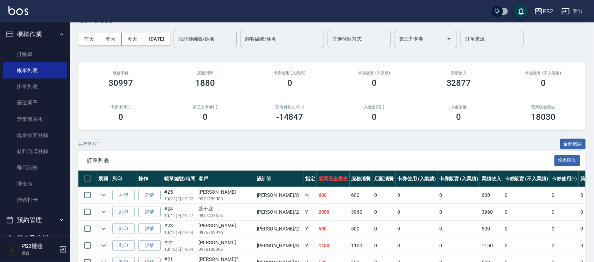
scroll to position [44, 0]
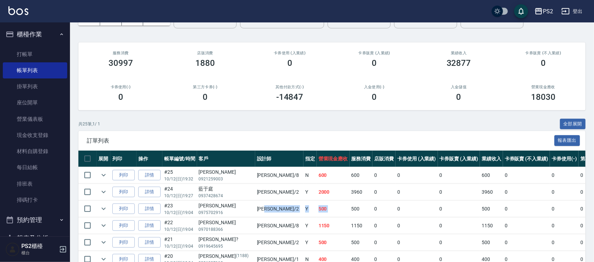
drag, startPoint x: 240, startPoint y: 203, endPoint x: 299, endPoint y: 208, distance: 59.3
click at [299, 208] on tr "列印 詳情 #23 10/12 (日) 19:04 [PERSON_NAME]0975702916 [PERSON_NAME] /2 Y 500 500 0 …" at bounding box center [396, 209] width 637 height 16
click at [350, 208] on td "500" at bounding box center [361, 209] width 23 height 16
drag, startPoint x: 317, startPoint y: 226, endPoint x: 279, endPoint y: 231, distance: 38.5
click at [279, 231] on tr "列印 詳情 #22 10/12 (日) 19:04 蘇冠全 0970188366 Lori /8 Y 1150 1150 0 0 0 1150 0 0 0 0…" at bounding box center [396, 225] width 637 height 16
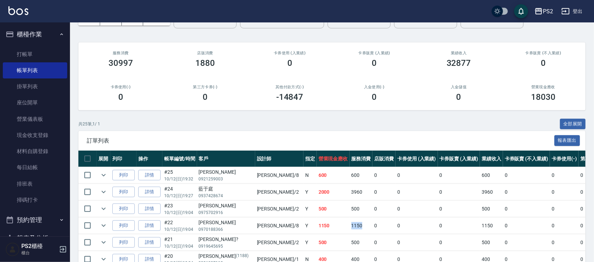
click at [317, 231] on td "1150" at bounding box center [333, 225] width 33 height 16
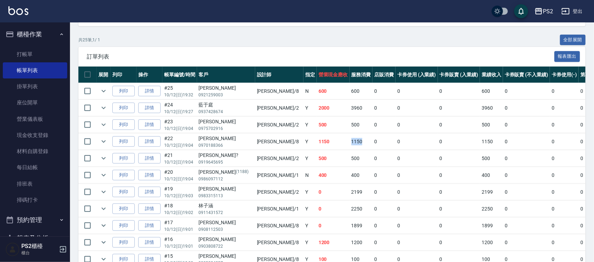
scroll to position [131, 0]
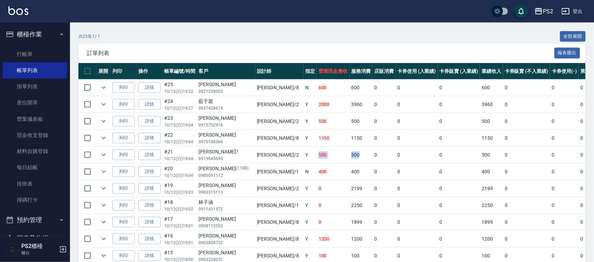
drag, startPoint x: 312, startPoint y: 158, endPoint x: 267, endPoint y: 156, distance: 45.2
click at [267, 156] on tr "列印 詳情 #21 10/12 (日) 19:04 邱飛? 0919645695 Jason /2 Y 500 500 0 0 0 500 0 0 0 0 0" at bounding box center [396, 155] width 637 height 16
click at [317, 156] on td "500" at bounding box center [333, 155] width 33 height 16
click at [372, 169] on td "0" at bounding box center [383, 171] width 23 height 16
drag, startPoint x: 343, startPoint y: 171, endPoint x: 255, endPoint y: 171, distance: 88.2
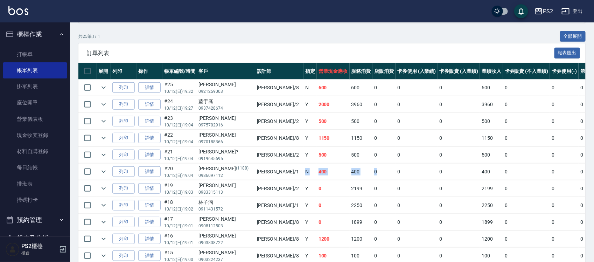
click at [255, 171] on tr "列印 詳情 #20 10/12 (日) 19:04 林崇祐 (1188) 0986097112 Polly /1 N 400 400 0 0 0 400 0 …" at bounding box center [396, 171] width 637 height 16
click at [303, 171] on td "N" at bounding box center [309, 171] width 13 height 16
click at [317, 193] on td "0" at bounding box center [333, 188] width 33 height 16
click at [350, 193] on td "2199" at bounding box center [361, 188] width 23 height 16
drag, startPoint x: 326, startPoint y: 202, endPoint x: 290, endPoint y: 208, distance: 36.9
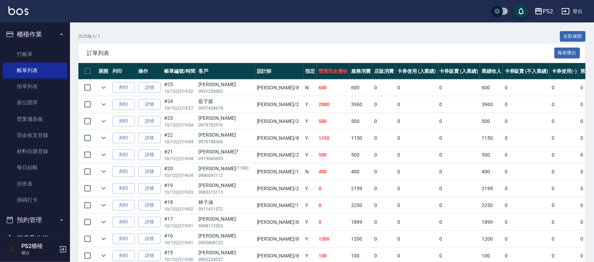
click at [372, 202] on td "0" at bounding box center [383, 205] width 23 height 16
click at [255, 209] on td "Polly /1" at bounding box center [279, 205] width 48 height 16
click at [350, 226] on td "1899" at bounding box center [361, 222] width 23 height 16
drag, startPoint x: 309, startPoint y: 224, endPoint x: 291, endPoint y: 224, distance: 17.5
click at [291, 224] on tr "列印 詳情 #17 10/12 (日) 19:01 何玫羚 0908112503 Lori /8 Y 0 1899 0 0 0 1899 0 0 0 -189…" at bounding box center [396, 222] width 637 height 16
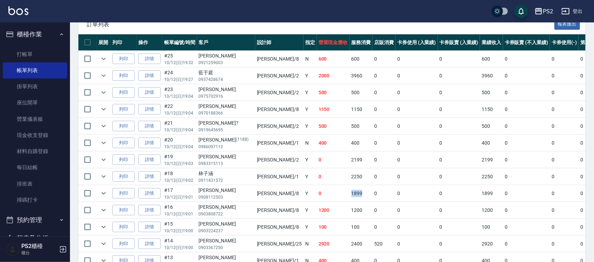
scroll to position [175, 0]
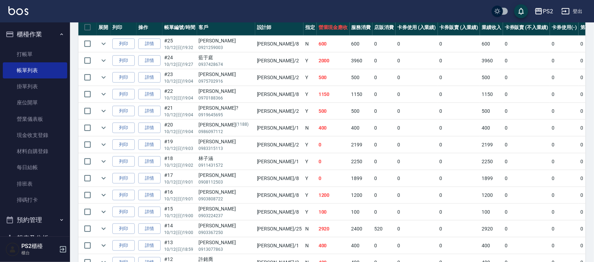
drag, startPoint x: 320, startPoint y: 201, endPoint x: 292, endPoint y: 201, distance: 28.0
click at [293, 201] on tr "列印 詳情 #16 10/12 (日) 19:01 蔡辰旻 0903808722 Lori /8 Y 1200 1200 0 0 0 1200 0 0 0 0…" at bounding box center [396, 195] width 637 height 16
click at [317, 201] on td "1200" at bounding box center [333, 195] width 33 height 16
drag, startPoint x: 319, startPoint y: 214, endPoint x: 284, endPoint y: 213, distance: 35.0
click at [284, 213] on tr "列印 詳情 #15 10/12 (日) 19:00 蔡子秀 0903224237 Lori /8 Y 100 100 0 0 0 100 0 0 0 0 0" at bounding box center [396, 212] width 637 height 16
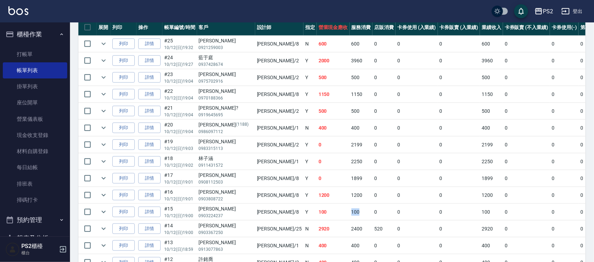
click at [317, 213] on td "100" at bounding box center [333, 212] width 33 height 16
drag, startPoint x: 260, startPoint y: 230, endPoint x: 308, endPoint y: 237, distance: 48.7
click at [305, 237] on tr "列印 詳情 #14 10/12 (日) 19:00 陳郁佳 0903367250 Allan /25 N 2920 2400 520 0 0 2920 0 0…" at bounding box center [396, 229] width 637 height 16
click at [372, 237] on td "520" at bounding box center [383, 229] width 23 height 16
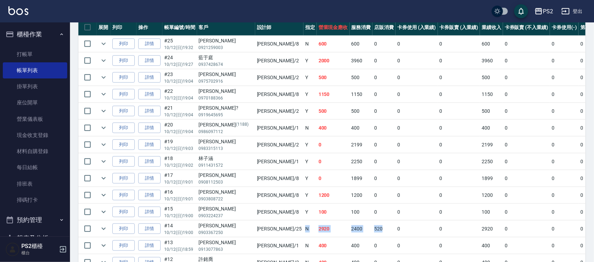
drag, startPoint x: 342, startPoint y: 233, endPoint x: 256, endPoint y: 233, distance: 86.1
click at [256, 233] on tr "列印 詳情 #14 10/12 (日) 19:00 陳郁佳 0903367250 Allan /25 N 2920 2400 520 0 0 2920 0 0…" at bounding box center [396, 229] width 637 height 16
click at [303, 233] on td "N" at bounding box center [309, 229] width 13 height 16
drag, startPoint x: 281, startPoint y: 230, endPoint x: 342, endPoint y: 230, distance: 61.6
click at [326, 230] on tr "列印 詳情 #14 10/12 (日) 19:00 陳郁佳 0903367250 Allan /25 N 2920 2400 520 0 0 2920 0 0…" at bounding box center [396, 229] width 637 height 16
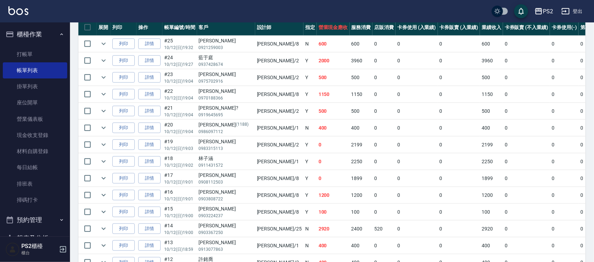
drag, startPoint x: 342, startPoint y: 230, endPoint x: 348, endPoint y: 230, distance: 5.3
click at [348, 230] on tr "列印 詳情 #14 10/12 (日) 19:00 陳郁佳 0903367250 Allan /25 N 2920 2400 520 0 0 2920 0 0…" at bounding box center [396, 229] width 637 height 16
click at [396, 230] on td "0" at bounding box center [417, 229] width 42 height 16
drag, startPoint x: 349, startPoint y: 230, endPoint x: 305, endPoint y: 230, distance: 44.1
click at [305, 230] on tr "列印 詳情 #14 10/12 (日) 19:00 陳郁佳 0903367250 Allan /25 N 2920 2400 520 0 0 2920 0 0…" at bounding box center [396, 229] width 637 height 16
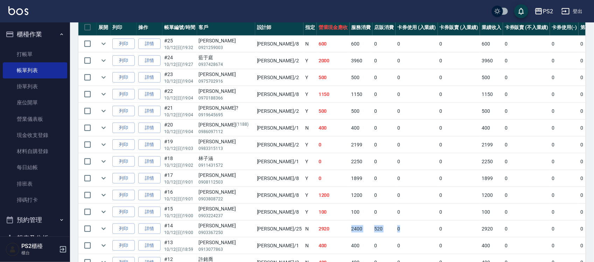
click at [350, 230] on td "2400" at bounding box center [361, 229] width 23 height 16
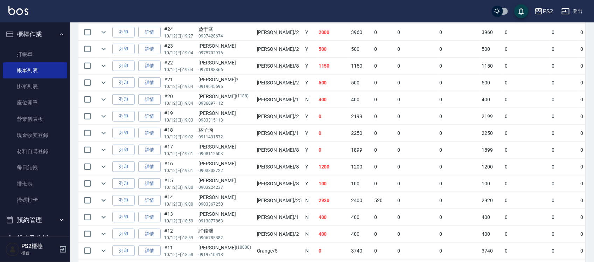
scroll to position [219, 0]
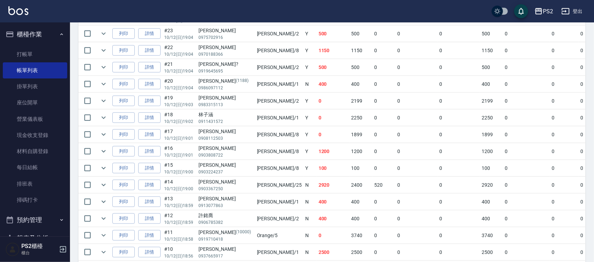
drag, startPoint x: 244, startPoint y: 247, endPoint x: 295, endPoint y: 250, distance: 51.1
click at [275, 250] on tr "列印 詳情 #10 10/12 (日) 18:56 陳薇亭 0937665917 Polly /1 N 2500 2500 0 0 0 2500 0 0 0 …" at bounding box center [396, 252] width 637 height 16
click at [317, 250] on td "2500" at bounding box center [333, 252] width 33 height 16
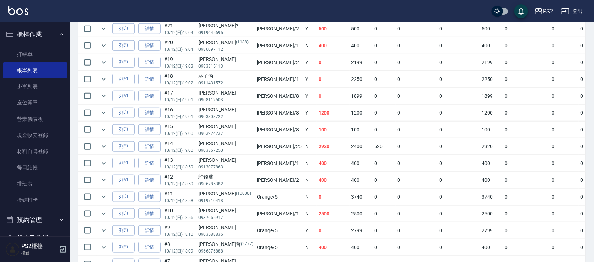
scroll to position [306, 0]
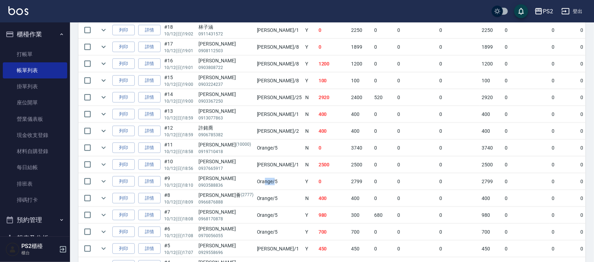
drag, startPoint x: 240, startPoint y: 186, endPoint x: 265, endPoint y: 186, distance: 25.2
click at [263, 186] on tr "列印 詳情 #9 10/12 (日) 18:10 林明瑜 0903588836 Orange /5 Y 0 2799 0 0 0 2799 0 0 0 -27…" at bounding box center [396, 181] width 637 height 16
click at [350, 184] on td "2799" at bounding box center [361, 181] width 23 height 16
drag, startPoint x: 261, startPoint y: 196, endPoint x: 334, endPoint y: 196, distance: 73.5
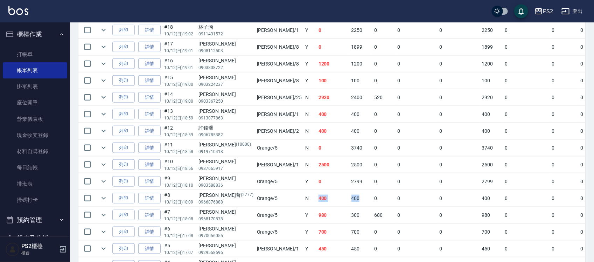
click at [333, 196] on tr "列印 詳情 #8 10/12 (日) 18:09 李薈薈 (2777) 0966876888 Orange /5 N 400 400 0 0 0 400 0 …" at bounding box center [396, 198] width 637 height 16
click at [372, 196] on td "0" at bounding box center [383, 198] width 23 height 16
drag, startPoint x: 335, startPoint y: 196, endPoint x: 262, endPoint y: 196, distance: 73.2
click at [262, 196] on tr "列印 詳情 #8 10/12 (日) 18:09 李薈薈 (2777) 0966876888 Orange /5 N 400 400 0 0 0 400 0 …" at bounding box center [396, 198] width 637 height 16
click at [303, 196] on td "N" at bounding box center [309, 198] width 13 height 16
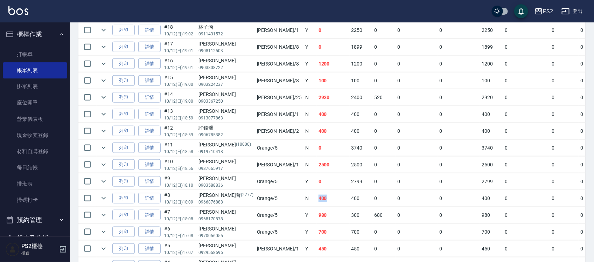
drag, startPoint x: 262, startPoint y: 196, endPoint x: 306, endPoint y: 196, distance: 44.5
click at [303, 196] on tr "列印 詳情 #8 10/12 (日) 18:09 李薈薈 (2777) 0966876888 Orange /5 N 400 400 0 0 0 400 0 …" at bounding box center [396, 198] width 637 height 16
click at [350, 196] on td "400" at bounding box center [361, 198] width 23 height 16
drag, startPoint x: 286, startPoint y: 203, endPoint x: 195, endPoint y: 198, distance: 91.9
click at [195, 198] on tr "列印 詳情 #8 10/12 (日) 18:09 李薈薈 (2777) 0966876888 Orange /5 N 400 400 0 0 0 400 0 …" at bounding box center [396, 198] width 637 height 16
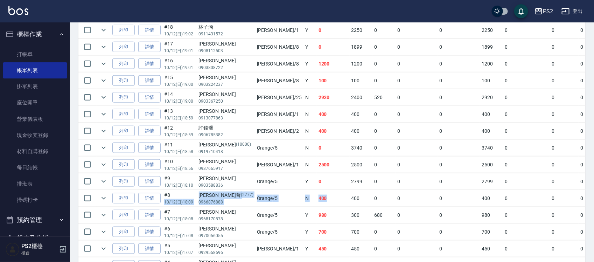
click at [195, 198] on td "#8 10/12 (日) 18:09" at bounding box center [179, 198] width 35 height 16
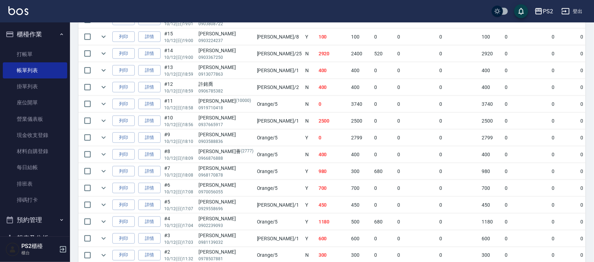
scroll to position [406, 0]
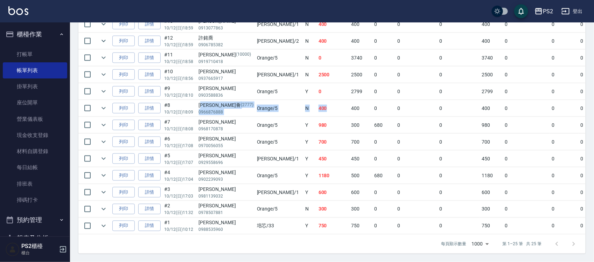
drag, startPoint x: 202, startPoint y: 95, endPoint x: 293, endPoint y: 95, distance: 91.7
click at [293, 100] on tr "列印 詳情 #8 10/12 (日) 18:09 李薈薈 (2777) 0966876888 Orange /5 N 400 400 0 0 0 400 0 …" at bounding box center [396, 108] width 637 height 16
click at [317, 100] on td "400" at bounding box center [333, 108] width 33 height 16
click at [105, 104] on icon "expand row" at bounding box center [103, 108] width 8 height 8
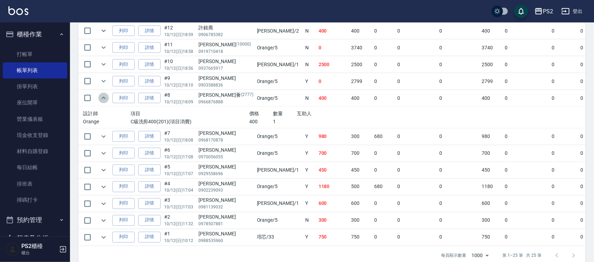
click at [105, 98] on icon "expand row" at bounding box center [103, 98] width 8 height 8
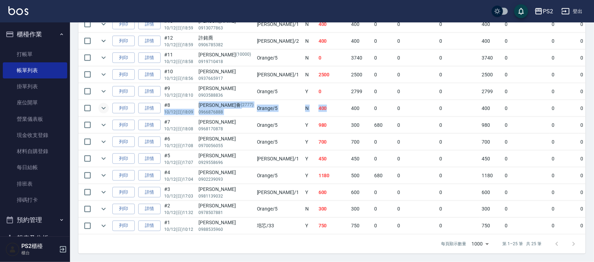
drag, startPoint x: 173, startPoint y: 98, endPoint x: 292, endPoint y: 103, distance: 118.4
click at [292, 103] on tr "列印 詳情 #8 10/12 (日) 18:09 李薈薈 (2777) 0966876888 Orange /5 N 400 400 0 0 0 400 0 …" at bounding box center [396, 108] width 637 height 16
click at [317, 103] on td "400" at bounding box center [333, 108] width 33 height 16
drag, startPoint x: 188, startPoint y: 98, endPoint x: 244, endPoint y: 104, distance: 56.6
click at [244, 104] on tr "列印 詳情 #8 10/12 (日) 18:09 李薈薈 (2777) 0966876888 Orange /5 N 400 400 0 0 0 400 0 …" at bounding box center [396, 108] width 637 height 16
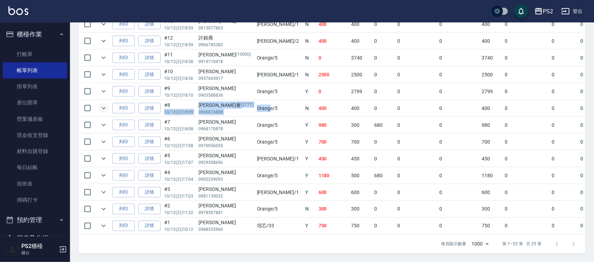
click at [255, 104] on td "Orange /5" at bounding box center [279, 108] width 48 height 16
drag, startPoint x: 194, startPoint y: 100, endPoint x: 236, endPoint y: 102, distance: 42.7
click at [236, 102] on tr "列印 詳情 #8 10/12 (日) 18:09 李薈薈 (2777) 0966876888 Orange /5 N 400 400 0 0 0 400 0 …" at bounding box center [396, 108] width 637 height 16
click at [225, 109] on p "0966876888" at bounding box center [226, 112] width 55 height 6
drag, startPoint x: 226, startPoint y: 102, endPoint x: 192, endPoint y: 96, distance: 35.0
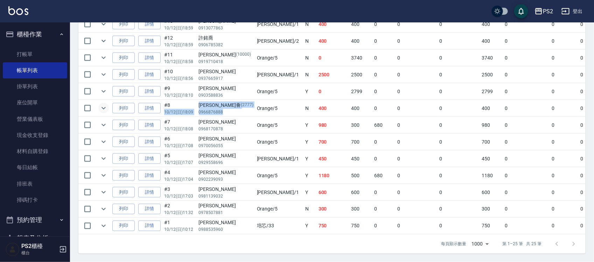
click at [192, 100] on tr "列印 詳情 #8 10/12 (日) 18:09 李薈薈 (2777) 0966876888 Orange /5 N 400 400 0 0 0 400 0 …" at bounding box center [396, 108] width 637 height 16
click at [105, 104] on icon "expand row" at bounding box center [103, 108] width 8 height 8
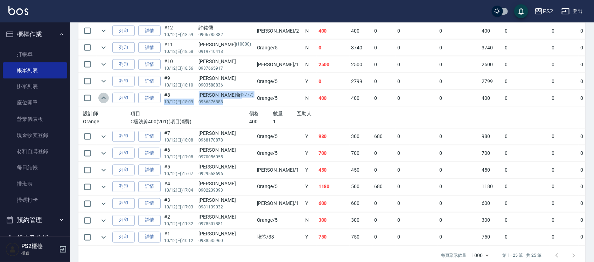
click at [104, 98] on icon "expand row" at bounding box center [103, 98] width 8 height 8
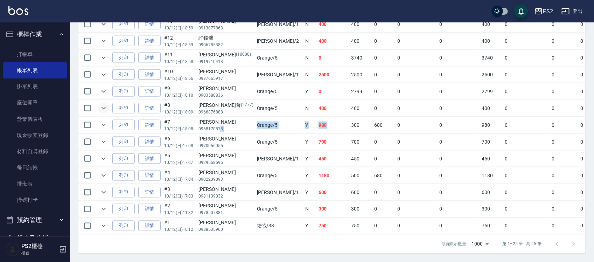
drag, startPoint x: 250, startPoint y: 120, endPoint x: 296, endPoint y: 118, distance: 45.5
click at [296, 118] on tr "列印 詳情 #7 10/12 (日) 18:08 陳旭融 0968170878 Orange /5 Y 980 300 680 0 0 980 0 0 0 0…" at bounding box center [396, 125] width 637 height 16
click at [317, 118] on td "980" at bounding box center [333, 125] width 33 height 16
click at [317, 134] on td "700" at bounding box center [333, 142] width 33 height 16
drag, startPoint x: 298, startPoint y: 129, endPoint x: 247, endPoint y: 136, distance: 50.9
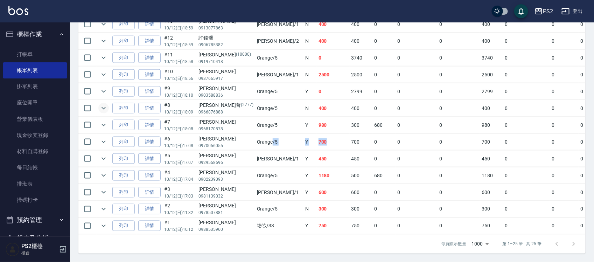
click at [247, 136] on tr "列印 詳情 #6 10/12 (日) 17:08 莊璵熒 0970056055 Orange /5 Y 700 700 0 0 0 700 0 0 0 0 0" at bounding box center [396, 142] width 637 height 16
click at [255, 136] on td "Orange /5" at bounding box center [279, 142] width 48 height 16
drag, startPoint x: 310, startPoint y: 151, endPoint x: 245, endPoint y: 151, distance: 64.8
click at [271, 151] on tr "列印 詳情 #5 10/12 (日) 17:07 謝秉真 0929558696 Polly /1 Y 450 450 0 0 0 450 0 0 0 0 0" at bounding box center [396, 159] width 637 height 16
click at [229, 151] on td "謝秉真 0929558696" at bounding box center [226, 159] width 58 height 16
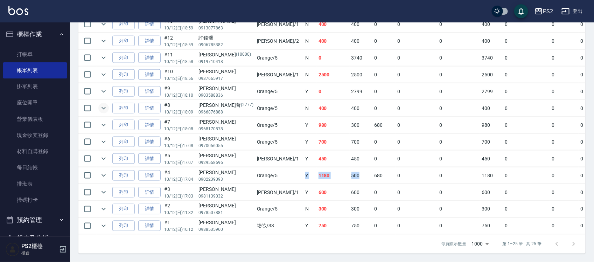
drag, startPoint x: 310, startPoint y: 165, endPoint x: 256, endPoint y: 169, distance: 54.4
click at [256, 169] on tr "列印 詳情 #4 10/12 (日) 17:04 李灝 0902239093 Orange /5 Y 1180 500 680 0 0 1180 0 0 0 …" at bounding box center [396, 175] width 637 height 16
click at [303, 169] on td "Y" at bounding box center [309, 175] width 13 height 16
drag, startPoint x: 278, startPoint y: 184, endPoint x: 243, endPoint y: 184, distance: 34.3
click at [243, 184] on tr "列印 詳情 #3 10/12 (日) 17:03 林晉宏 0981139032 Polly /1 Y 600 600 0 0 0 600 0 0 0 0 0" at bounding box center [396, 192] width 637 height 16
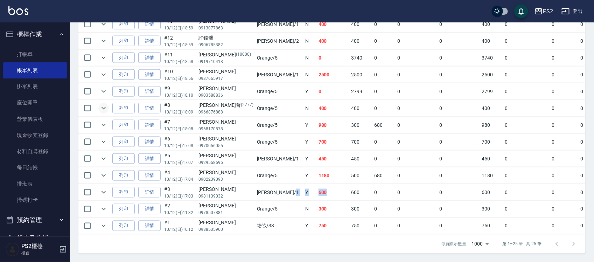
click at [255, 184] on td "Polly /1" at bounding box center [279, 192] width 48 height 16
drag, startPoint x: 243, startPoint y: 184, endPoint x: 286, endPoint y: 189, distance: 43.0
click at [286, 189] on tr "列印 詳情 #3 10/12 (日) 17:03 林晉宏 0981139032 Polly /1 Y 600 600 0 0 0 600 0 0 0 0 0" at bounding box center [396, 192] width 637 height 16
click at [317, 189] on td "600" at bounding box center [333, 192] width 33 height 16
drag, startPoint x: 288, startPoint y: 188, endPoint x: 234, endPoint y: 187, distance: 53.9
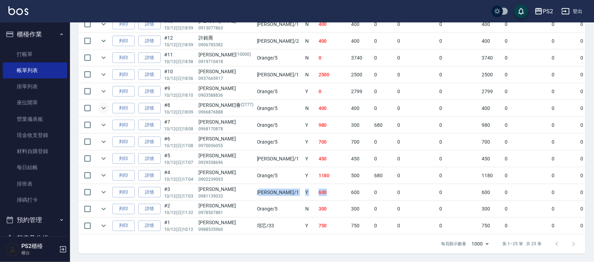
click at [234, 187] on tr "列印 詳情 #3 10/12 (日) 17:03 林晉宏 0981139032 Polly /1 Y 600 600 0 0 0 600 0 0 0 0 0" at bounding box center [396, 192] width 637 height 16
click at [255, 187] on td "Polly /1" at bounding box center [279, 192] width 48 height 16
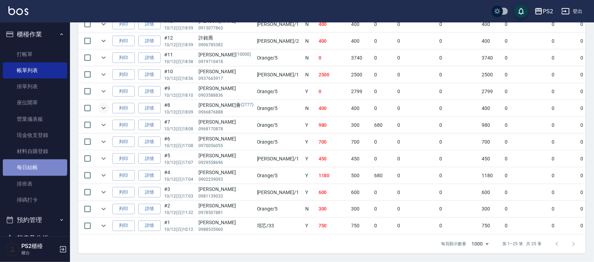
click at [34, 166] on link "每日結帳" at bounding box center [35, 167] width 64 height 16
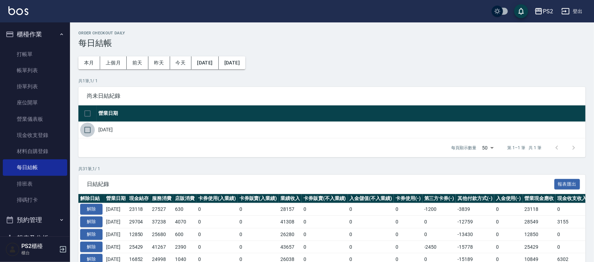
drag, startPoint x: 93, startPoint y: 135, endPoint x: 90, endPoint y: 134, distance: 3.8
click at [93, 135] on input "checkbox" at bounding box center [87, 130] width 15 height 15
checkbox input "true"
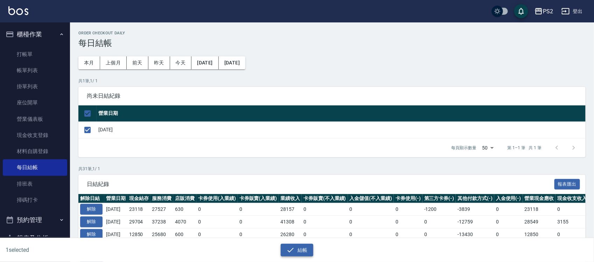
click at [286, 256] on button "結帳" at bounding box center [297, 250] width 33 height 13
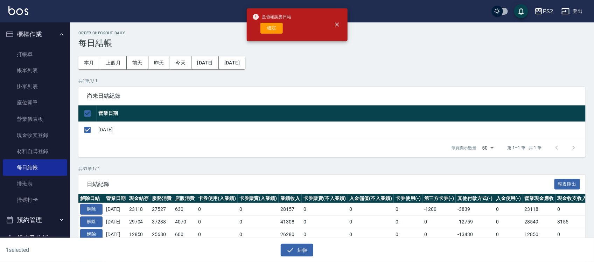
click at [260, 27] on div "確定" at bounding box center [271, 28] width 39 height 11
click at [266, 28] on button "確定" at bounding box center [271, 28] width 22 height 11
checkbox input "false"
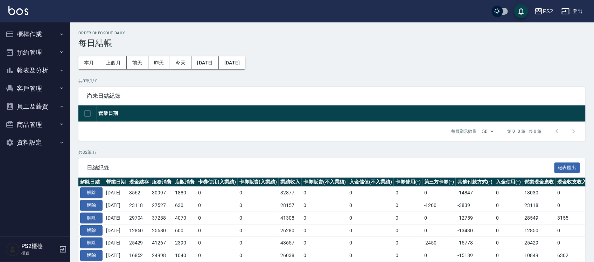
click at [40, 67] on button "報表及分析" at bounding box center [35, 70] width 64 height 18
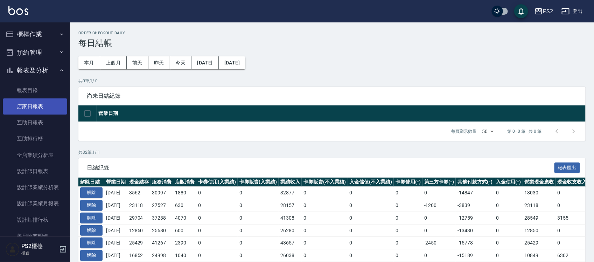
click at [35, 111] on link "店家日報表" at bounding box center [35, 106] width 64 height 16
click at [35, 110] on link "店家日報表" at bounding box center [35, 106] width 64 height 16
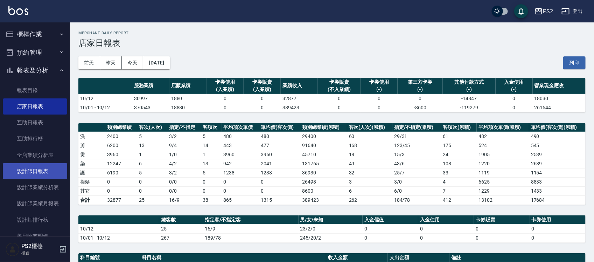
click at [20, 172] on link "設計師日報表" at bounding box center [35, 171] width 64 height 16
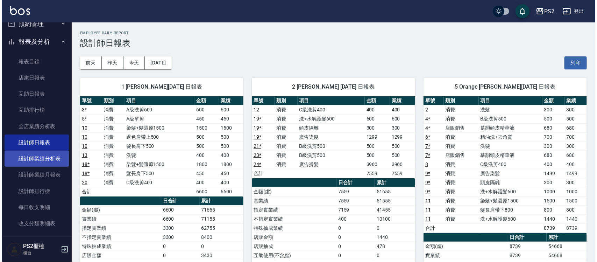
scroll to position [44, 0]
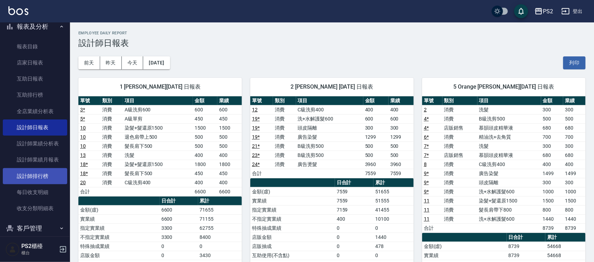
click at [43, 173] on link "設計師排行榜" at bounding box center [35, 176] width 64 height 16
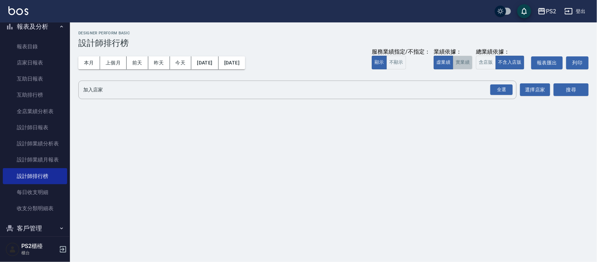
click at [464, 62] on button "實業績" at bounding box center [463, 63] width 20 height 14
click at [494, 90] on div "全選" at bounding box center [502, 89] width 22 height 11
click at [579, 90] on button "搜尋" at bounding box center [571, 90] width 35 height 13
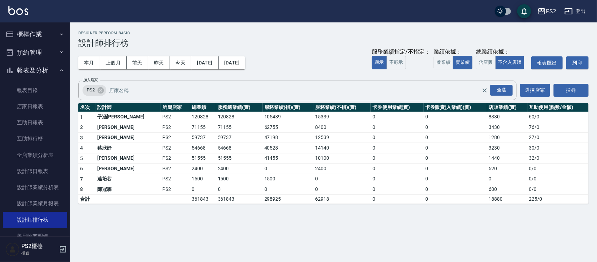
click at [38, 26] on button "櫃檯作業" at bounding box center [35, 34] width 64 height 18
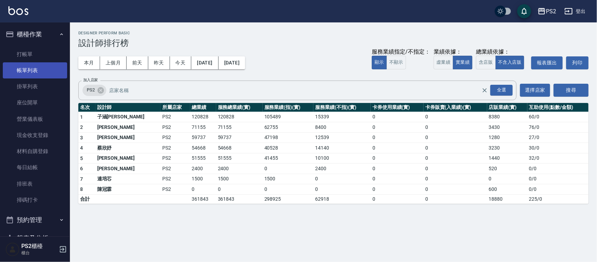
click at [20, 76] on link "帳單列表" at bounding box center [35, 70] width 64 height 16
